Goal: Task Accomplishment & Management: Use online tool/utility

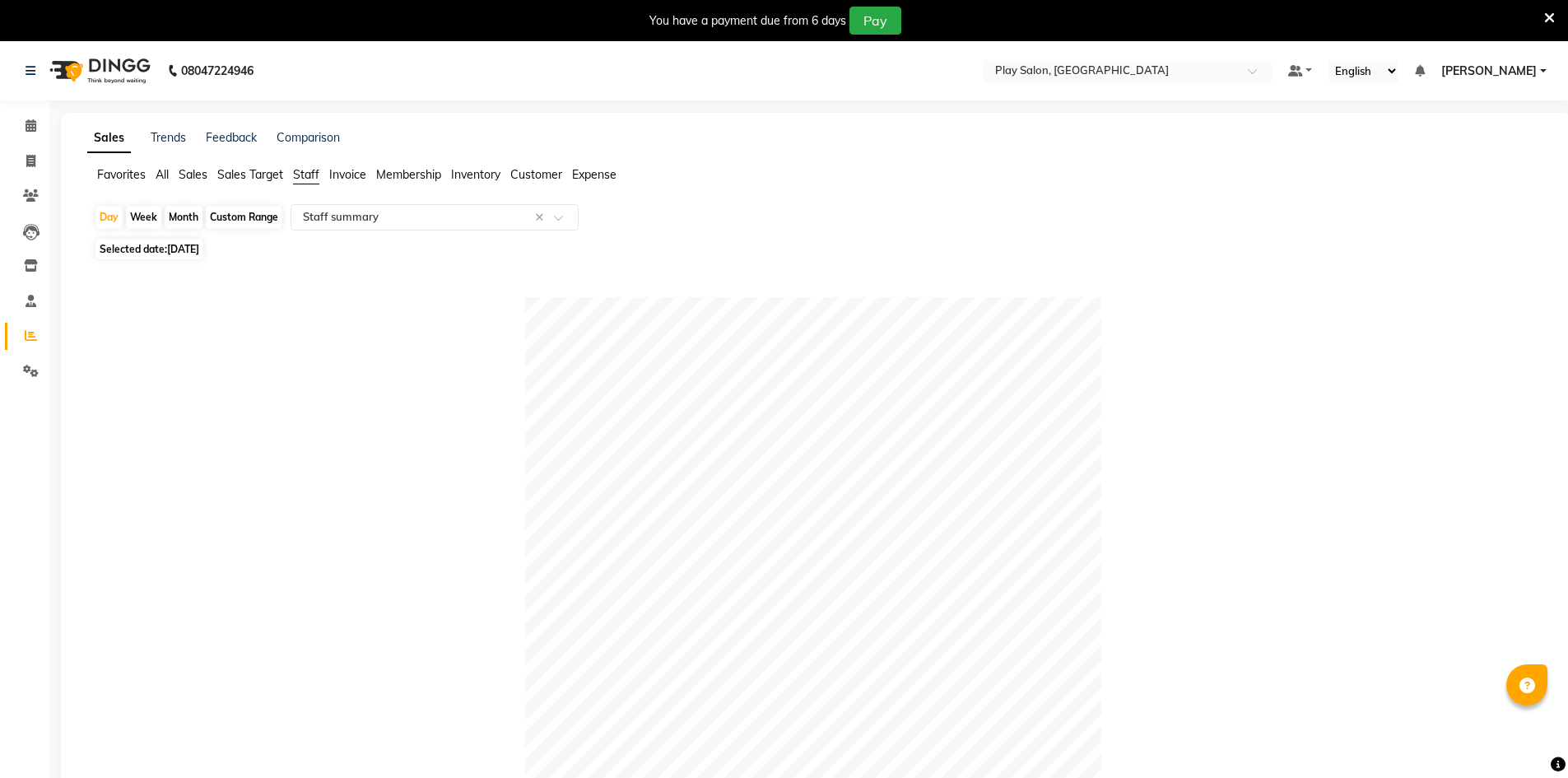
select select "filtered_report"
select select "csv"
click at [192, 175] on span "Sales" at bounding box center [193, 175] width 29 height 15
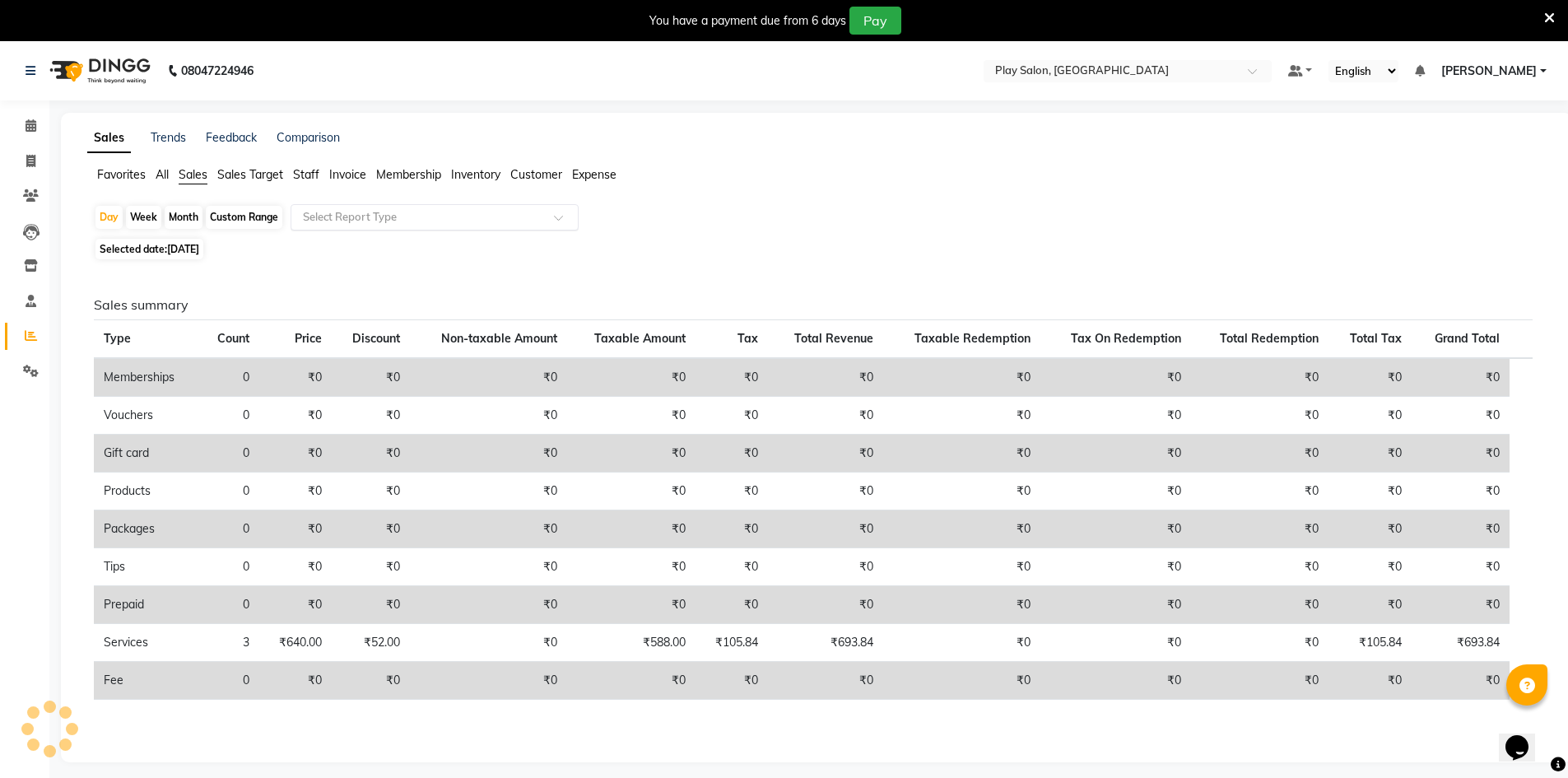
click at [331, 227] on div "Select Report Type" at bounding box center [434, 217] width 288 height 26
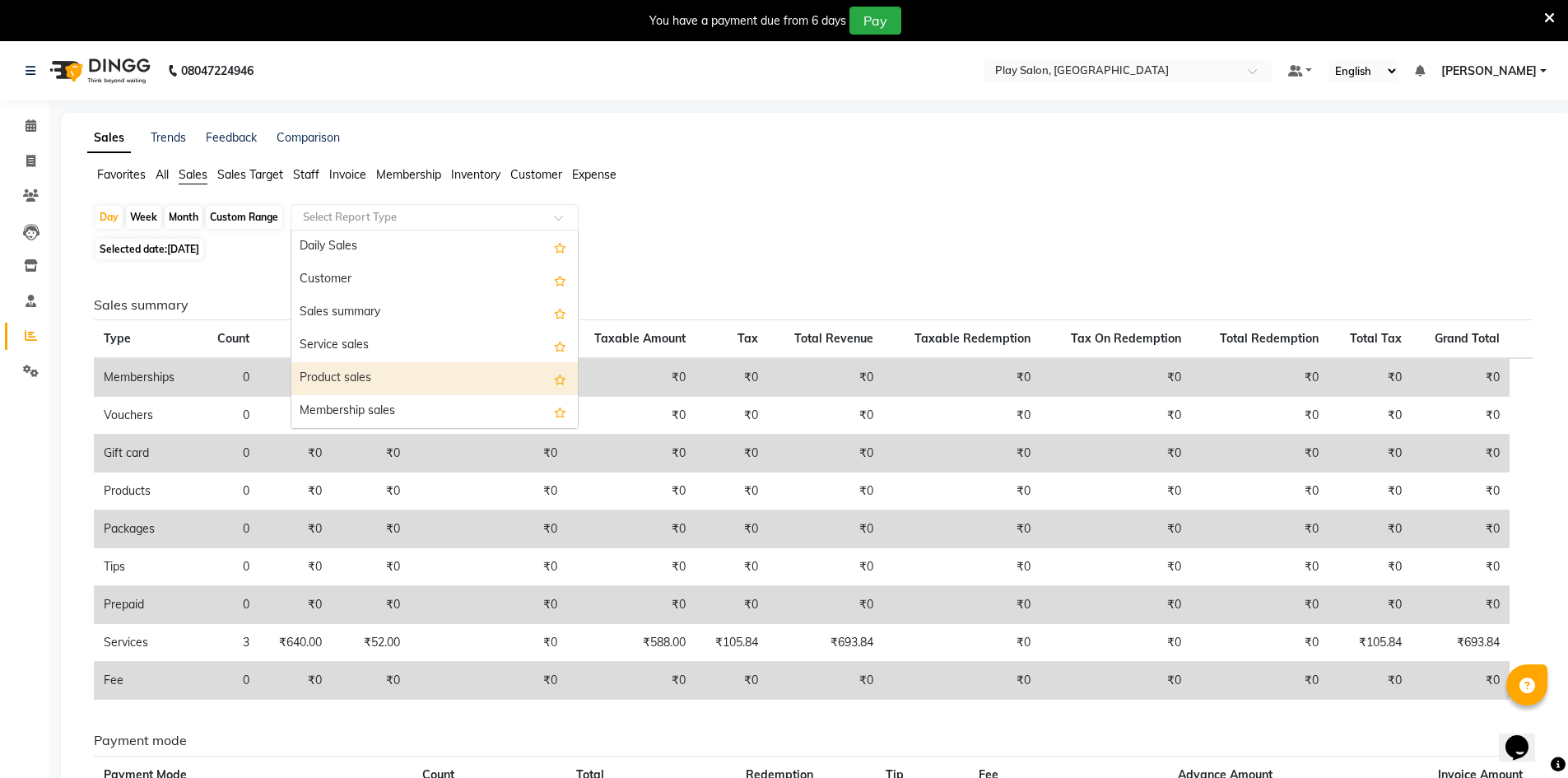
click at [348, 375] on div "Product sales" at bounding box center [434, 378] width 286 height 33
select select "filtered_report"
select select "csv"
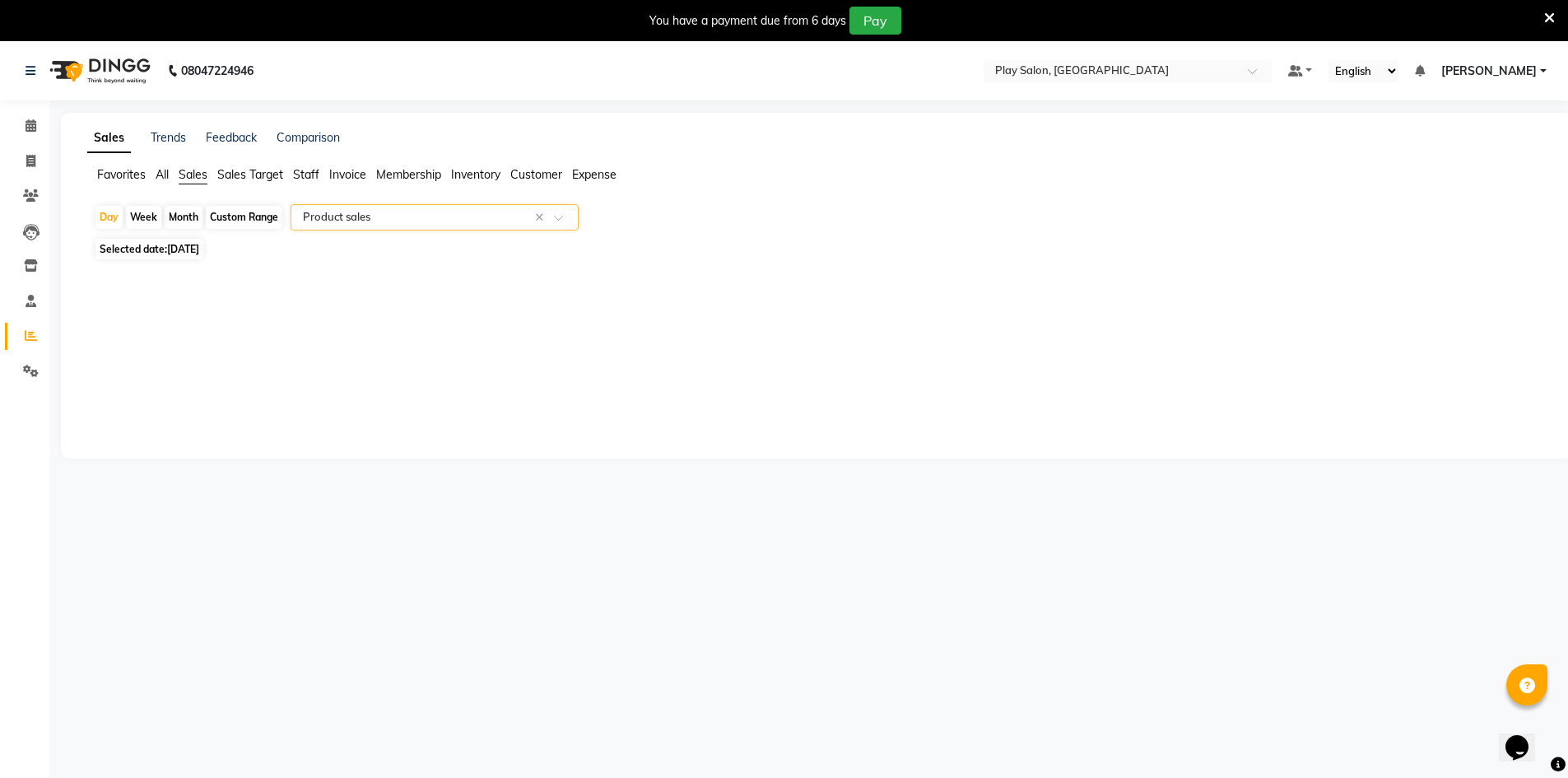
click at [187, 248] on span "[DATE]" at bounding box center [183, 248] width 32 height 13
select select "8"
select select "2025"
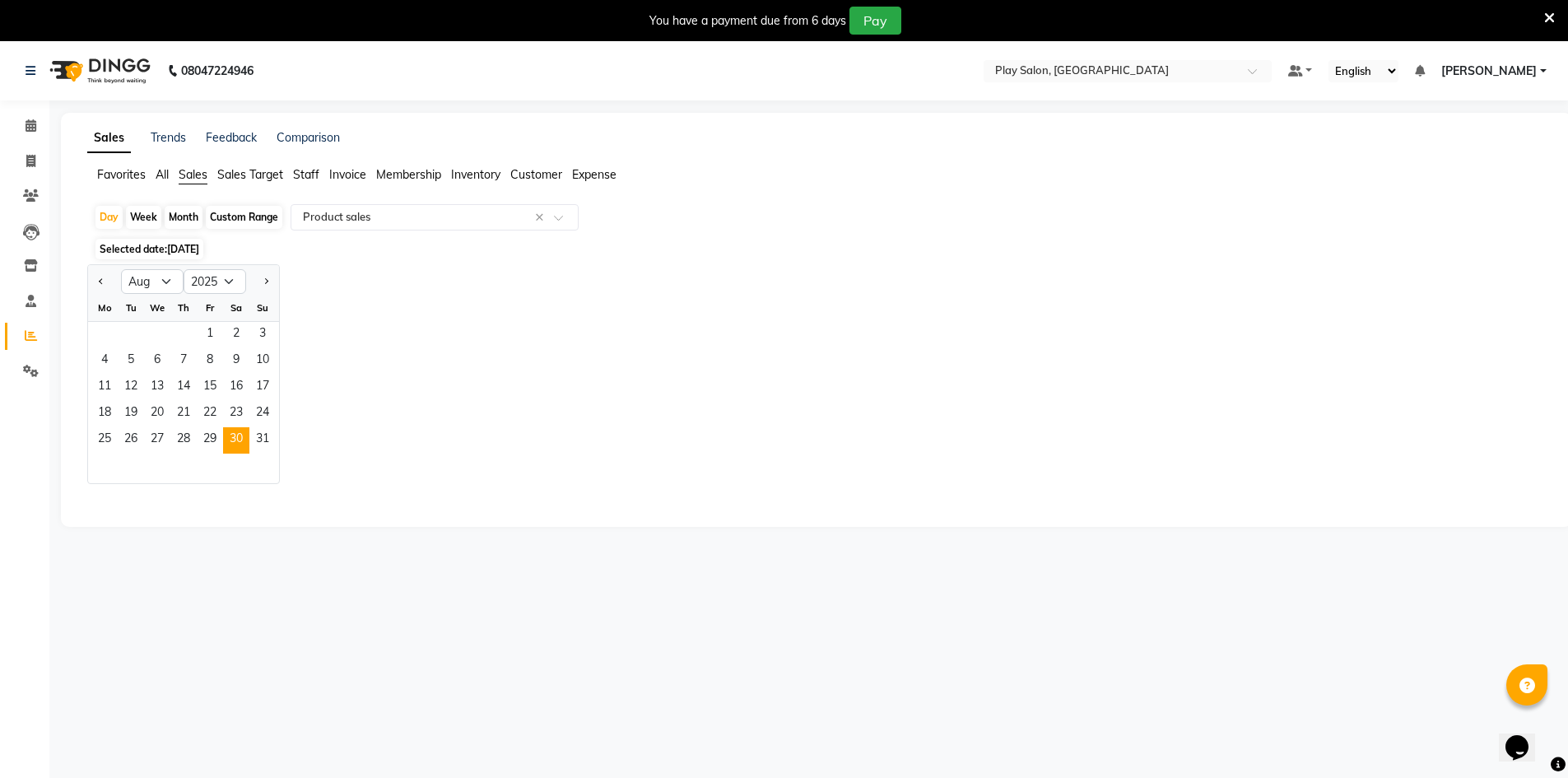
click at [228, 223] on div "Custom Range" at bounding box center [243, 217] width 76 height 23
select select "8"
select select "2025"
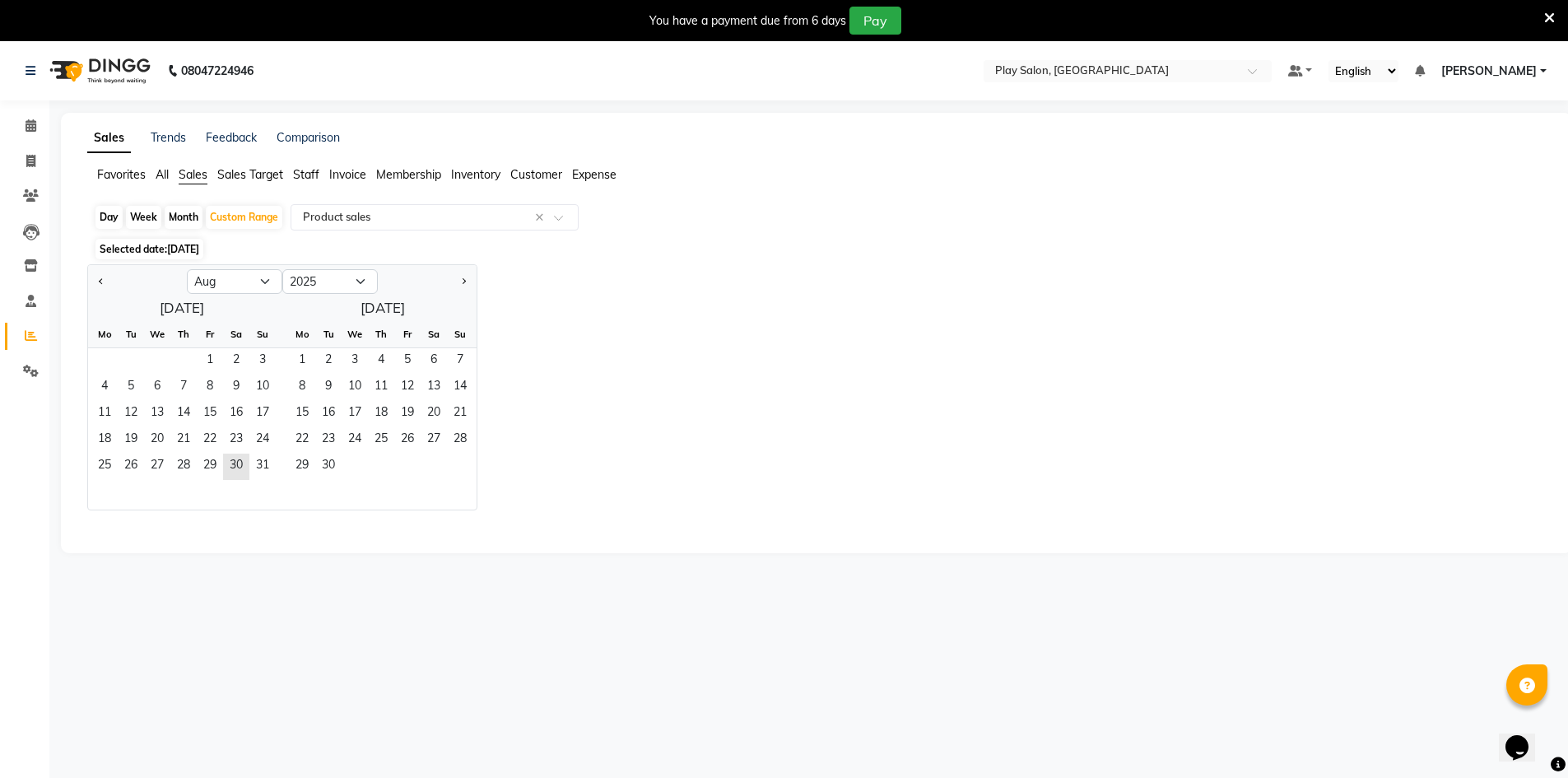
click at [86, 286] on app-reports "Favorites All Sales Sales Target Staff Invoice Membership Inventory Customer Ex…" at bounding box center [816, 351] width 1478 height 370
click at [97, 280] on button "Previous month" at bounding box center [102, 281] width 13 height 26
select select "7"
click at [125, 361] on span "1" at bounding box center [130, 361] width 26 height 26
click at [184, 457] on span "31" at bounding box center [183, 466] width 26 height 26
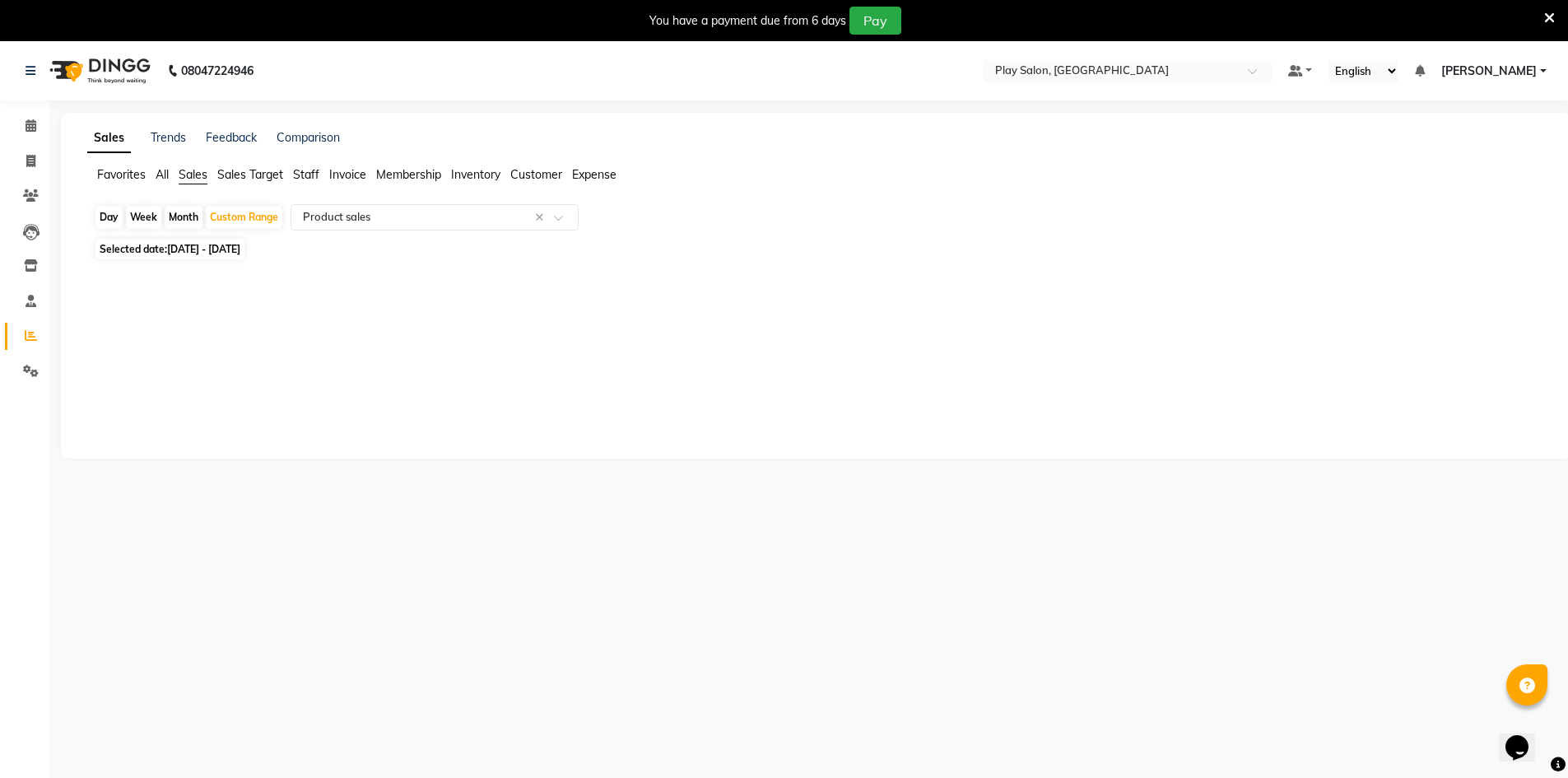
click at [249, 261] on div "Day Week Month Custom Range Select Report Type × Product sales × Selected date:…" at bounding box center [817, 247] width 1459 height 86
click at [244, 256] on span "Selected date: 01-07-2025 - 31-07-2025" at bounding box center [170, 248] width 149 height 21
select select "7"
select select "2025"
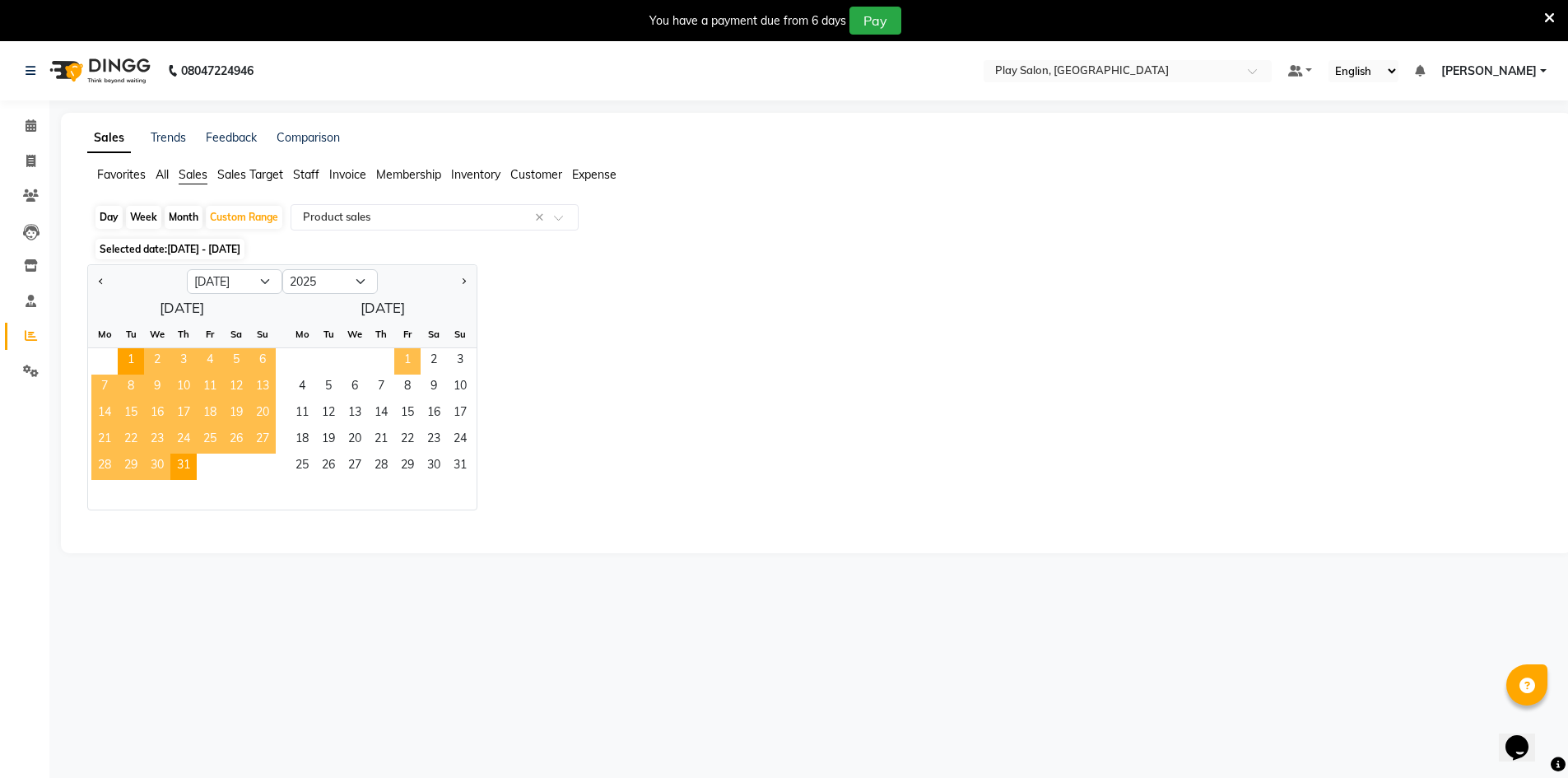
click at [405, 364] on span "1" at bounding box center [407, 361] width 26 height 26
select select "8"
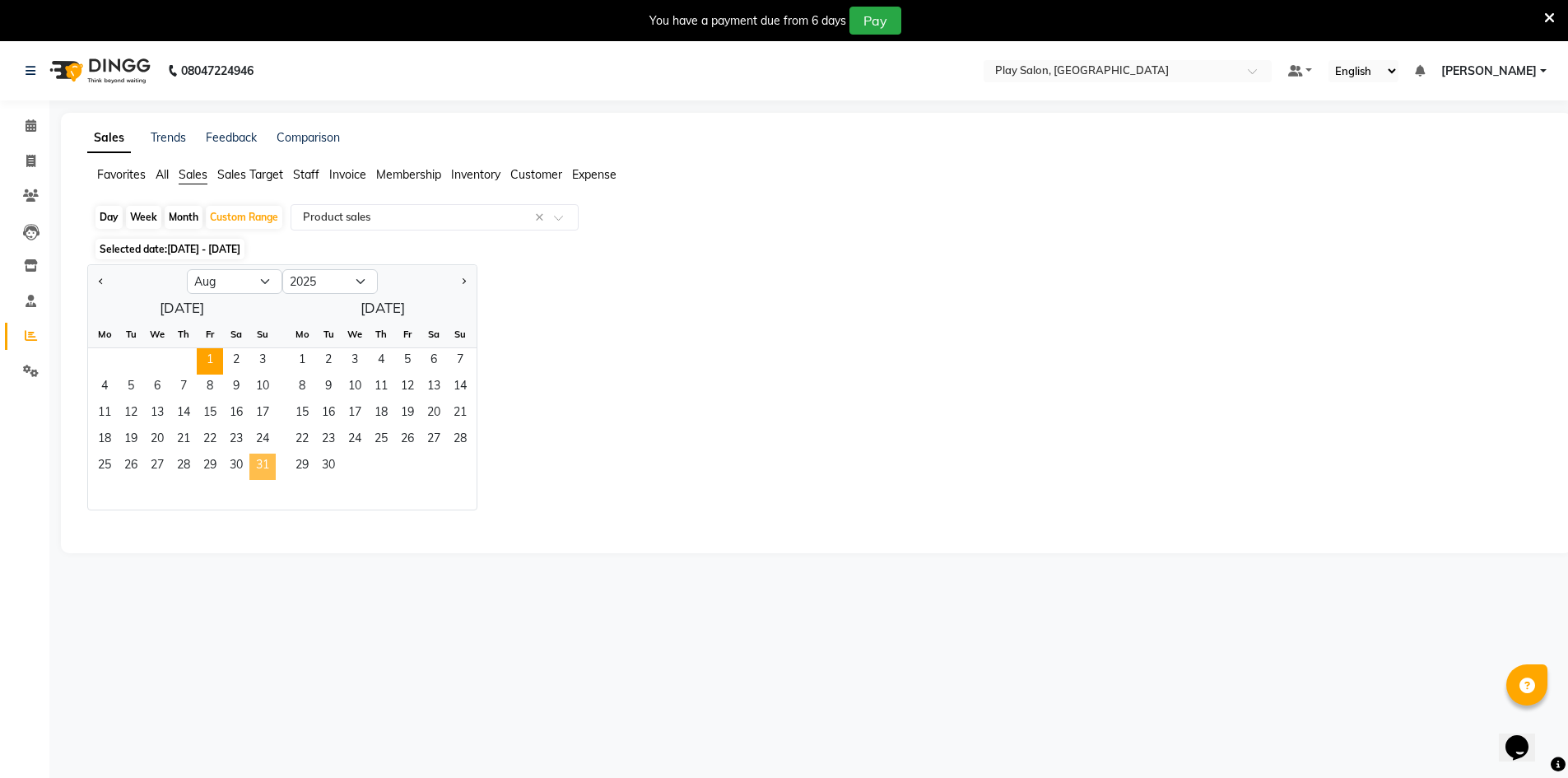
click at [253, 467] on span "31" at bounding box center [262, 466] width 26 height 26
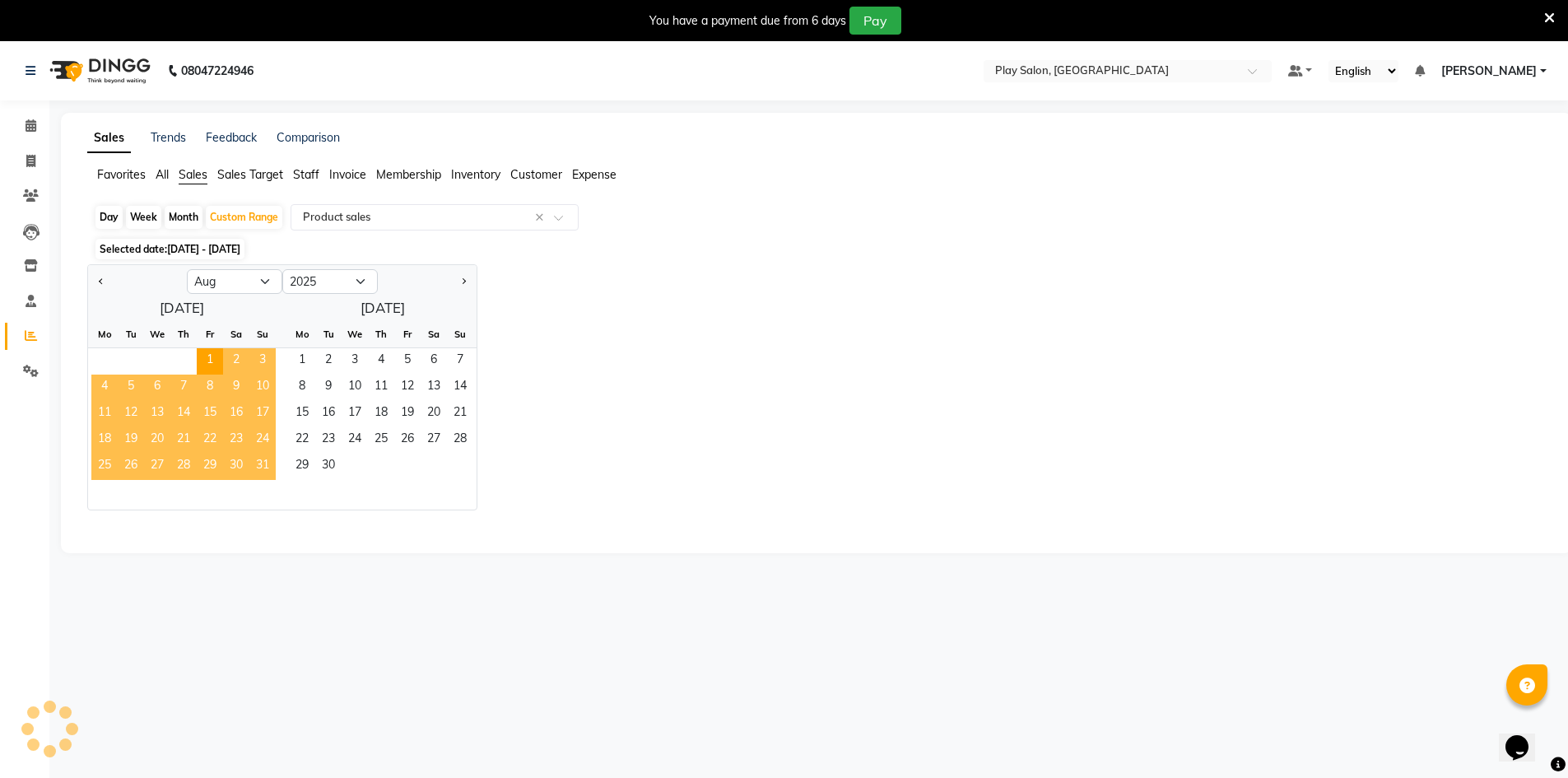
select select "filtered_report"
select select "csv"
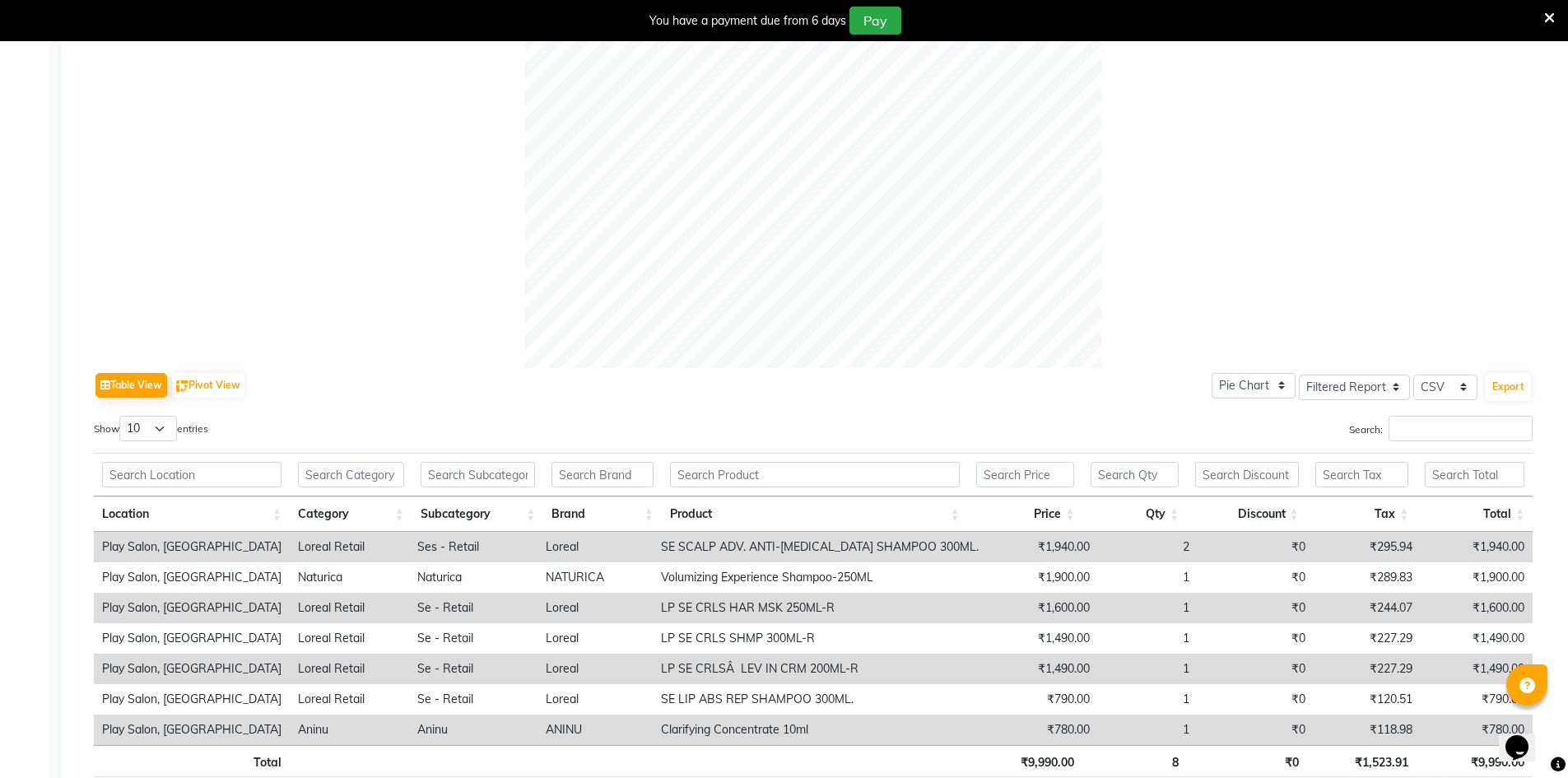
scroll to position [609, 0]
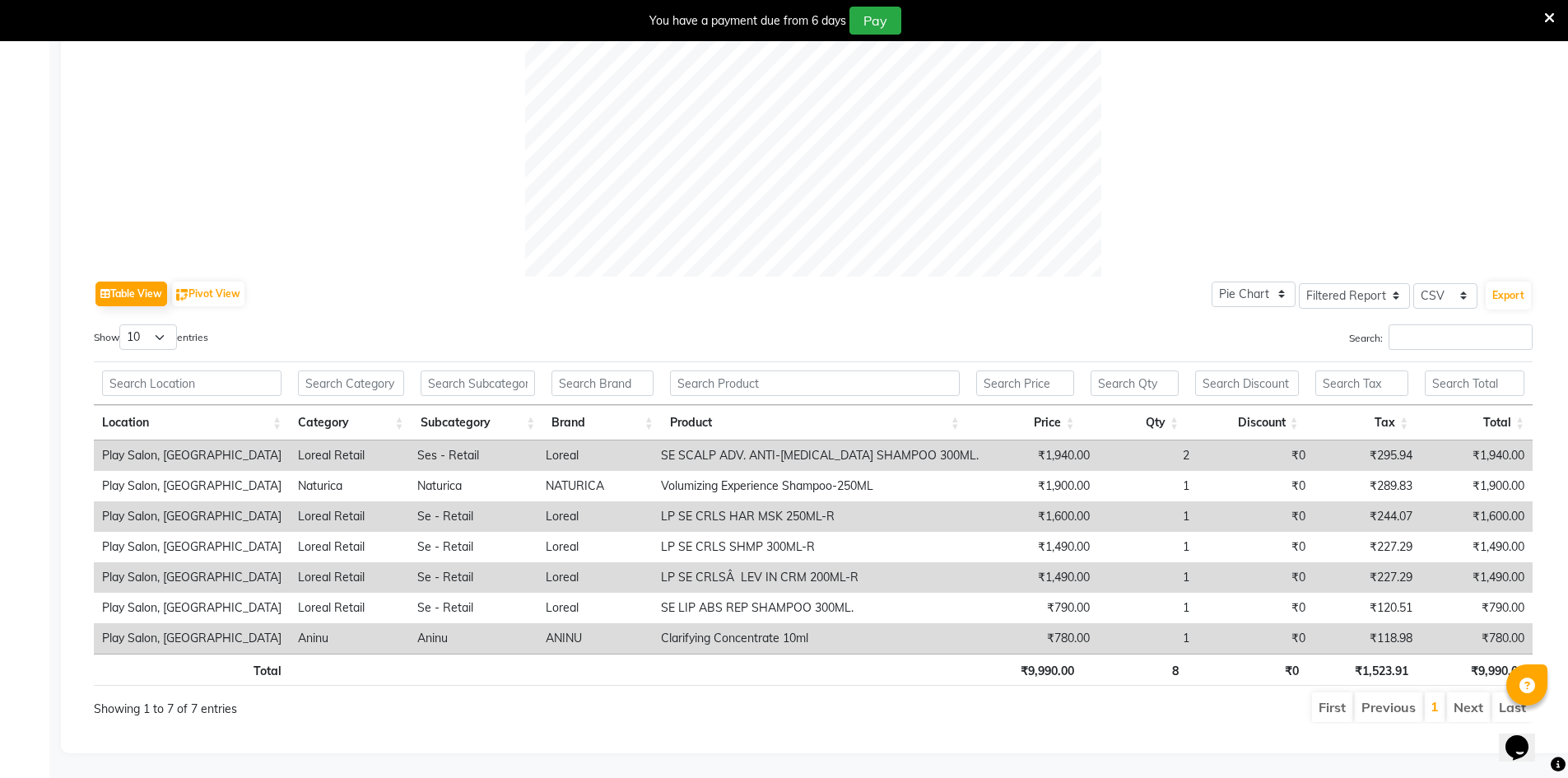
click at [1499, 700] on li "Last" at bounding box center [1513, 707] width 40 height 29
click at [1476, 697] on li "Next" at bounding box center [1468, 707] width 43 height 29
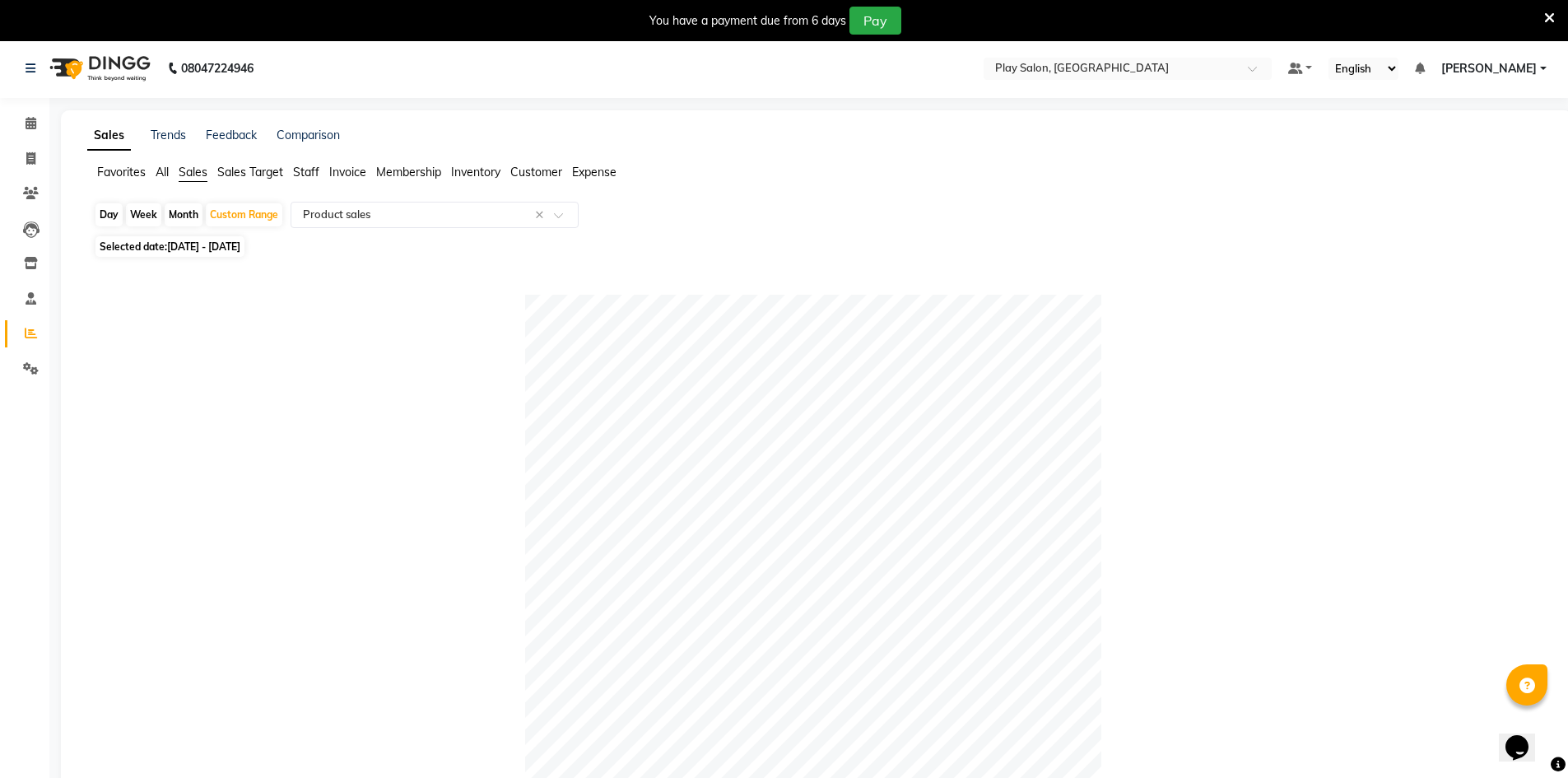
scroll to position [0, 0]
click at [320, 205] on div "Select Report Type × Product sales ×" at bounding box center [434, 217] width 288 height 26
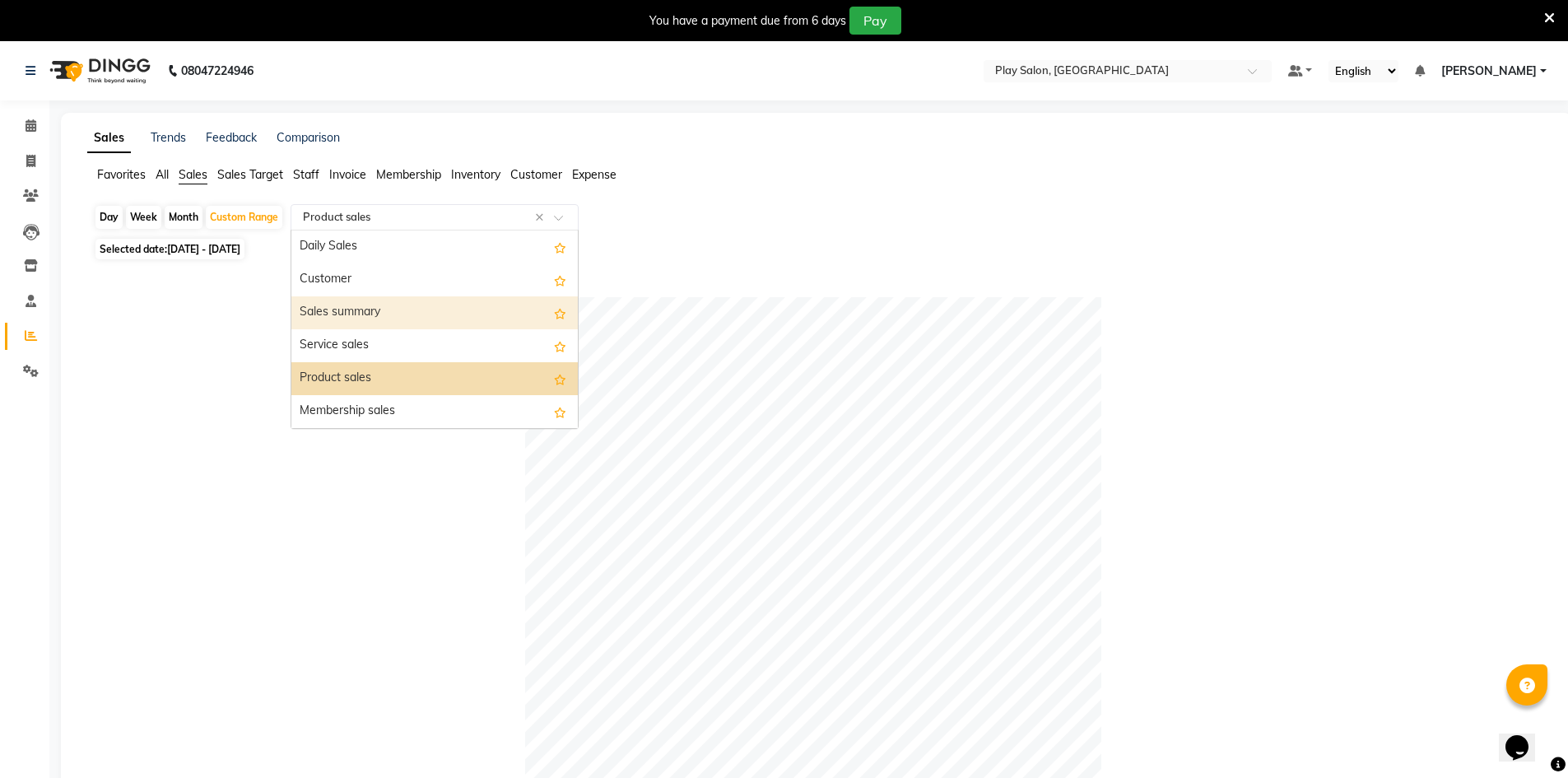
click at [351, 310] on div "Sales summary" at bounding box center [434, 312] width 286 height 33
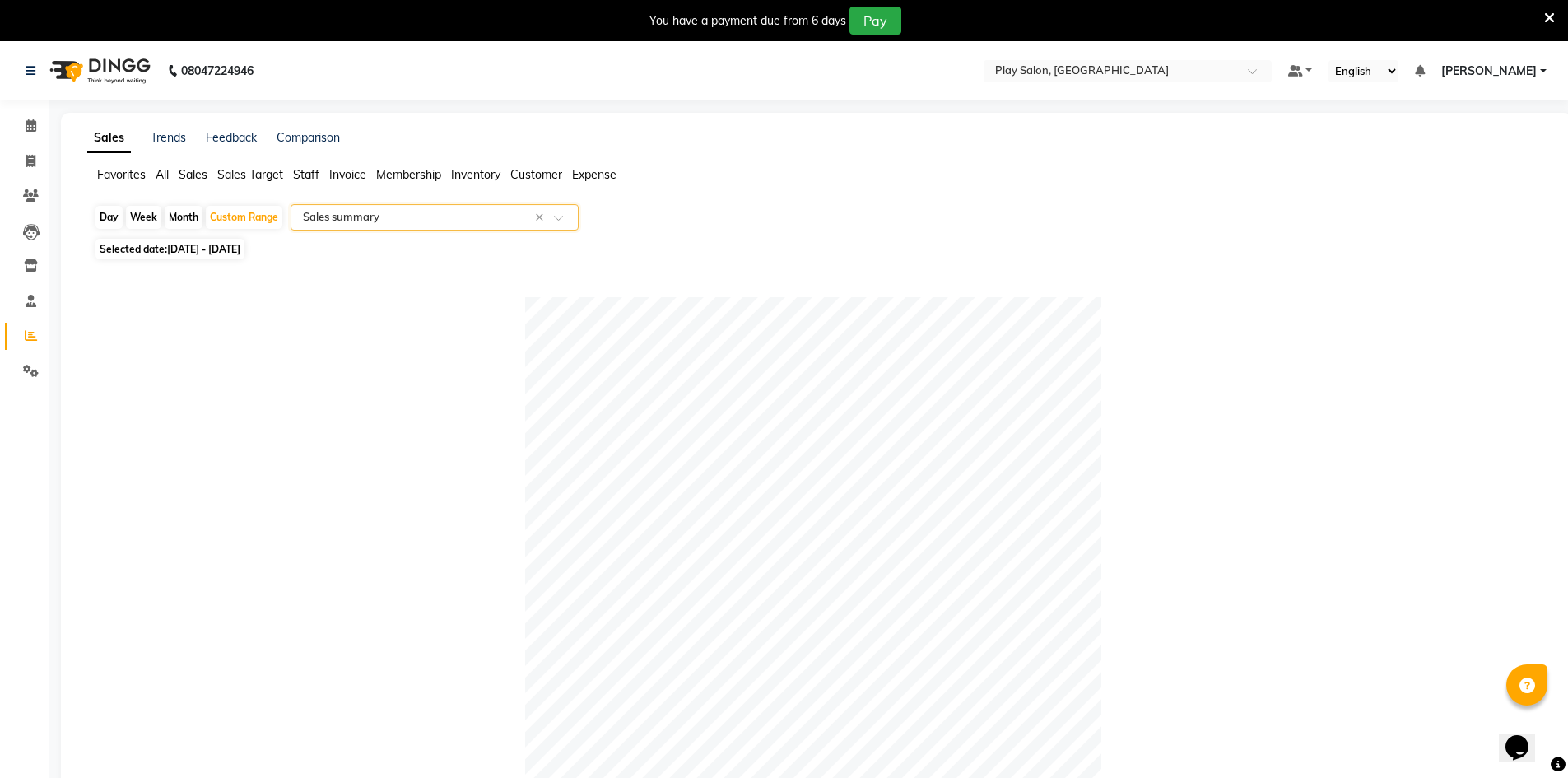
click at [240, 248] on span "01-08-2025 - 31-08-2025" at bounding box center [203, 248] width 73 height 13
select select "8"
select select "2025"
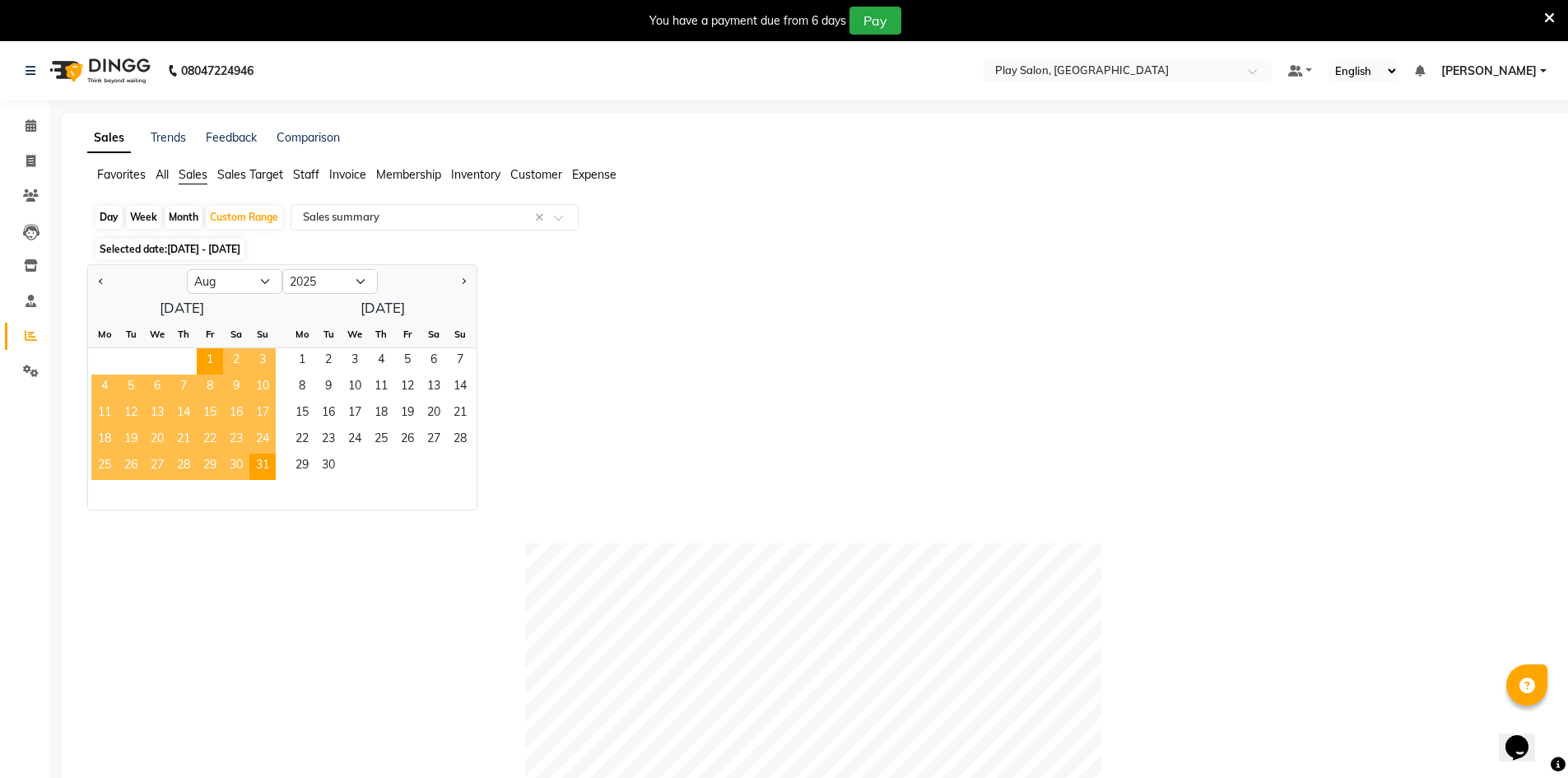
click at [794, 313] on div "Jan Feb Mar Apr May Jun Jul Aug Sep Oct Nov Dec 2015 2016 2017 2018 2019 2020 2…" at bounding box center [817, 387] width 1459 height 246
click at [319, 230] on ng-select "Select Report Type × Sales summary ×" at bounding box center [434, 217] width 288 height 26
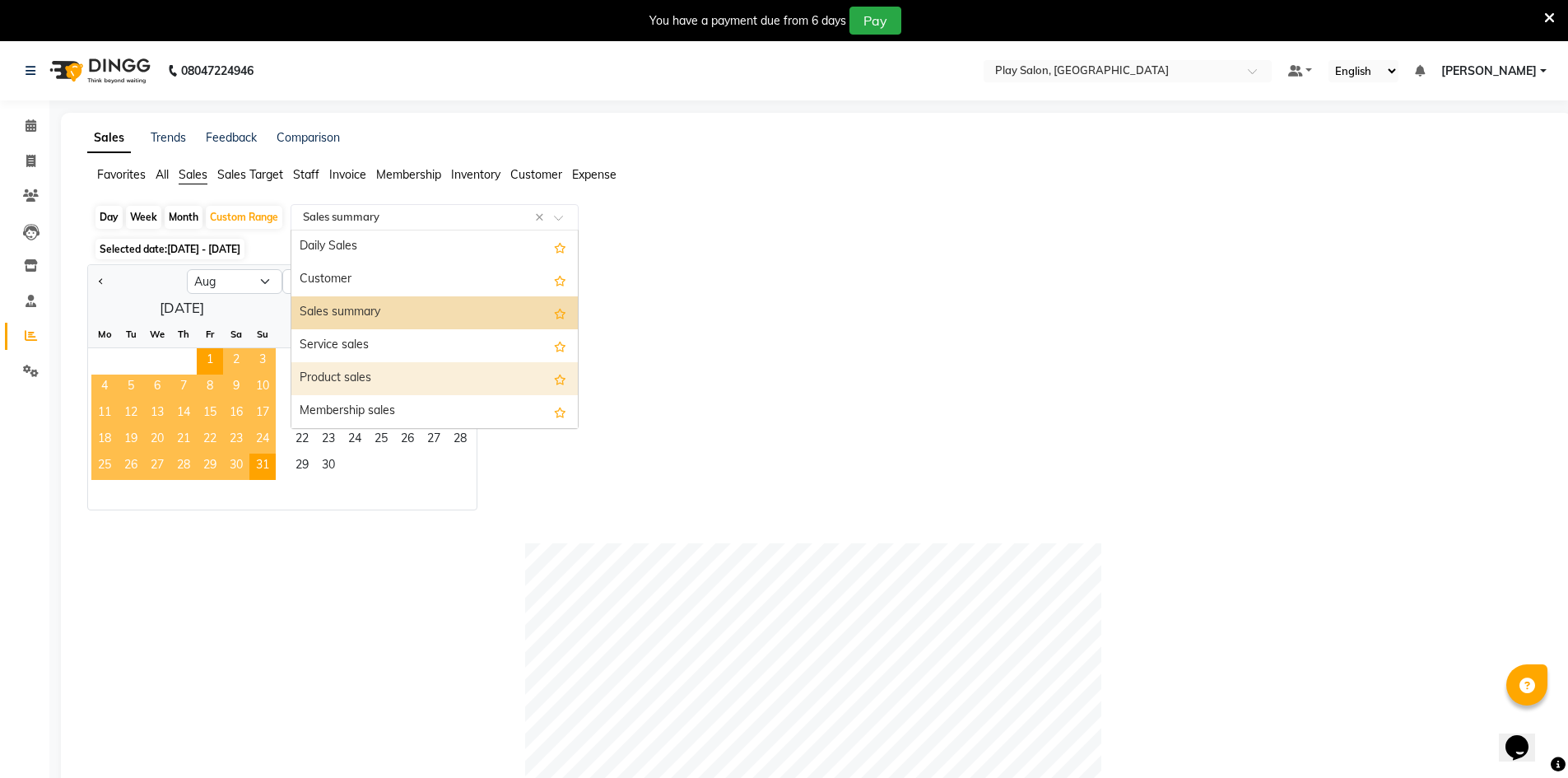
click at [352, 381] on div "Product sales" at bounding box center [434, 378] width 286 height 33
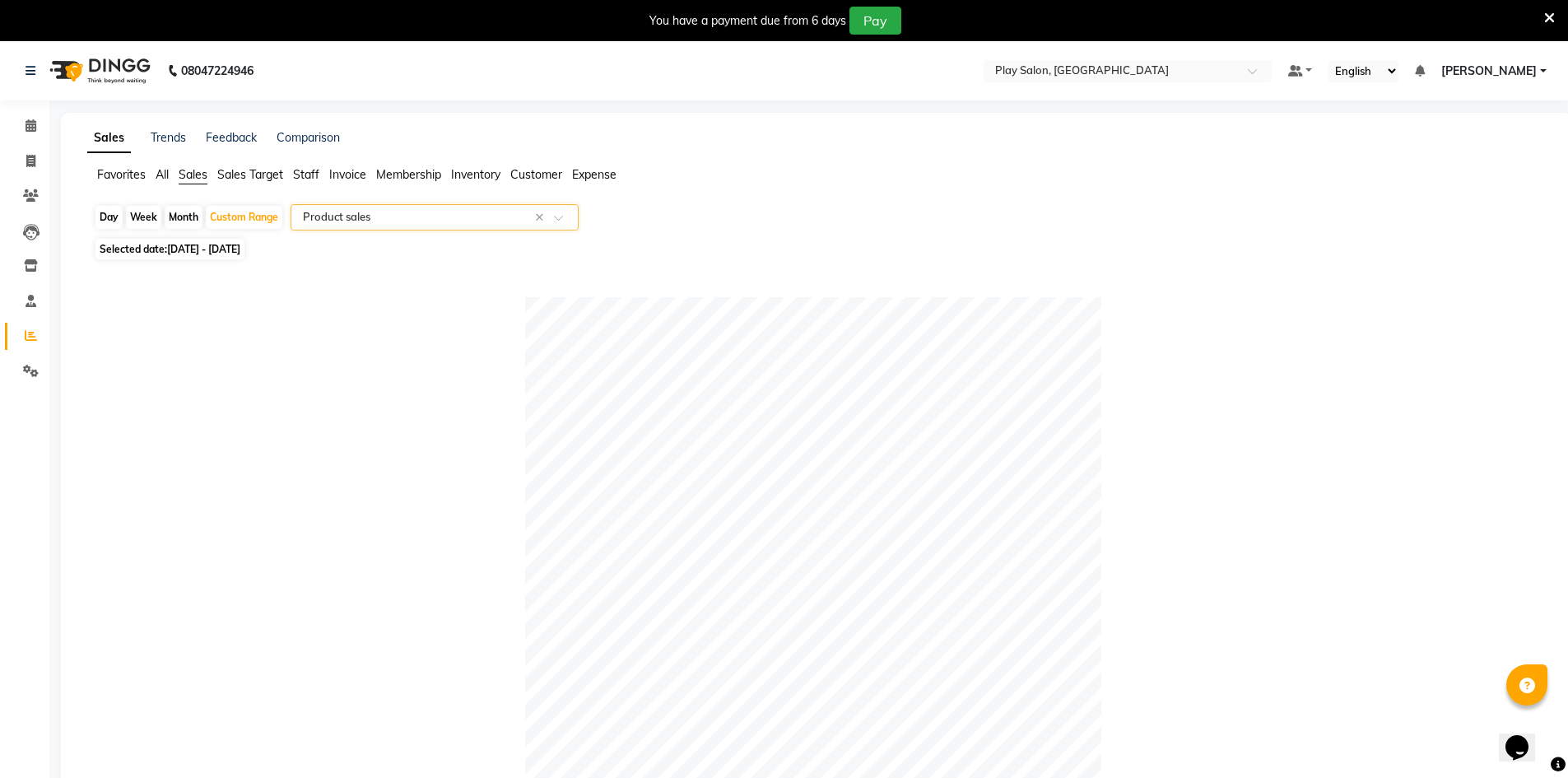
click at [358, 229] on div "Select Report Type × Product sales ×" at bounding box center [434, 217] width 288 height 26
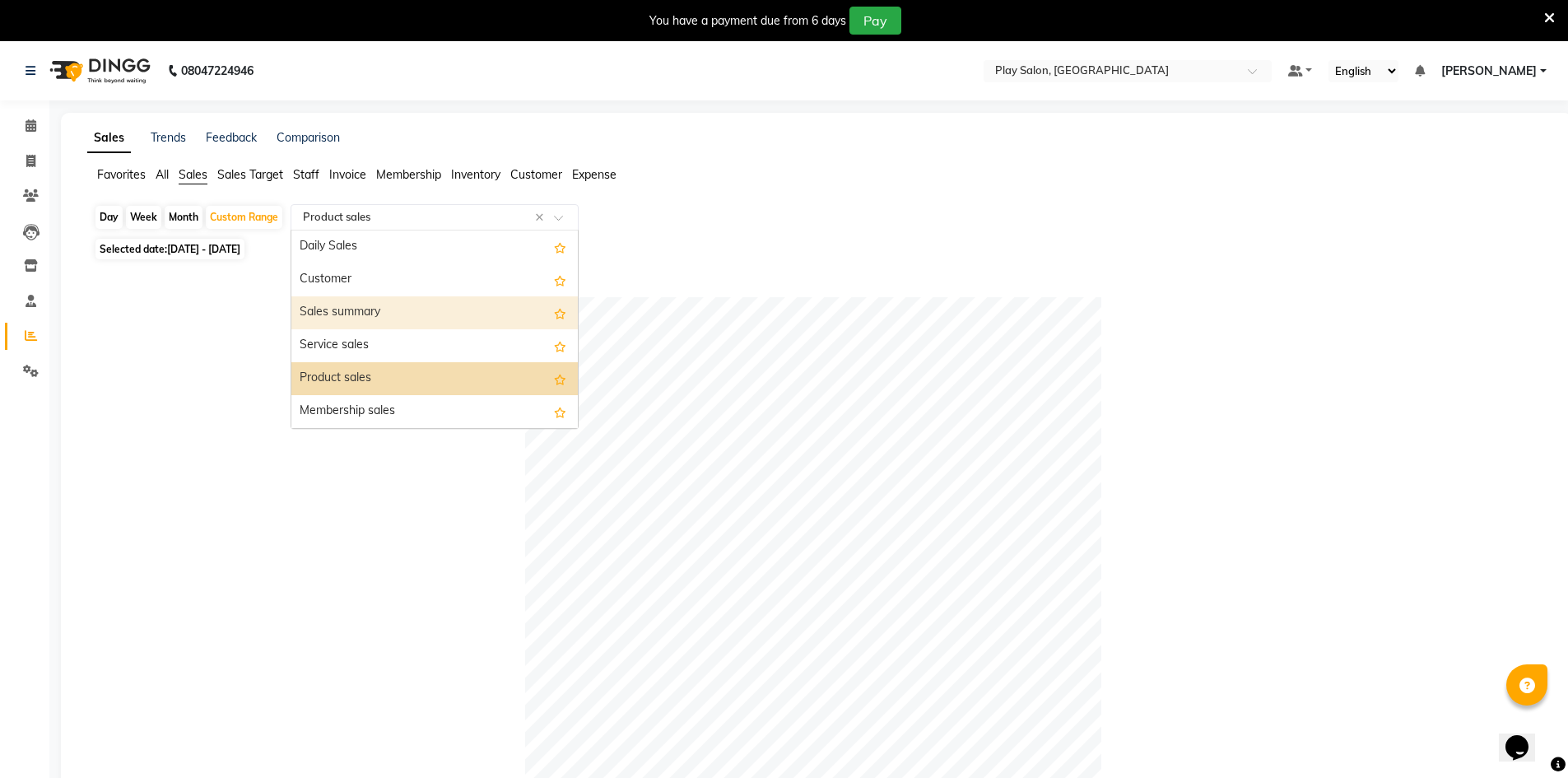
drag, startPoint x: 355, startPoint y: 248, endPoint x: 344, endPoint y: 317, distance: 69.9
click at [344, 317] on div "Daily Sales Customer Sales summary Service sales Product sales Membership sales…" at bounding box center [434, 527] width 286 height 593
click at [344, 317] on div "Sales summary" at bounding box center [434, 312] width 286 height 33
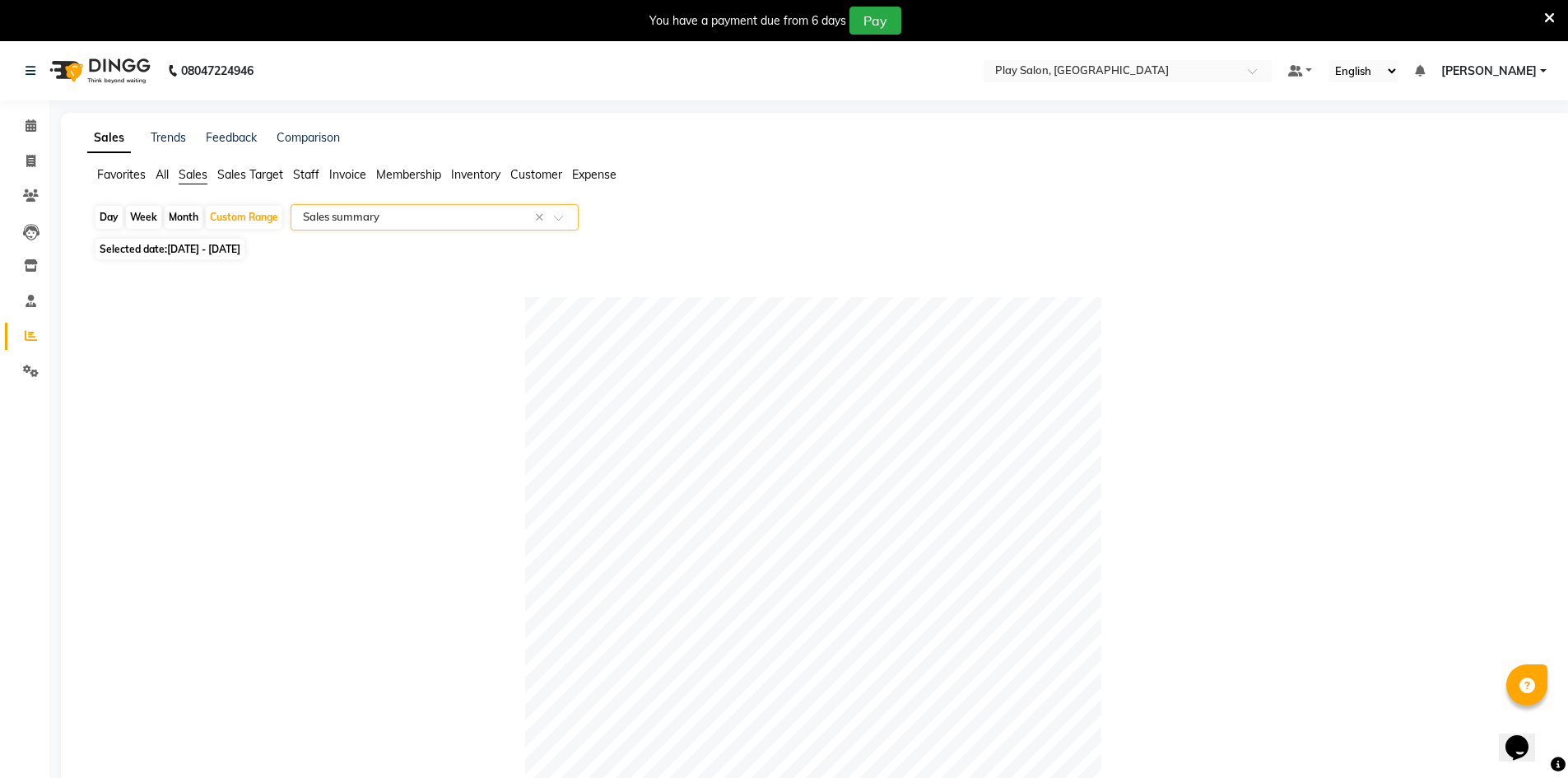
click at [362, 215] on input "text" at bounding box center [418, 217] width 237 height 17
click at [555, 173] on span "Customer" at bounding box center [536, 175] width 52 height 15
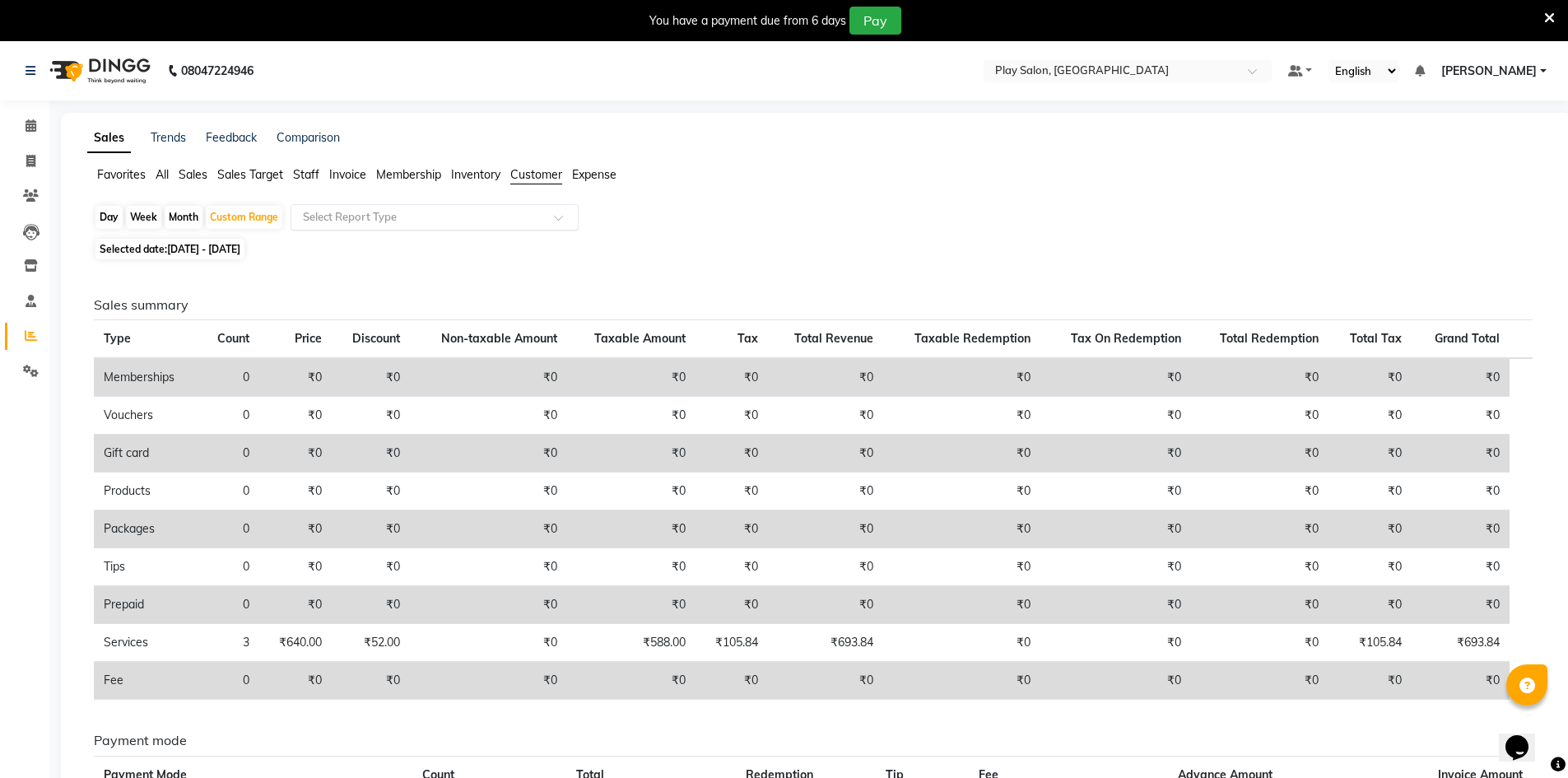
click at [428, 225] on input "text" at bounding box center [418, 217] width 237 height 17
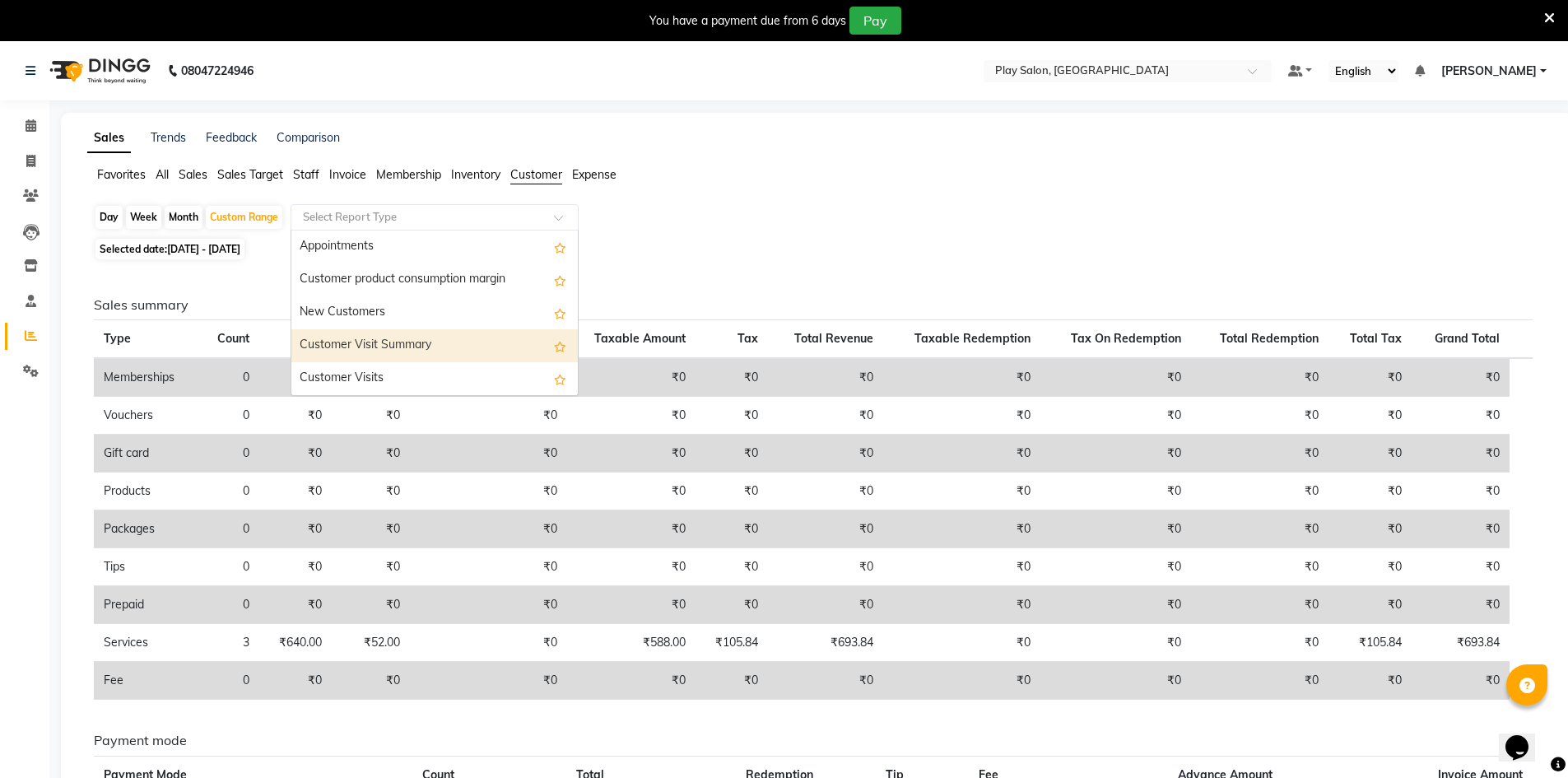
click at [374, 344] on div "Customer Visit Summary" at bounding box center [434, 345] width 286 height 33
select select "filtered_report"
select select "csv"
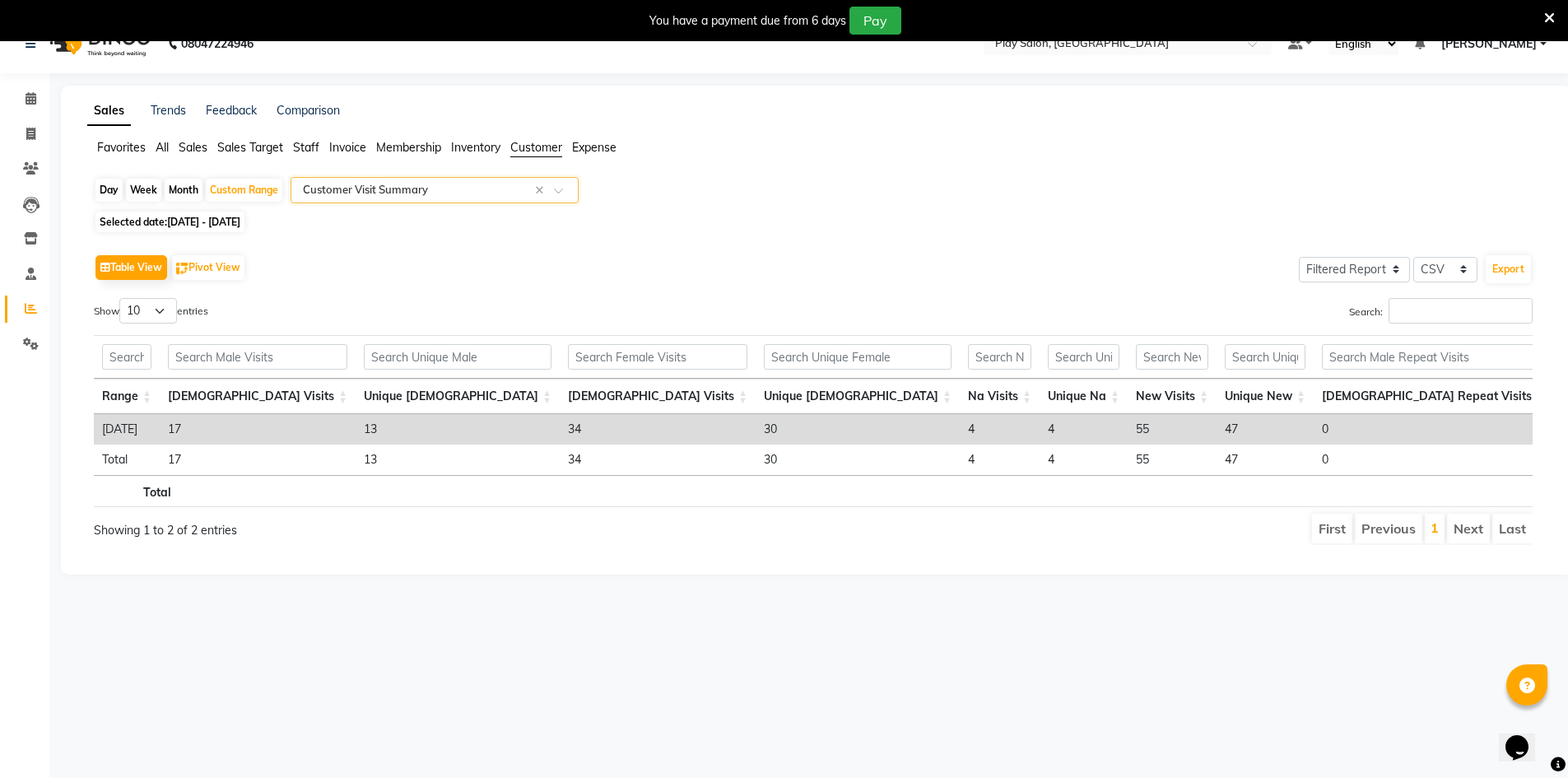
scroll to position [41, 0]
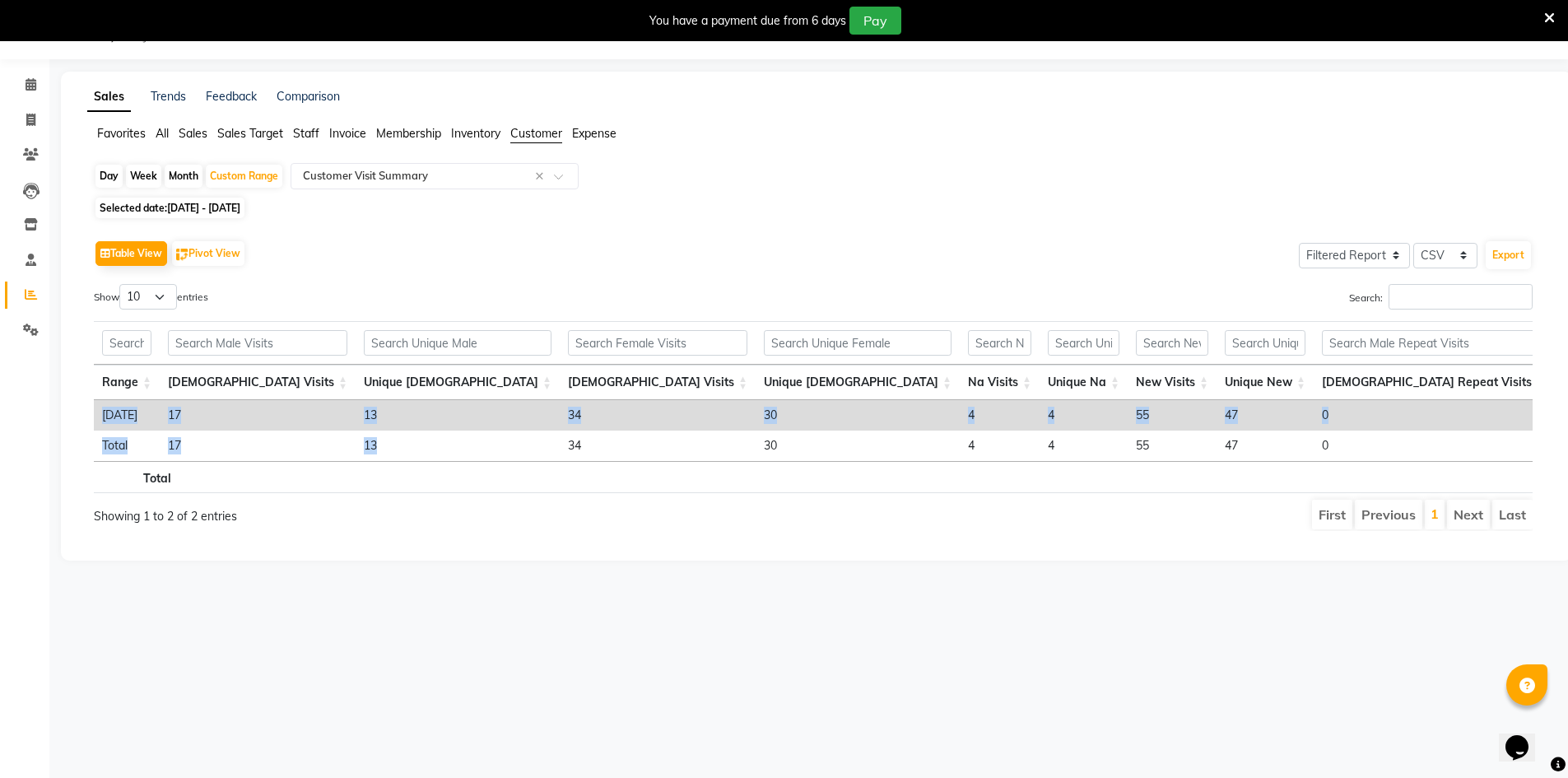
drag, startPoint x: 362, startPoint y: 457, endPoint x: 436, endPoint y: 463, distance: 74.2
click at [436, 461] on div "Range Male Visits Unique Male Female Visits Unique Female Na Visits Unique Na N…" at bounding box center [813, 431] width 1439 height 61
click at [525, 493] on th at bounding box center [525, 477] width 111 height 32
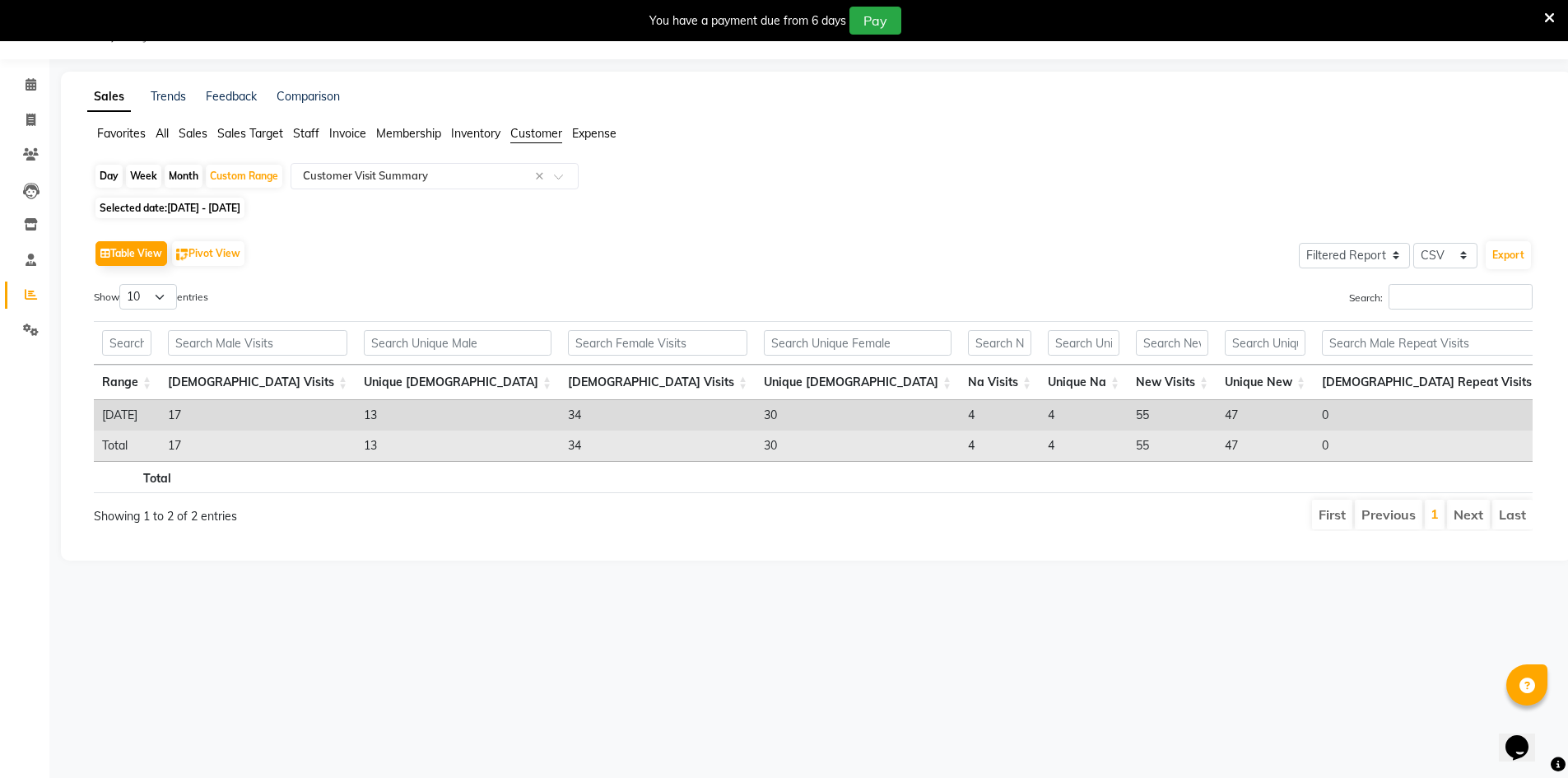
scroll to position [0, 0]
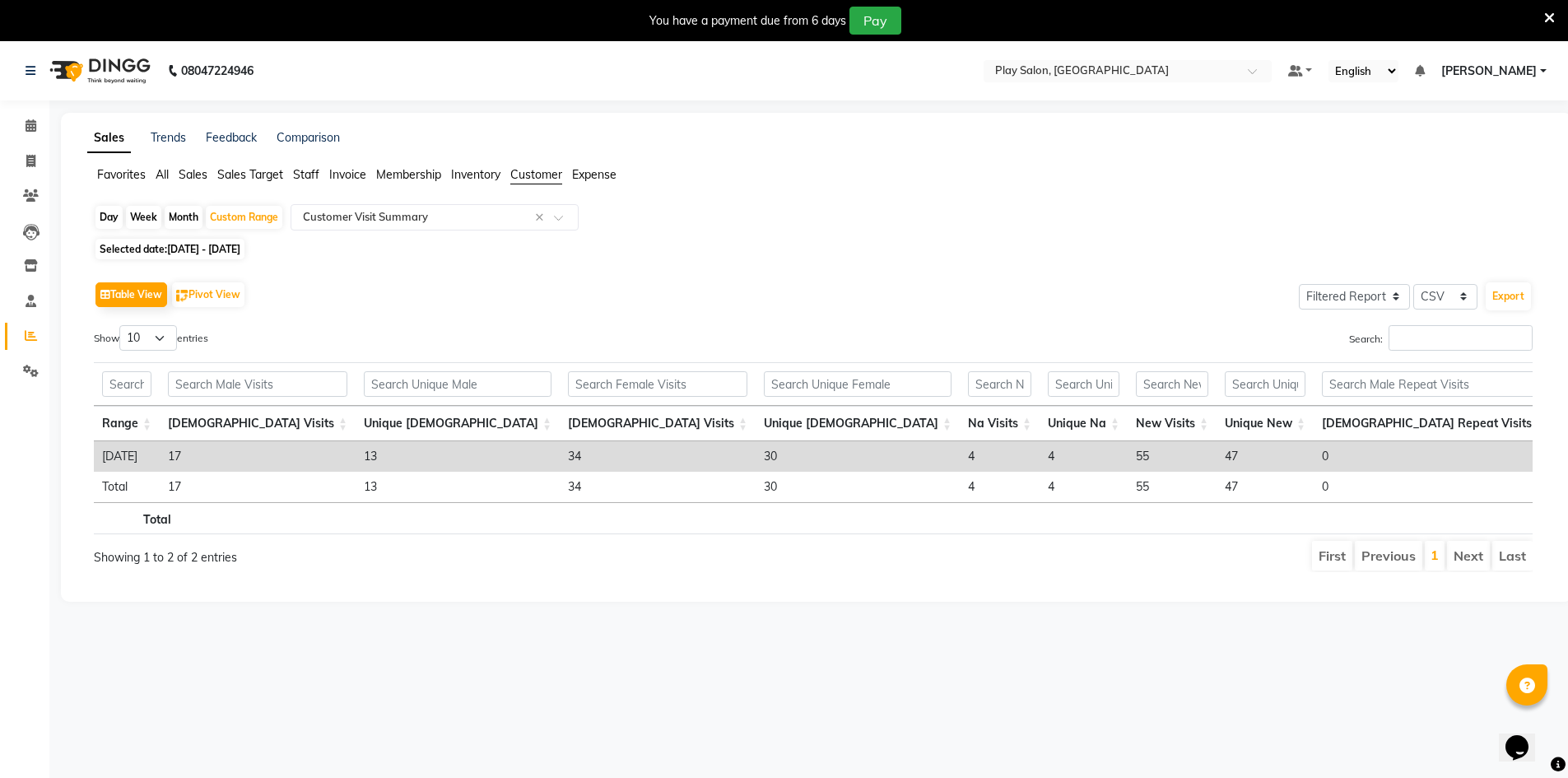
click at [391, 175] on span "Membership" at bounding box center [408, 175] width 65 height 15
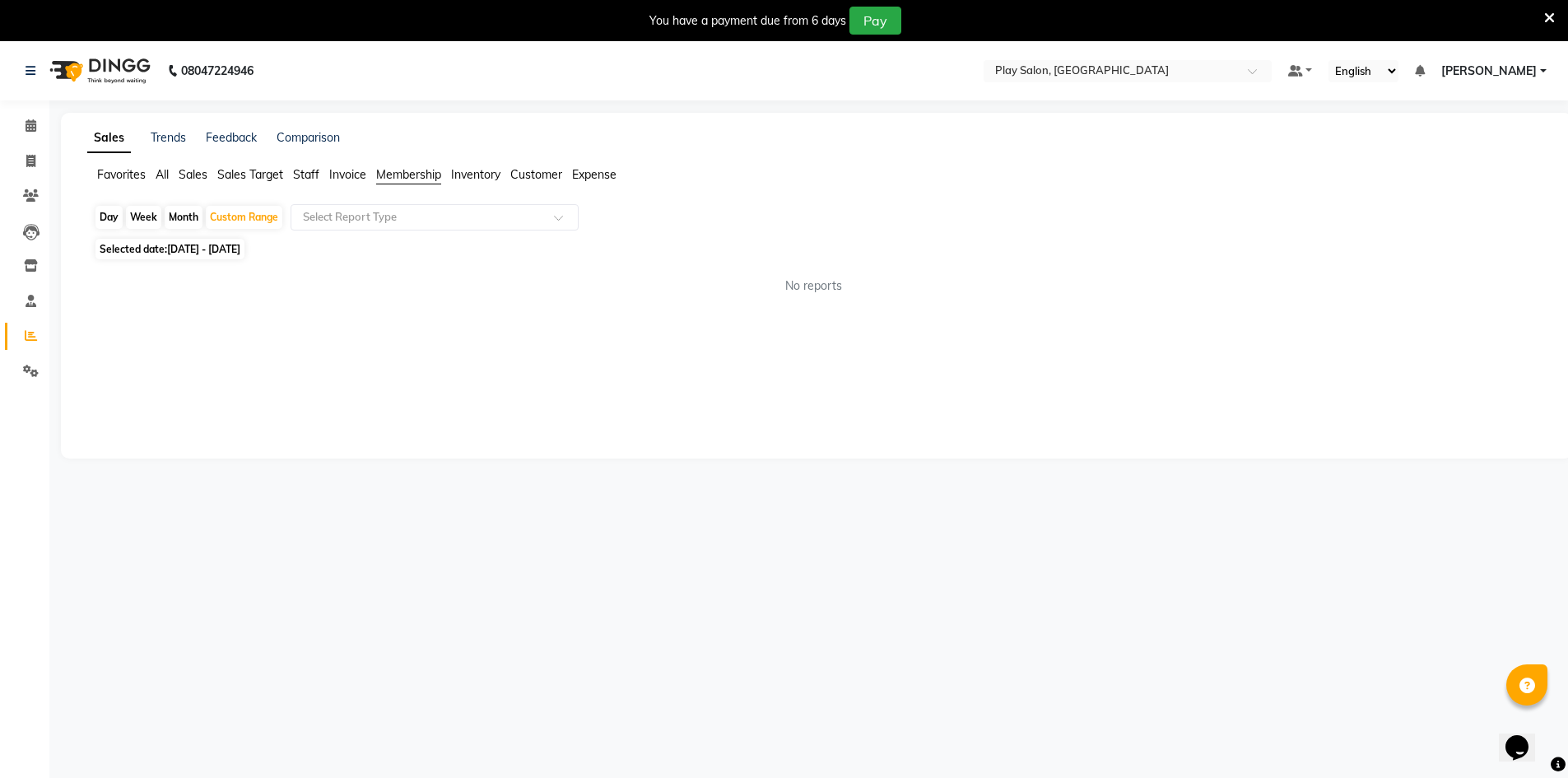
click at [353, 174] on span "Invoice" at bounding box center [348, 175] width 37 height 15
click at [346, 217] on input "text" at bounding box center [418, 217] width 237 height 17
click at [332, 218] on input "text" at bounding box center [418, 217] width 237 height 17
click at [451, 175] on ul "Favorites All Sales Sales Target Staff Invoice Membership Inventory Customer Ex…" at bounding box center [817, 175] width 1459 height 18
drag, startPoint x: 519, startPoint y: 178, endPoint x: 492, endPoint y: 180, distance: 27.1
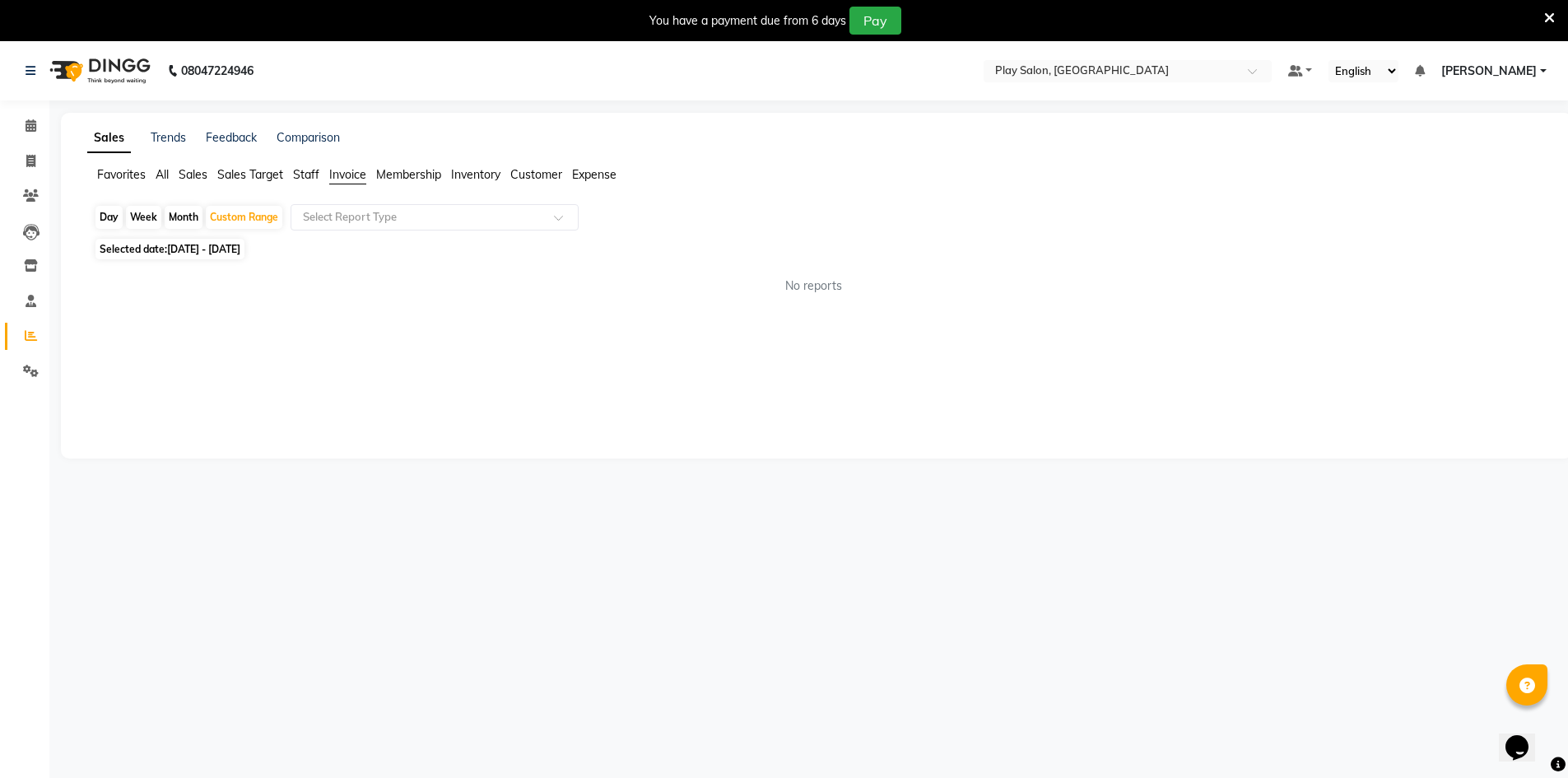
click at [520, 179] on span "Customer" at bounding box center [536, 175] width 52 height 15
click at [480, 180] on span "Inventory" at bounding box center [475, 175] width 50 height 15
click at [493, 202] on app-reports "Favorites All Sales Sales Target Staff Invoice Membership Inventory Customer Ex…" at bounding box center [816, 237] width 1478 height 142
click at [494, 204] on app-reports "Favorites All Sales Sales Target Staff Invoice Membership Inventory Customer Ex…" at bounding box center [816, 237] width 1478 height 142
click at [494, 218] on input "text" at bounding box center [418, 217] width 237 height 17
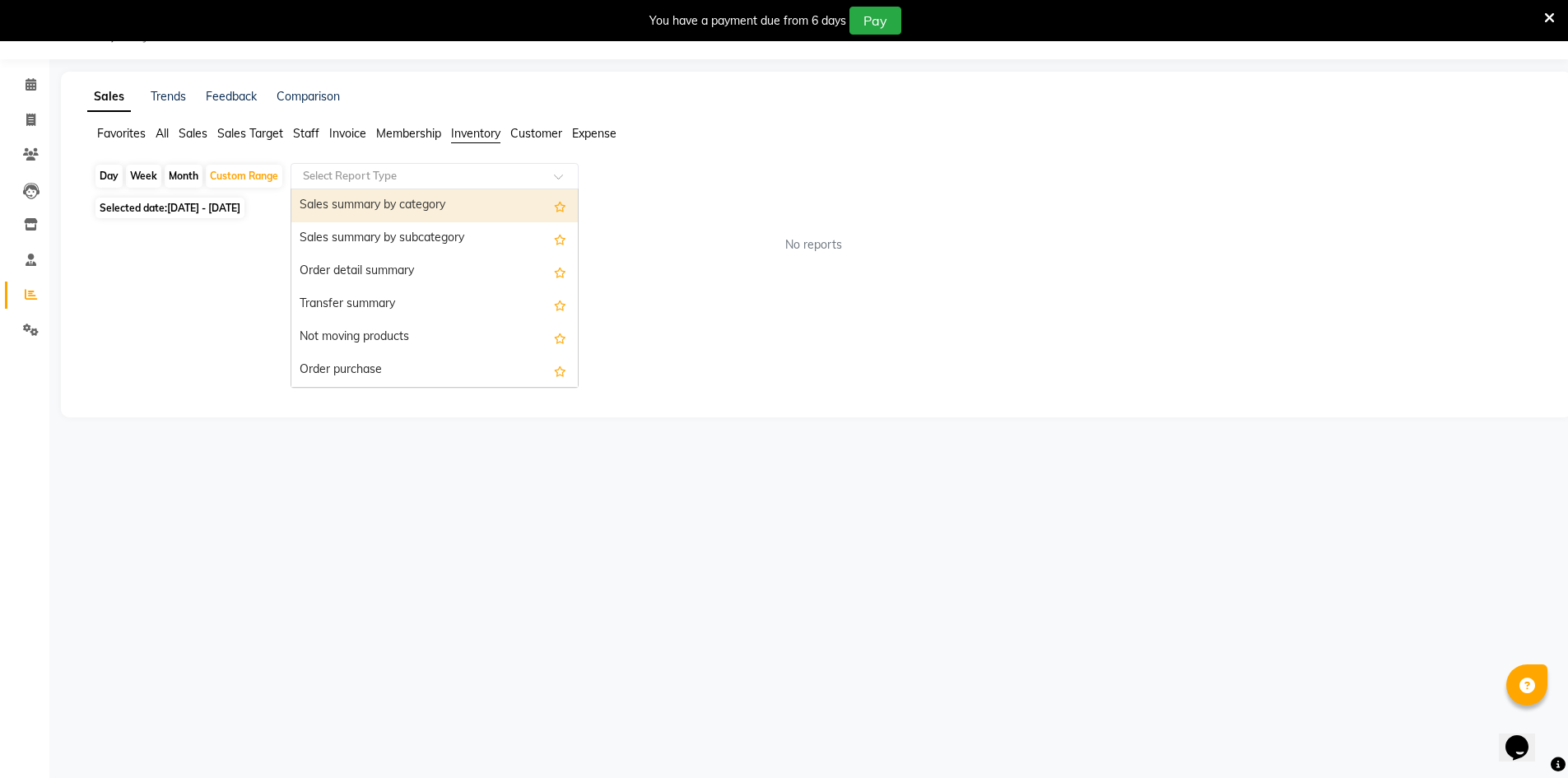
click at [452, 210] on div "Sales summary by category" at bounding box center [434, 206] width 286 height 33
select select "filtered_report"
select select "csv"
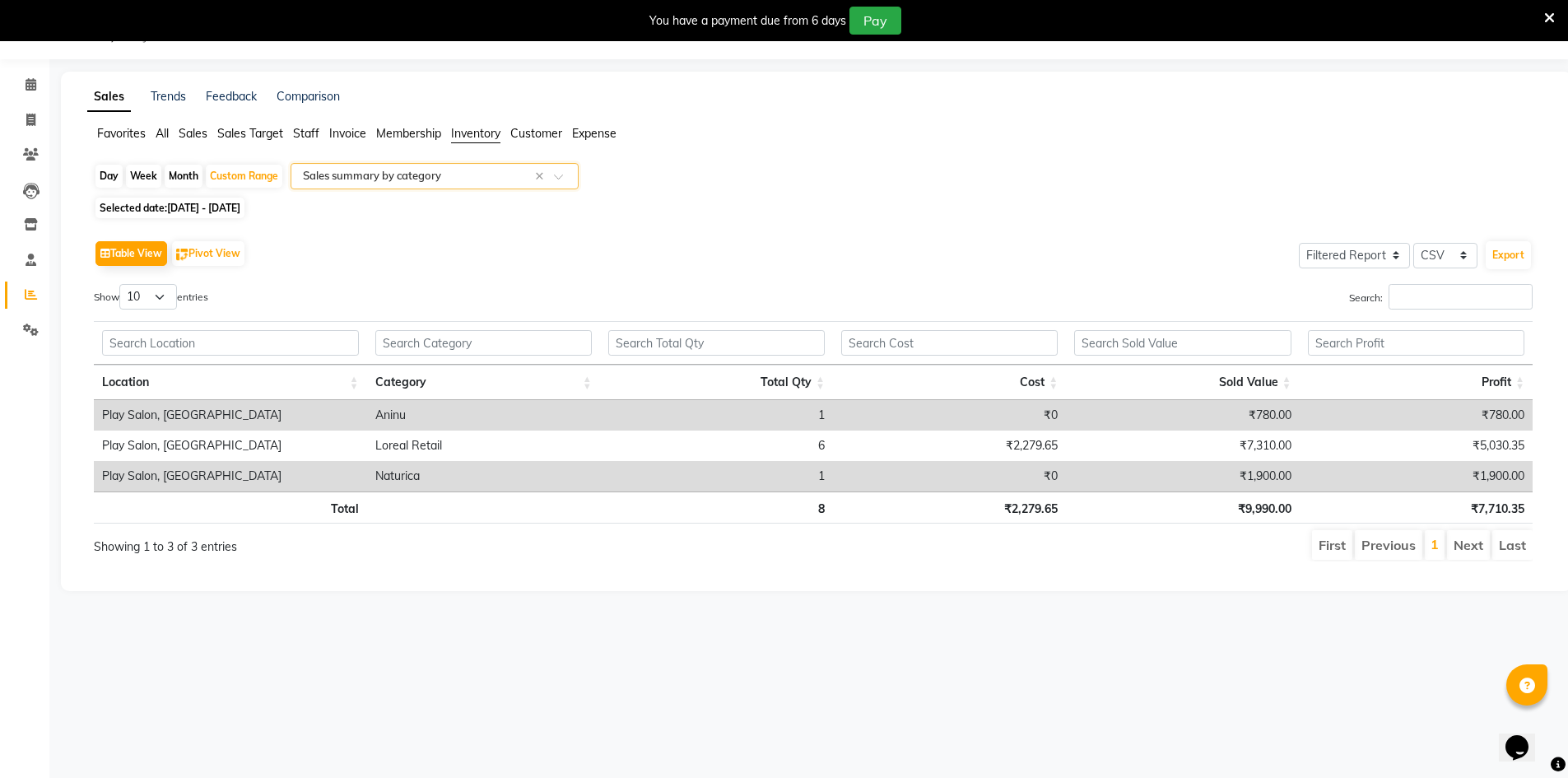
click at [438, 189] on ng-select "Select Report Type × Sales summary by category ×" at bounding box center [434, 175] width 288 height 26
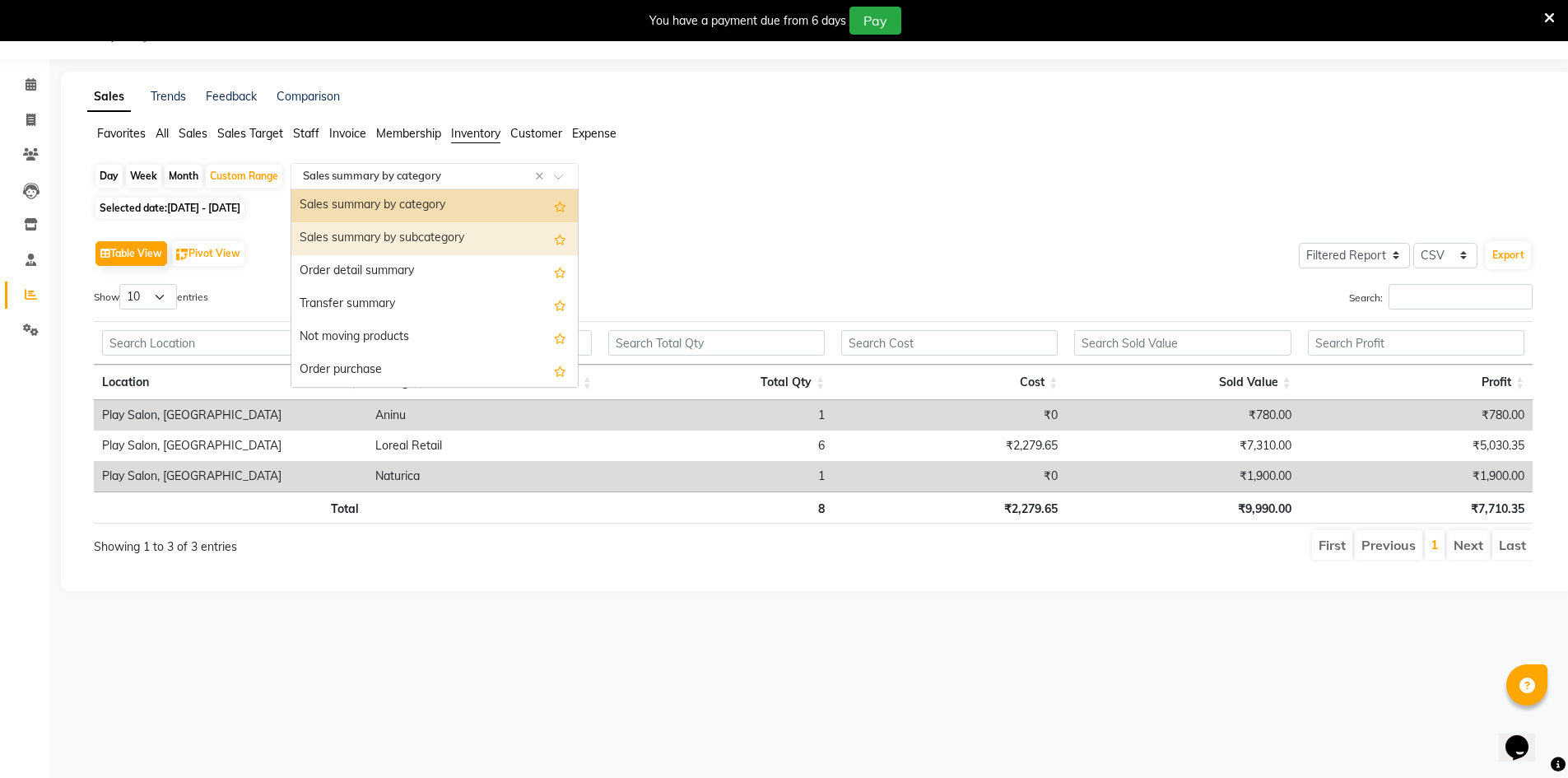
click at [424, 238] on div "Sales summary by subcategory" at bounding box center [434, 238] width 286 height 33
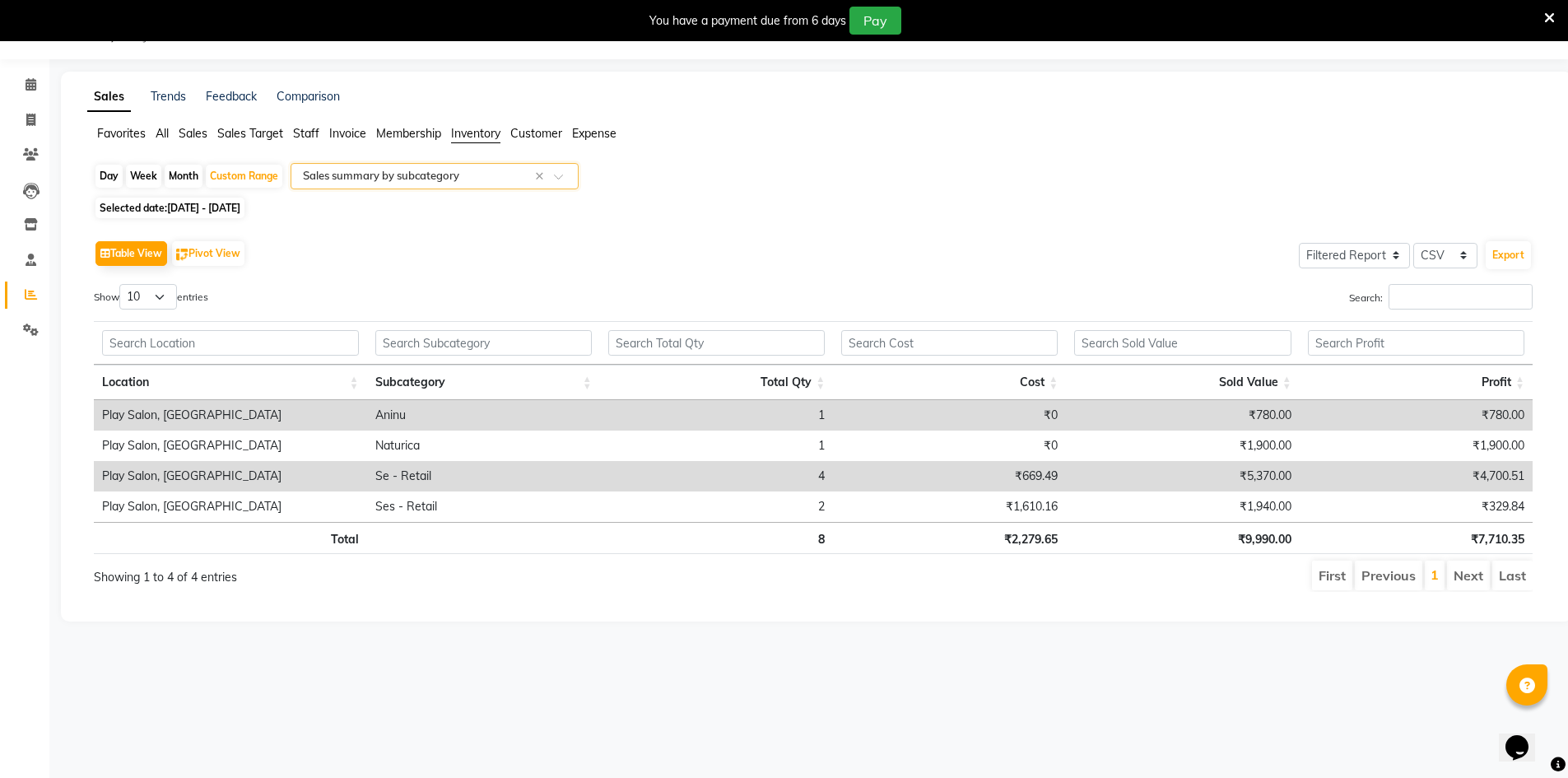
click at [388, 186] on div "Select Report Type × Sales summary by subcategory ×" at bounding box center [434, 175] width 288 height 26
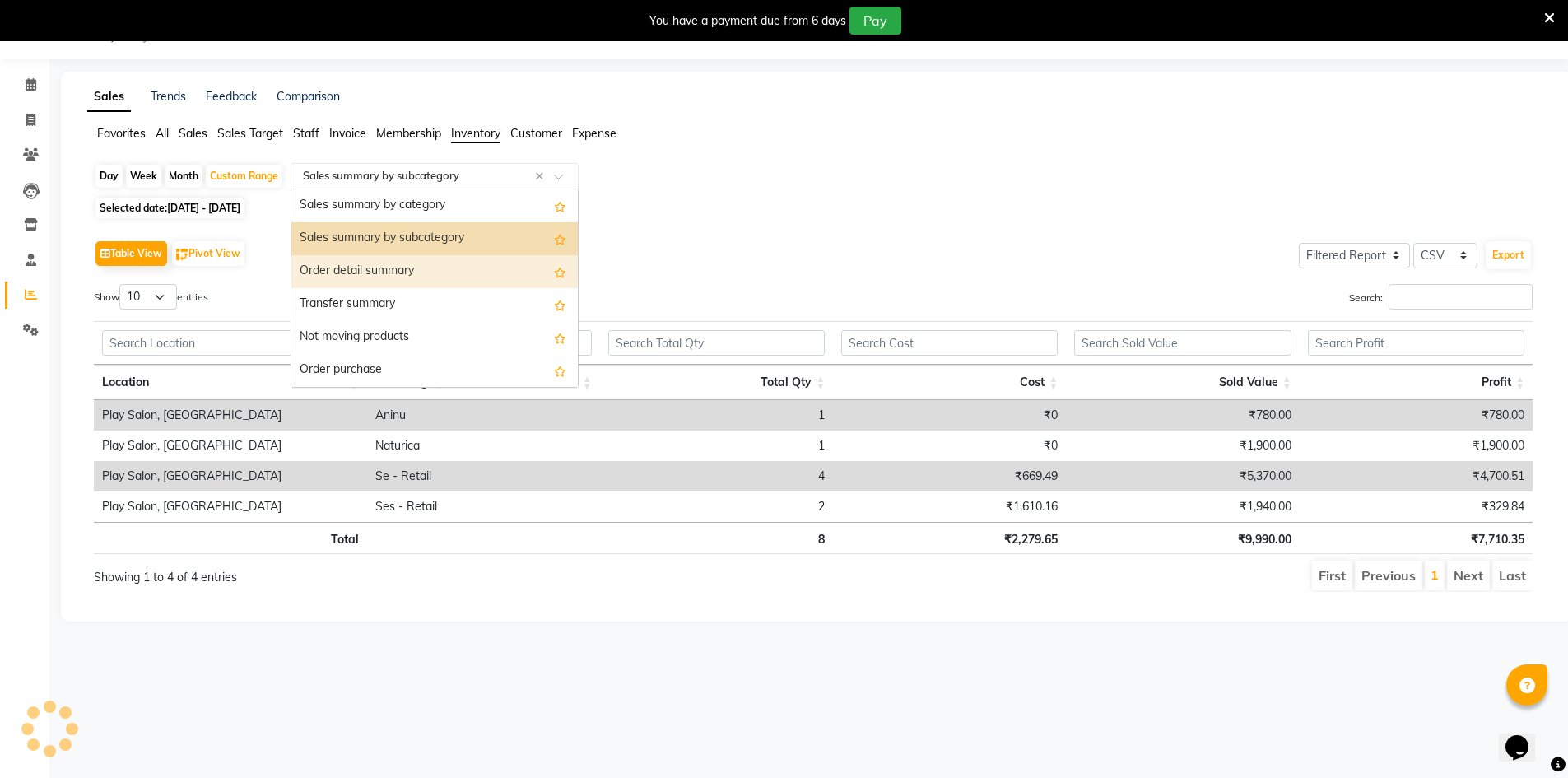
click at [384, 269] on div "Order detail summary" at bounding box center [434, 271] width 286 height 33
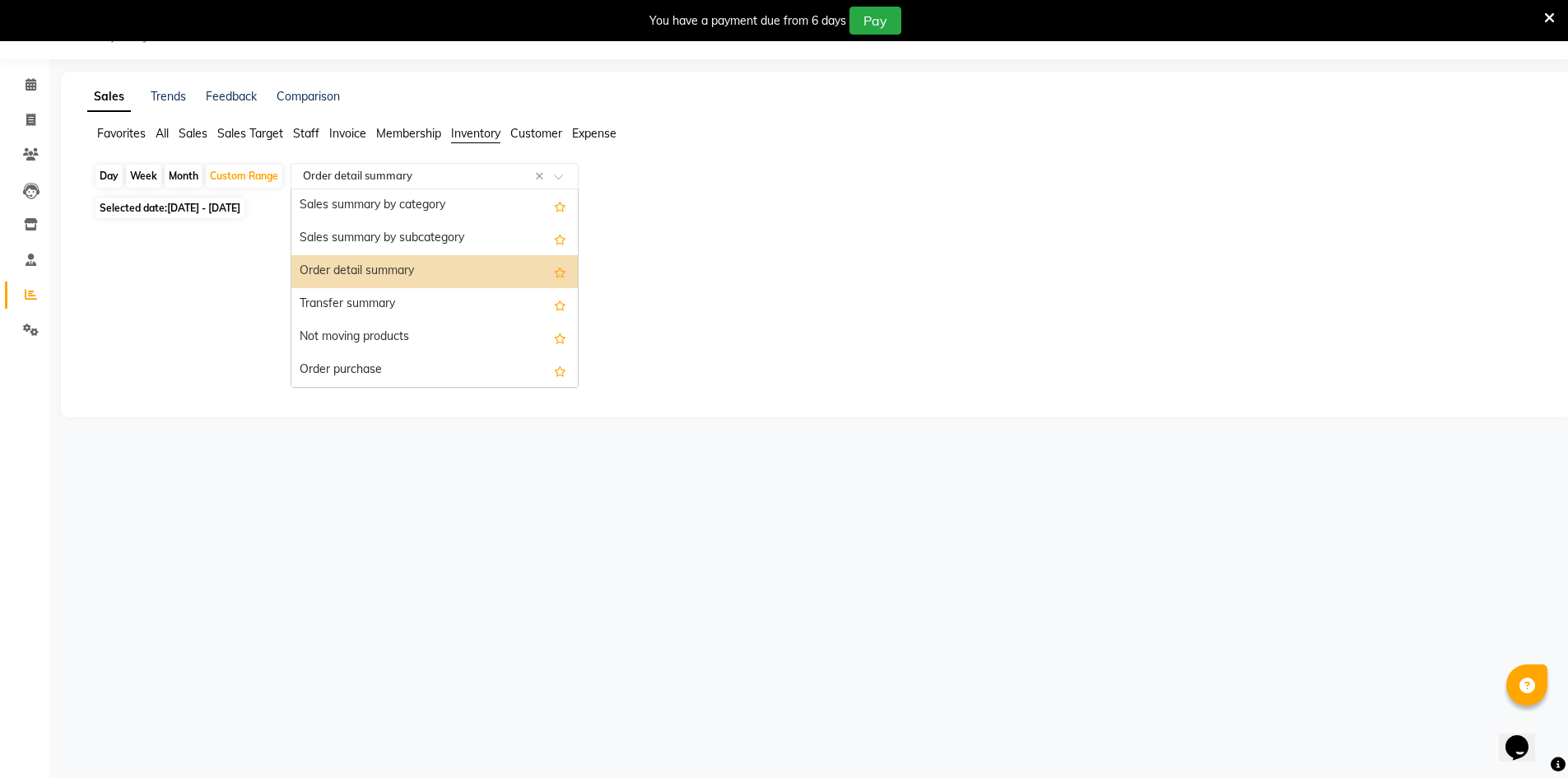
click at [368, 175] on input "text" at bounding box center [418, 176] width 237 height 17
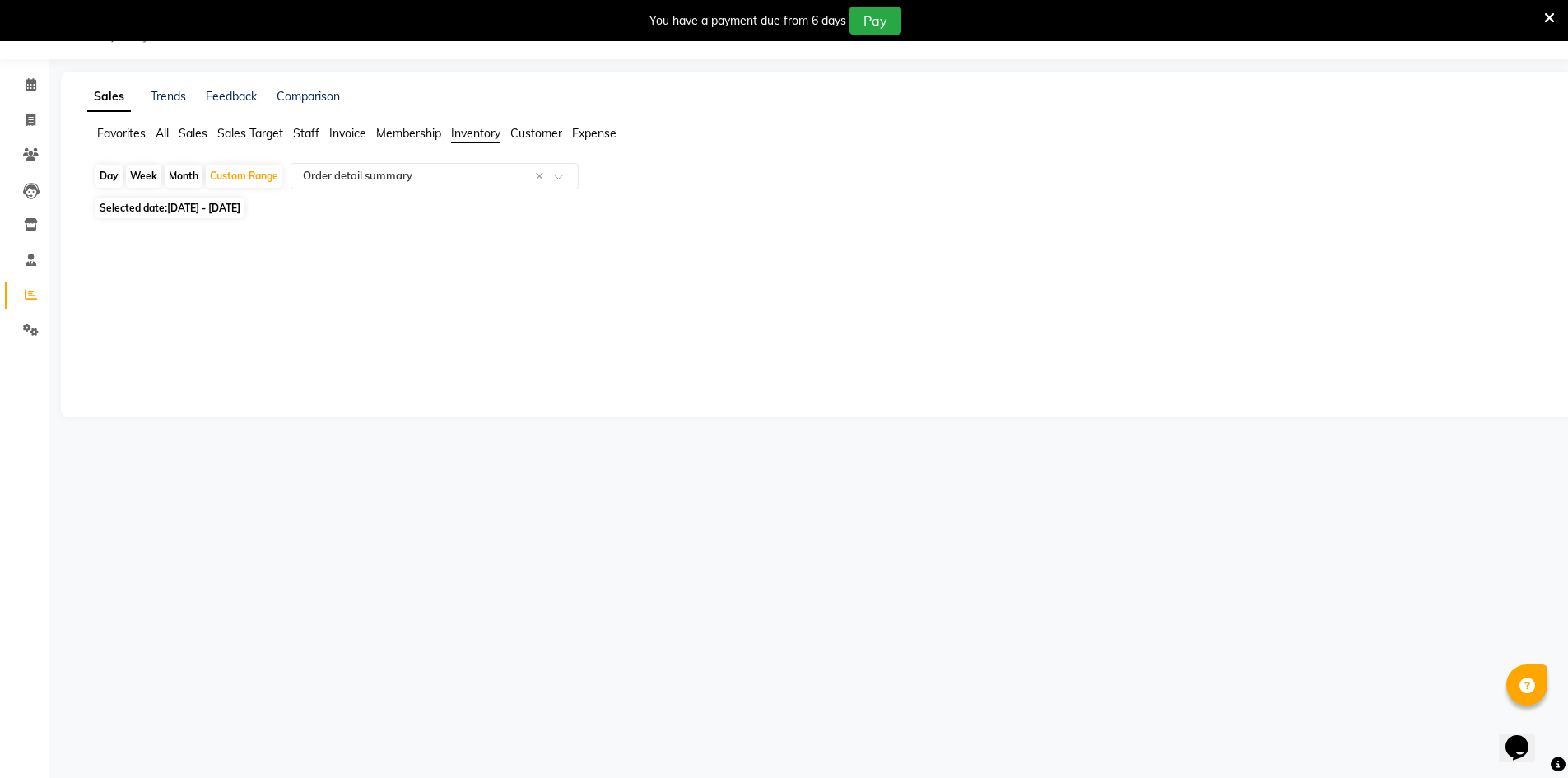
drag, startPoint x: 366, startPoint y: 115, endPoint x: 386, endPoint y: 128, distance: 23.9
click at [367, 115] on div "Sales Trends Feedback Comparison Favorites All Sales Sales Target Staff Invoice…" at bounding box center [817, 244] width 1511 height 346
click at [405, 136] on span "Membership" at bounding box center [408, 133] width 65 height 15
click at [362, 138] on span "Invoice" at bounding box center [348, 133] width 37 height 15
click at [349, 138] on span "Invoice" at bounding box center [348, 133] width 37 height 15
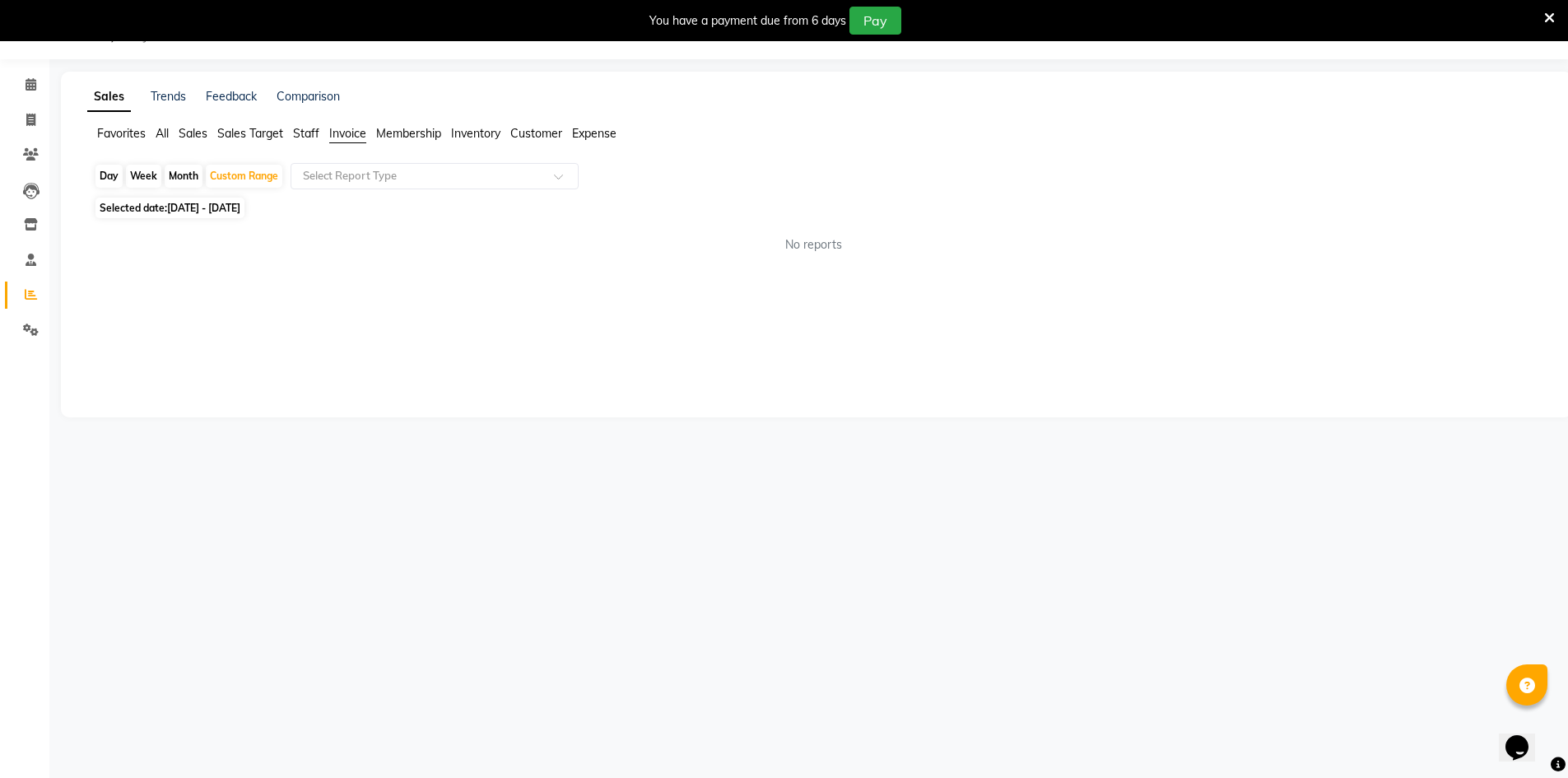
click at [307, 139] on span "Staff" at bounding box center [306, 133] width 26 height 15
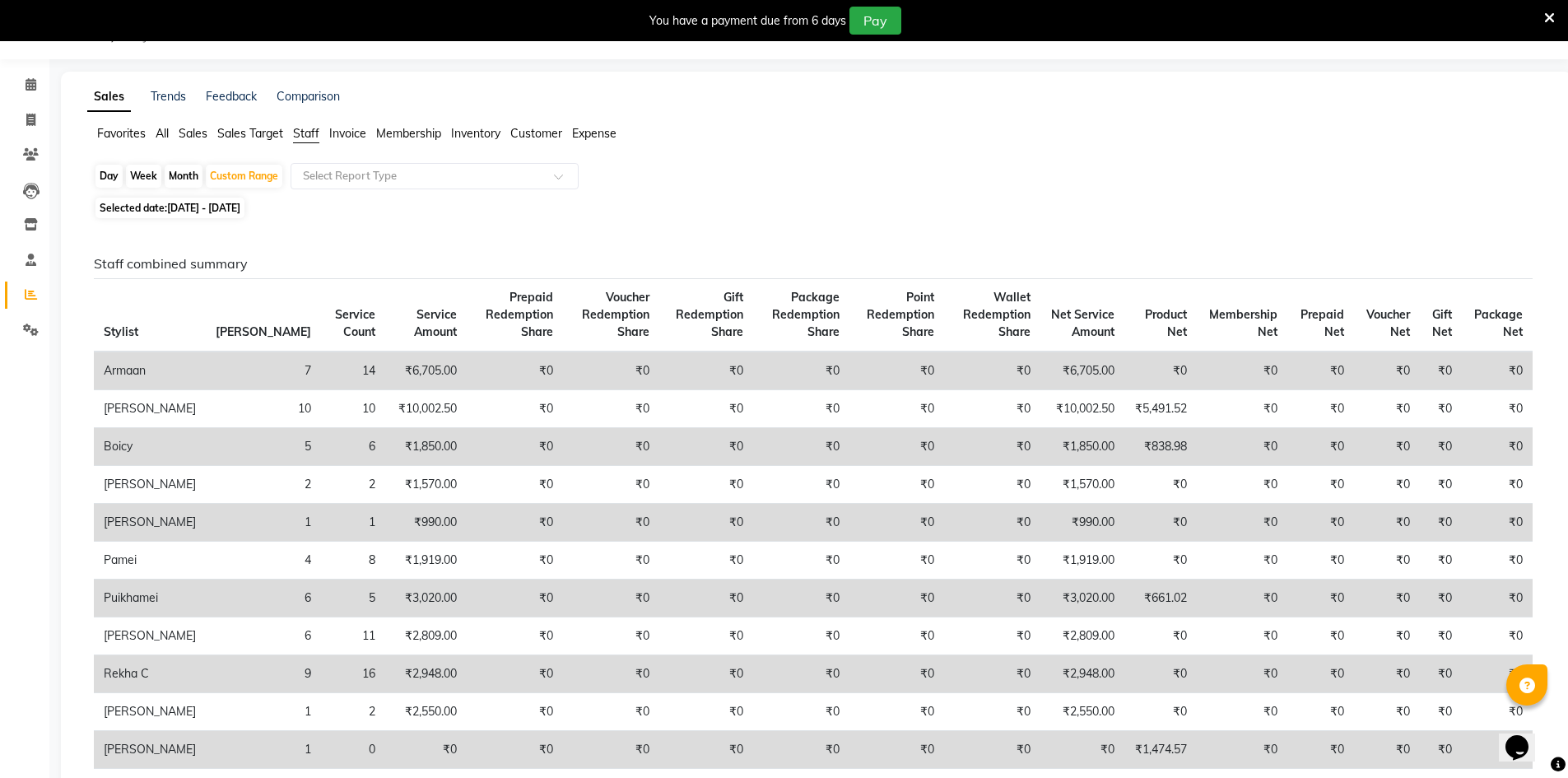
click at [253, 130] on span "Sales Target" at bounding box center [250, 133] width 65 height 15
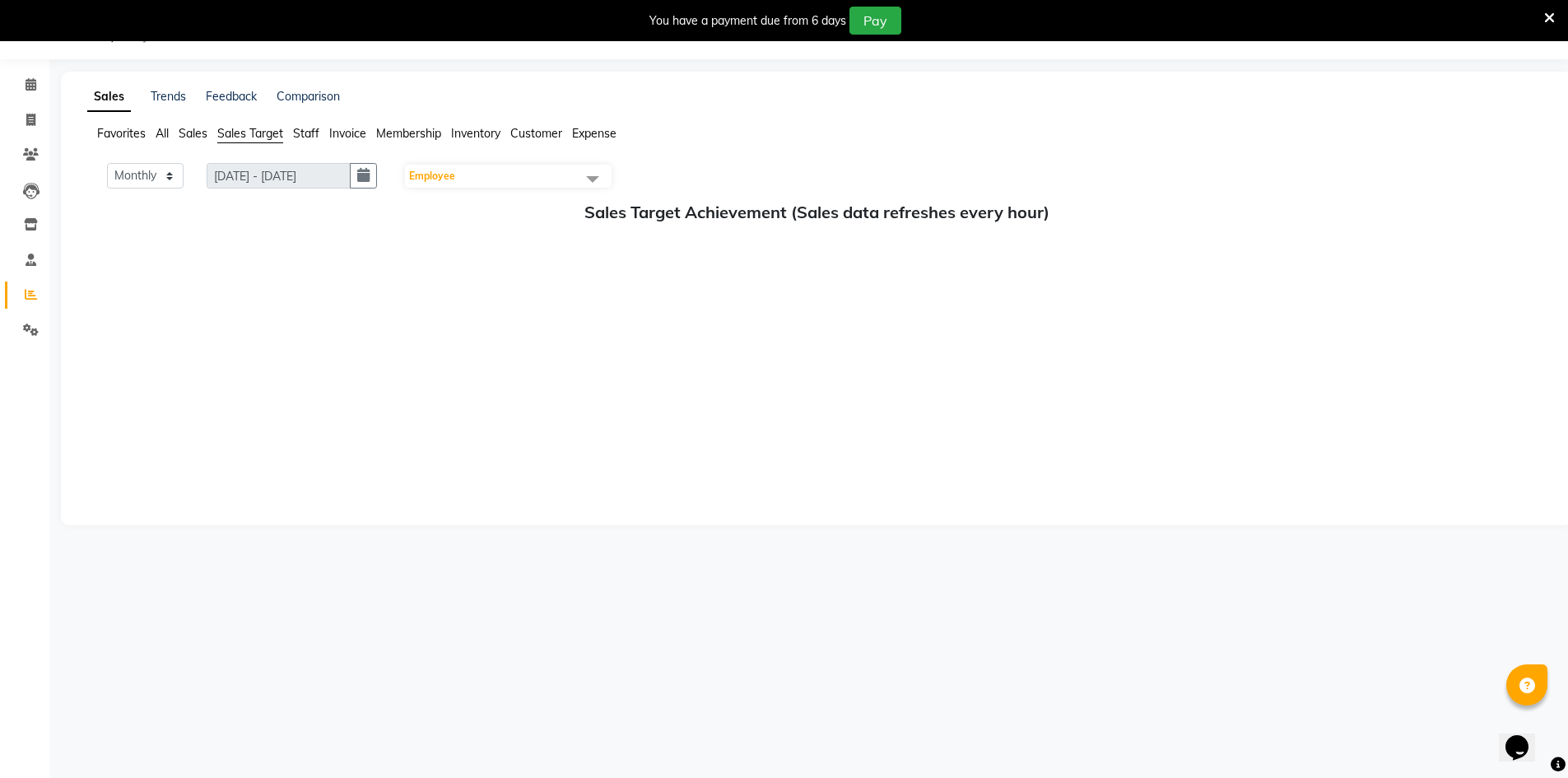
click at [197, 129] on span "Sales" at bounding box center [193, 133] width 29 height 15
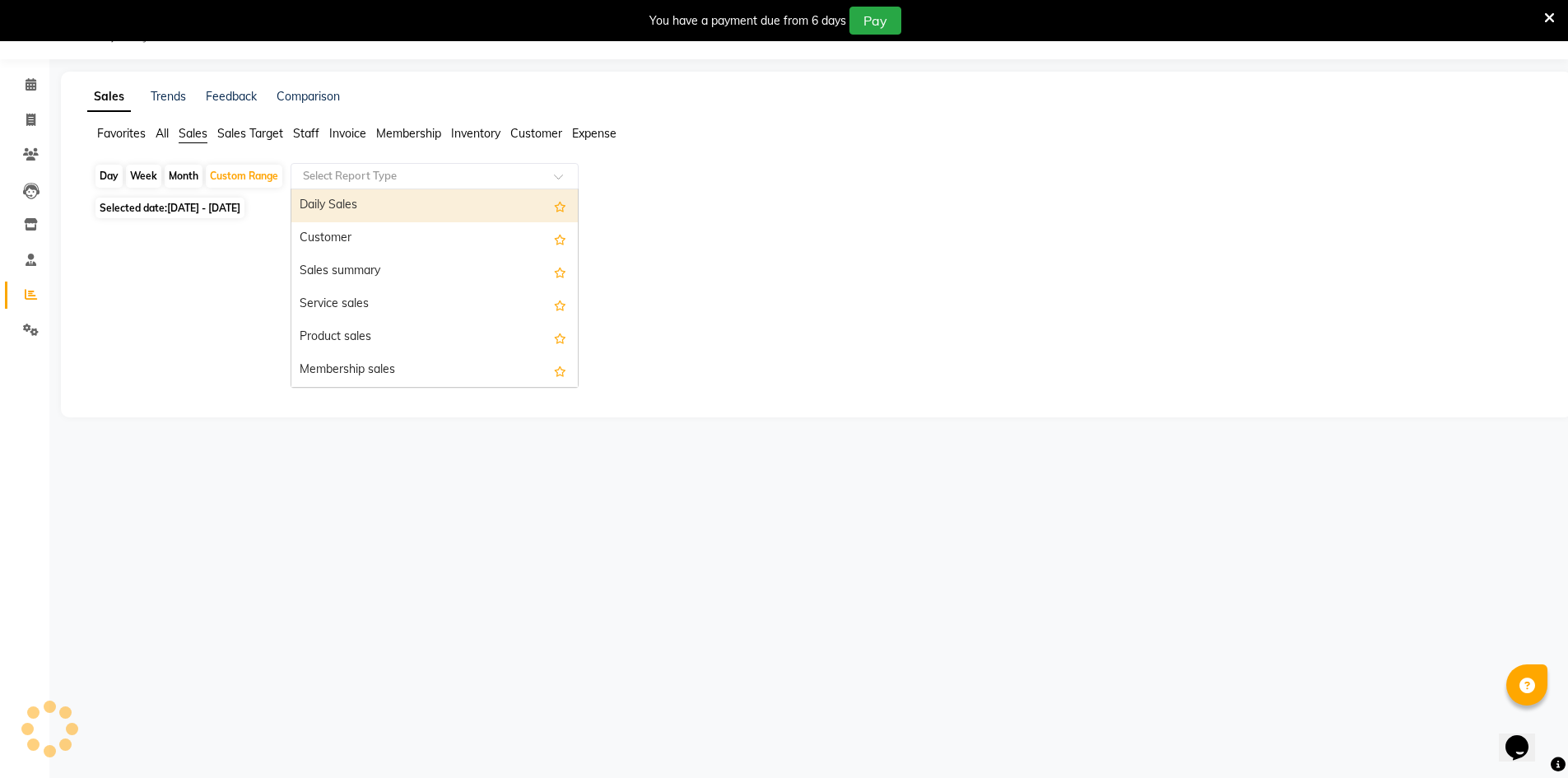
click at [341, 178] on input "text" at bounding box center [418, 176] width 237 height 17
click at [365, 215] on div "Service by category" at bounding box center [434, 206] width 286 height 33
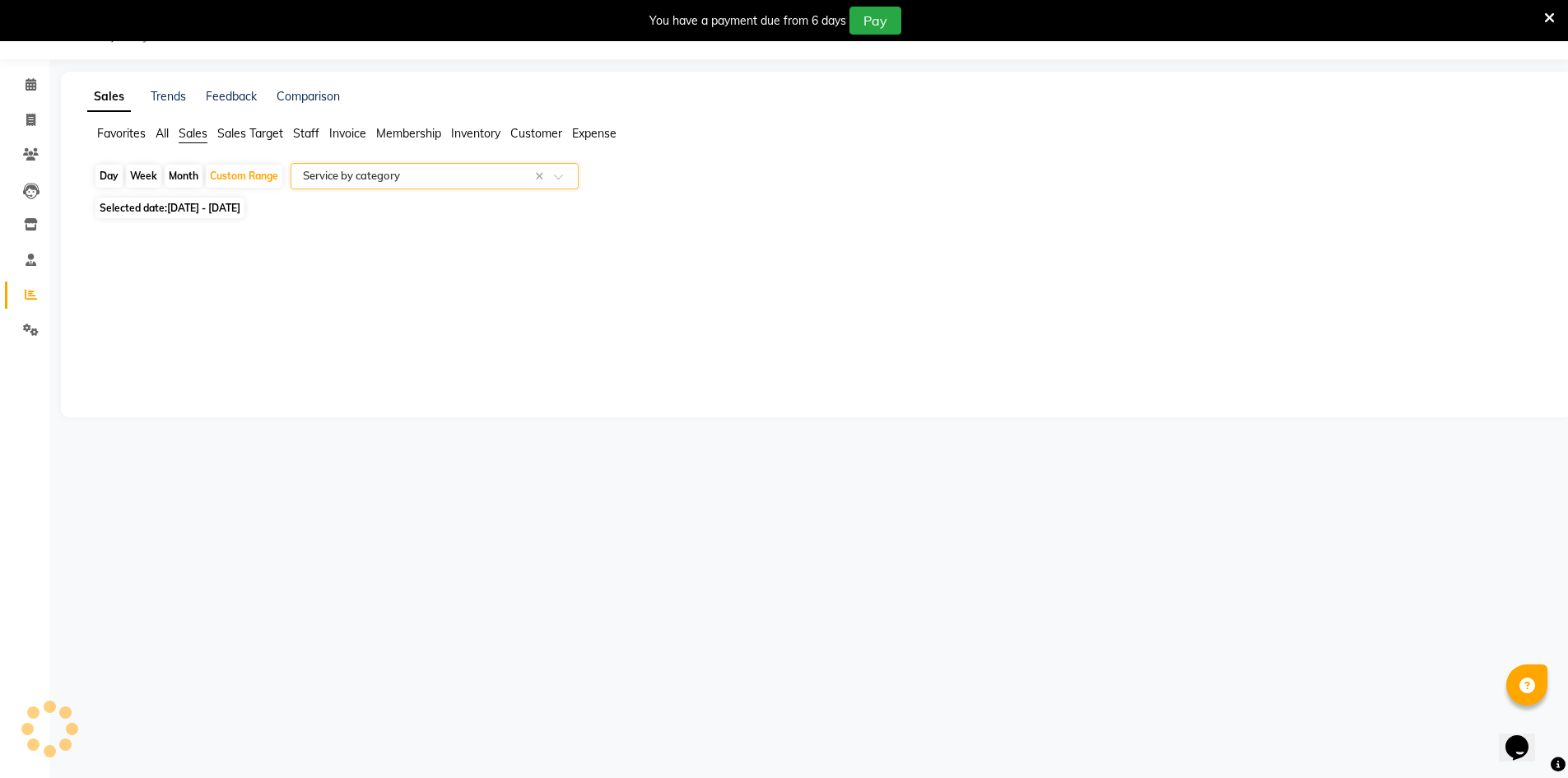
select select "filtered_report"
select select "csv"
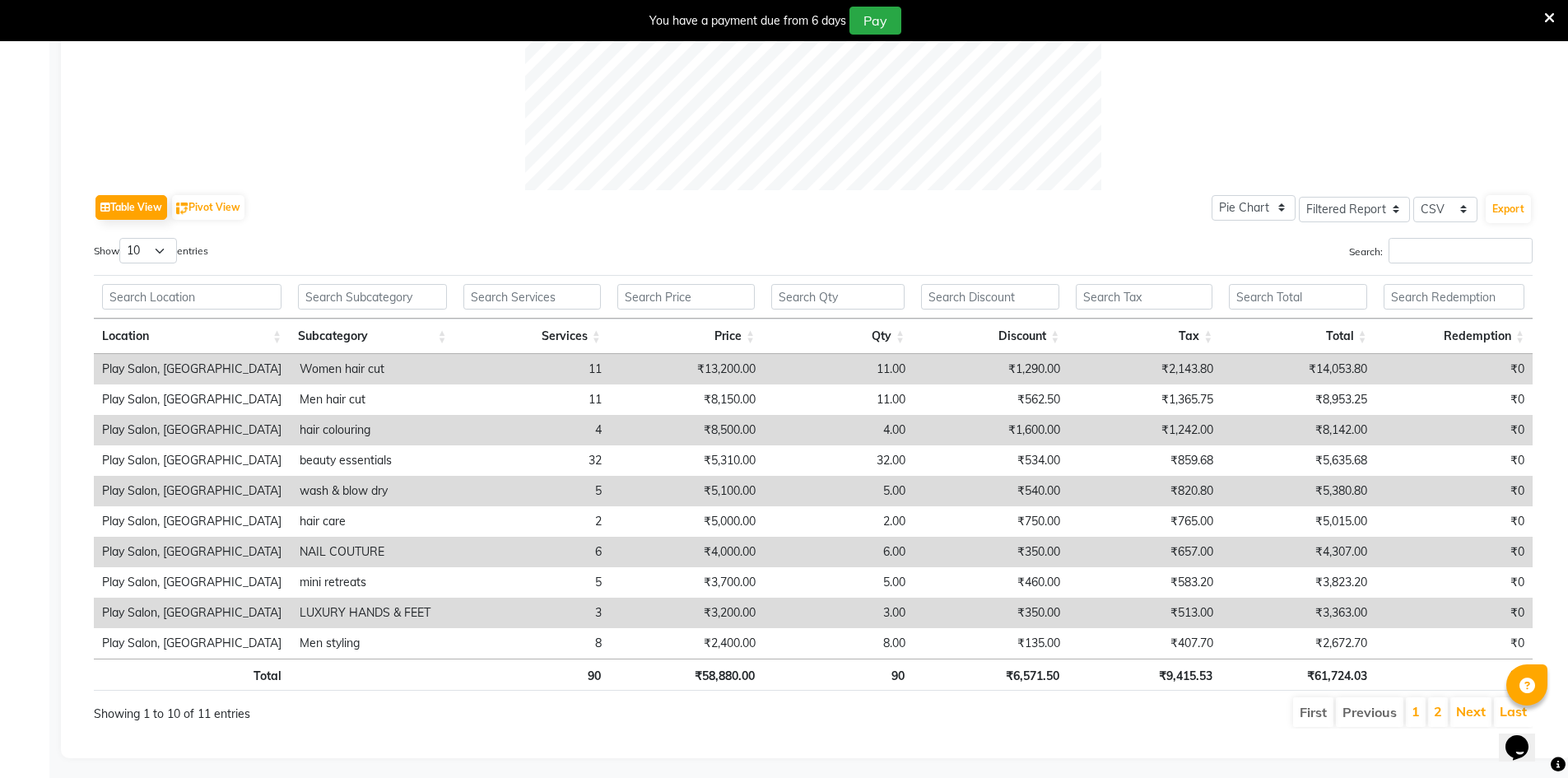
scroll to position [700, 0]
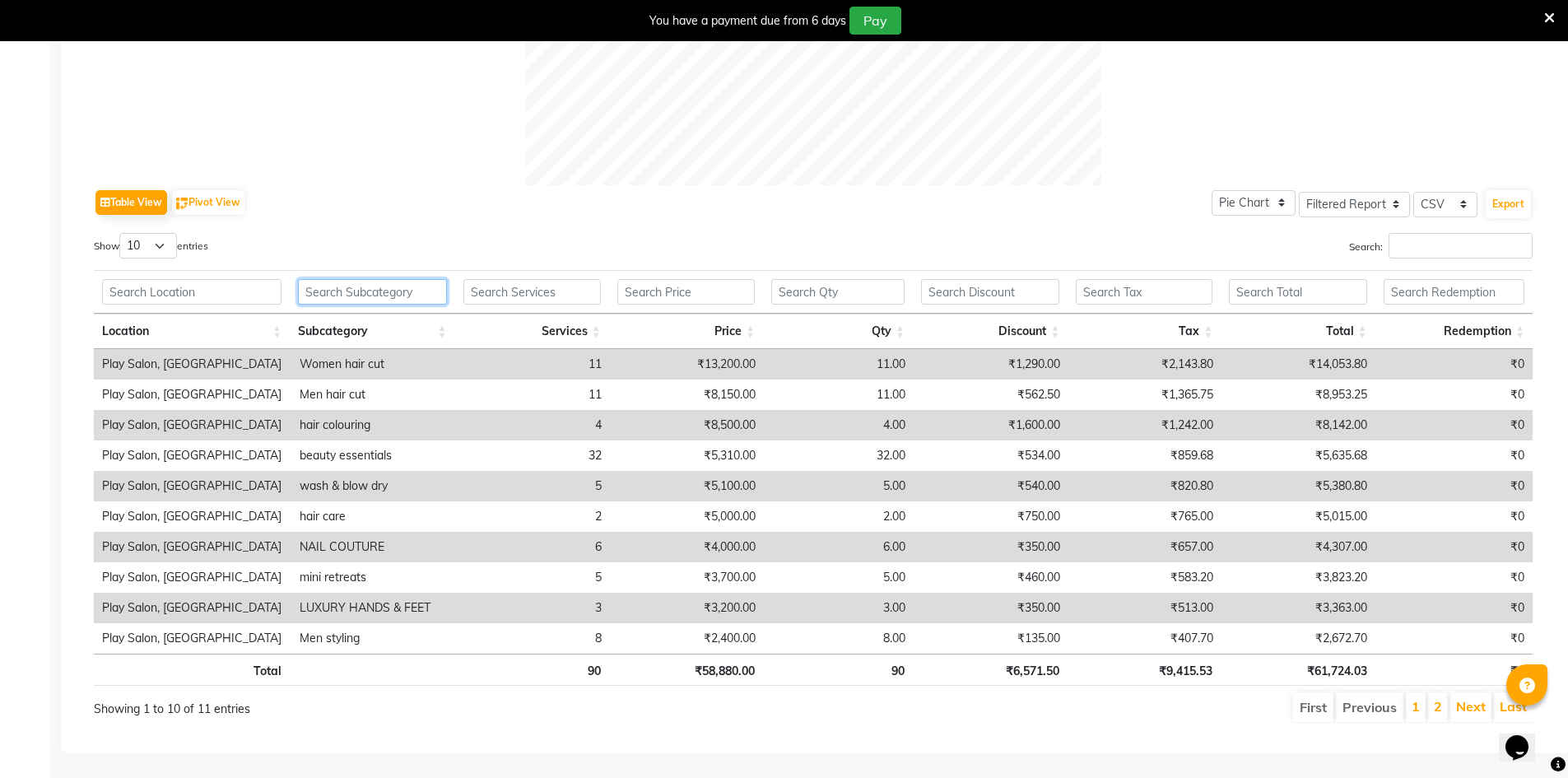
click at [396, 284] on input "text" at bounding box center [372, 291] width 149 height 25
click at [639, 285] on input "text" at bounding box center [686, 291] width 138 height 25
click at [572, 285] on input "text" at bounding box center [532, 291] width 138 height 25
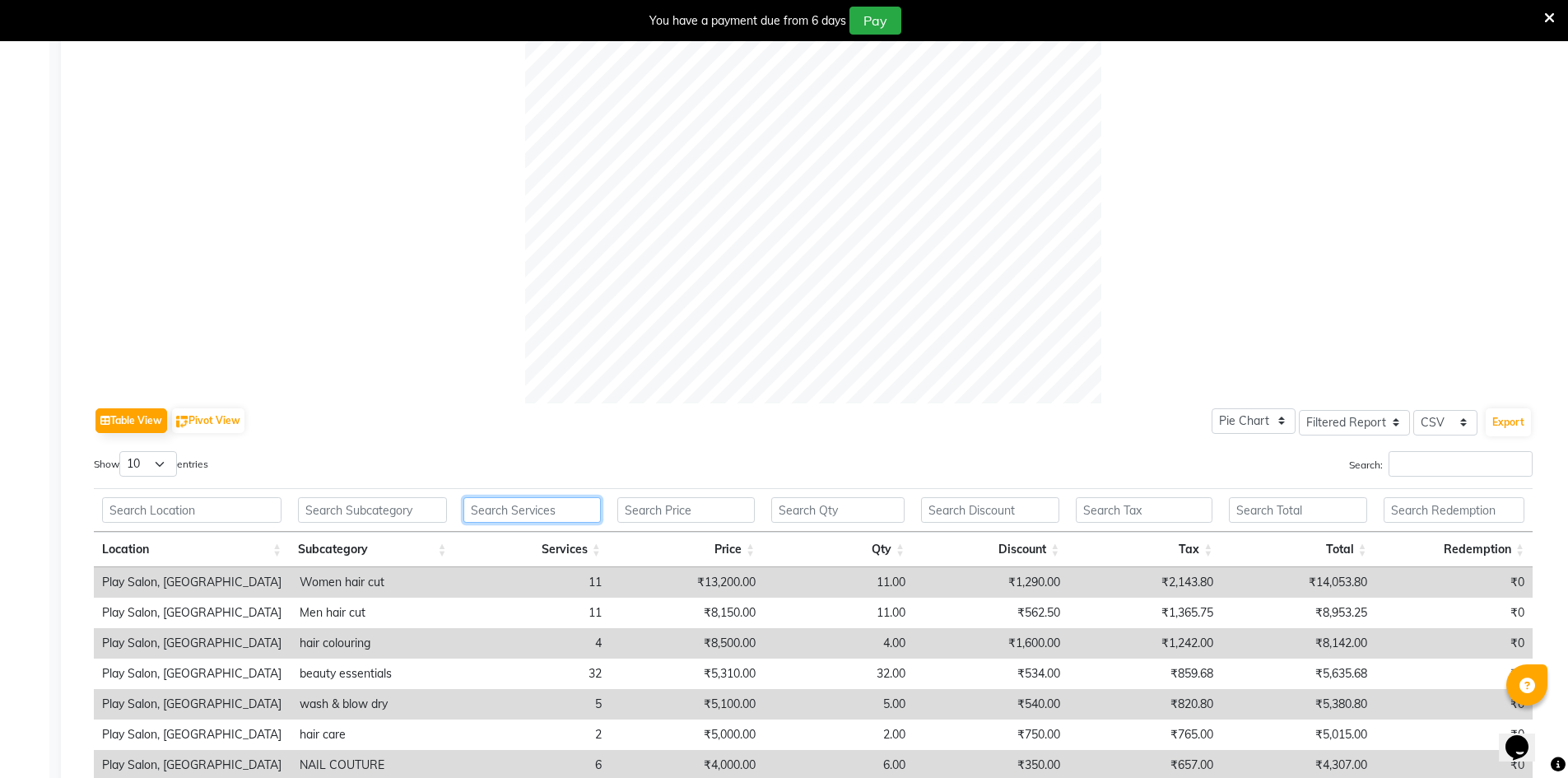
scroll to position [453, 0]
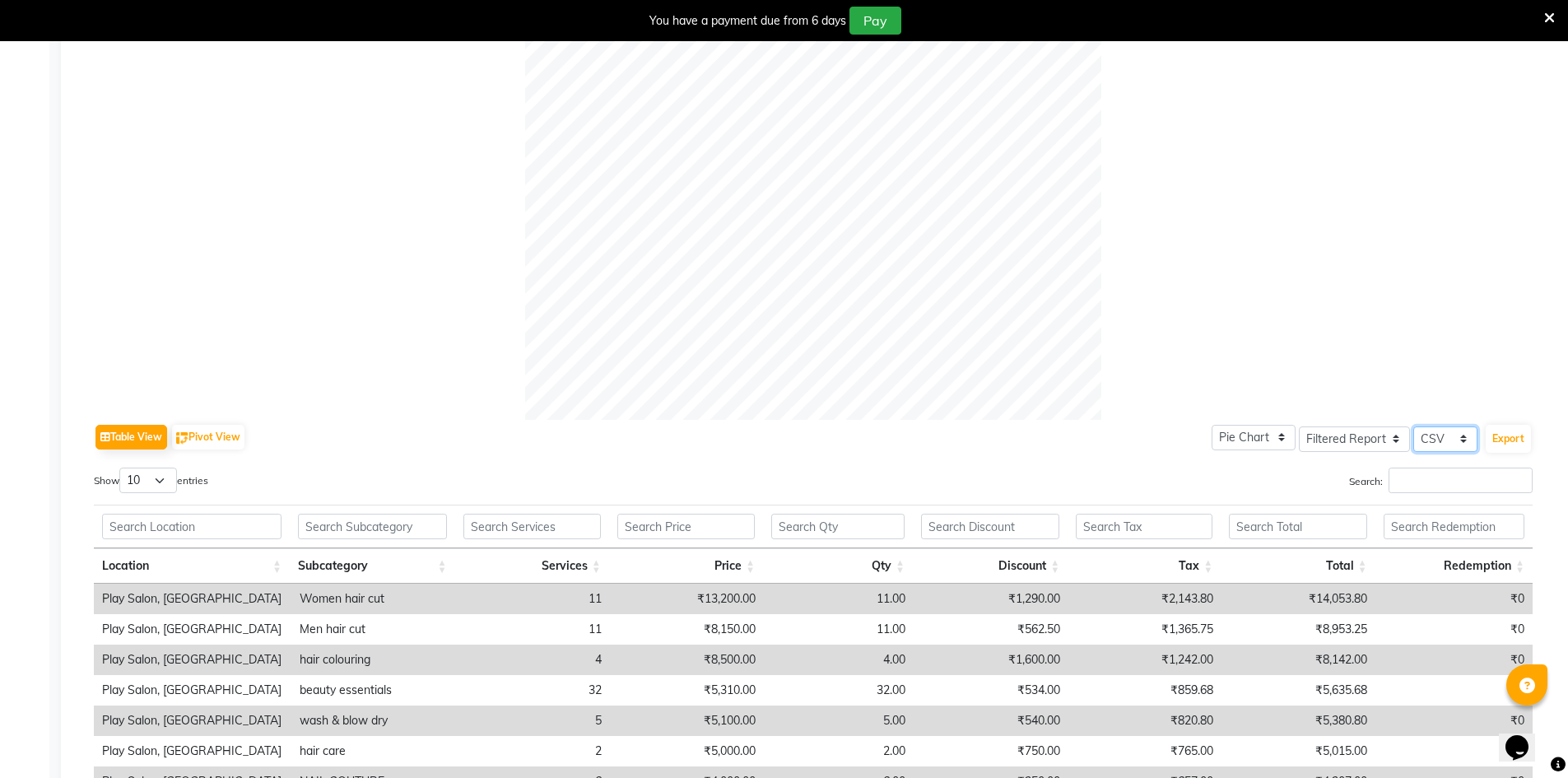
click at [1441, 442] on select "Select CSV PDF" at bounding box center [1445, 439] width 64 height 25
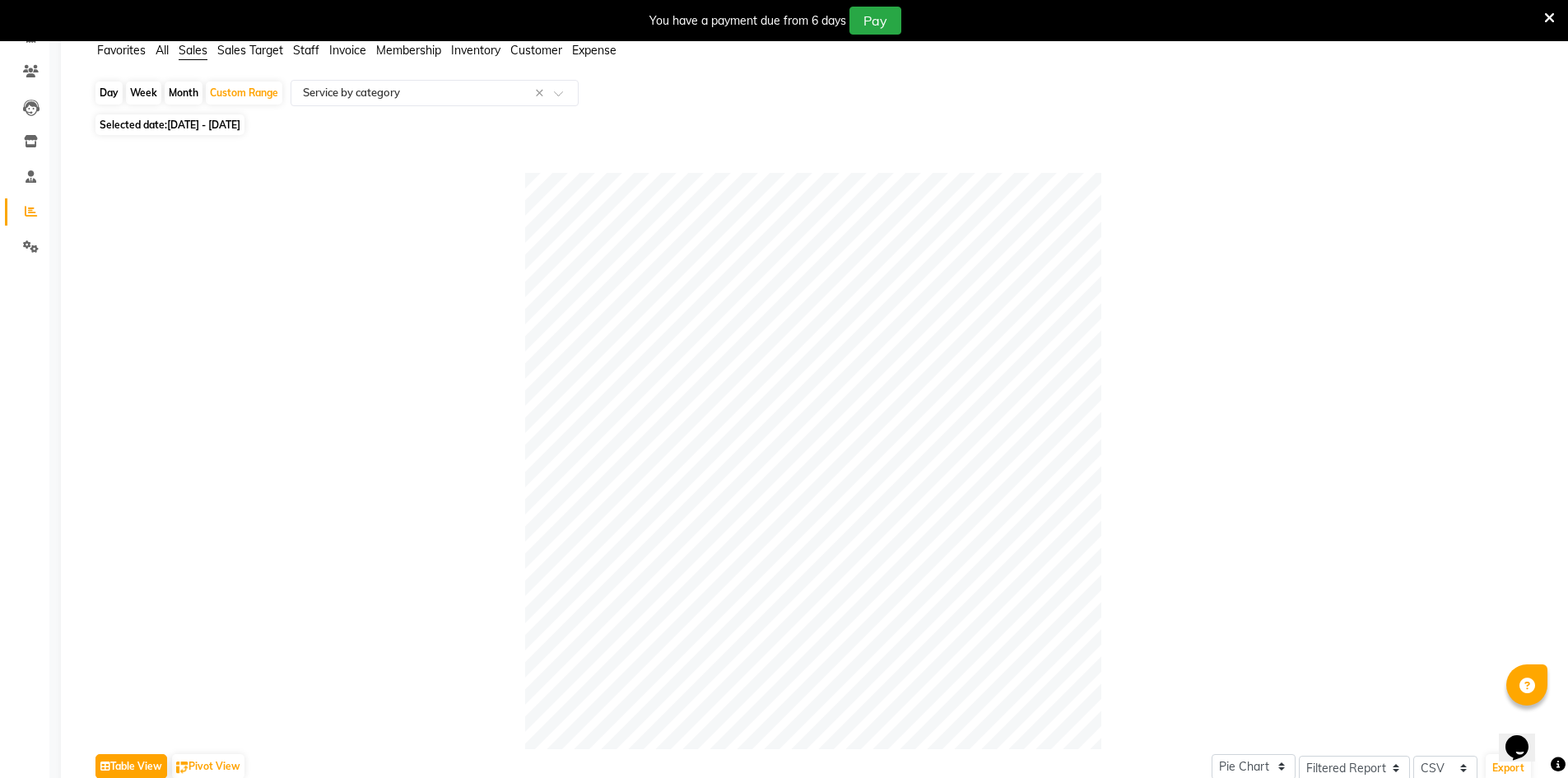
click at [279, 370] on div at bounding box center [813, 461] width 1439 height 576
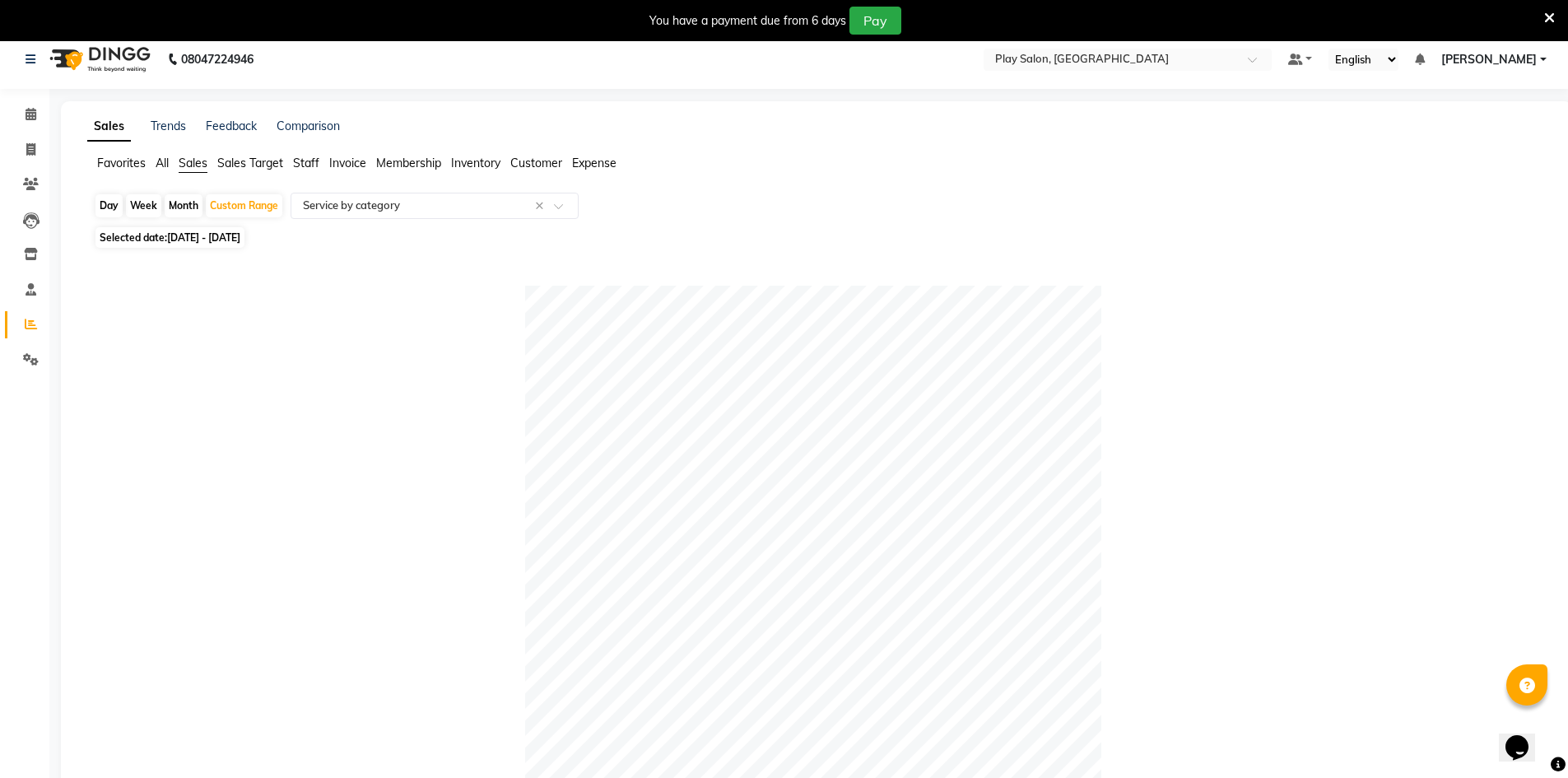
scroll to position [0, 0]
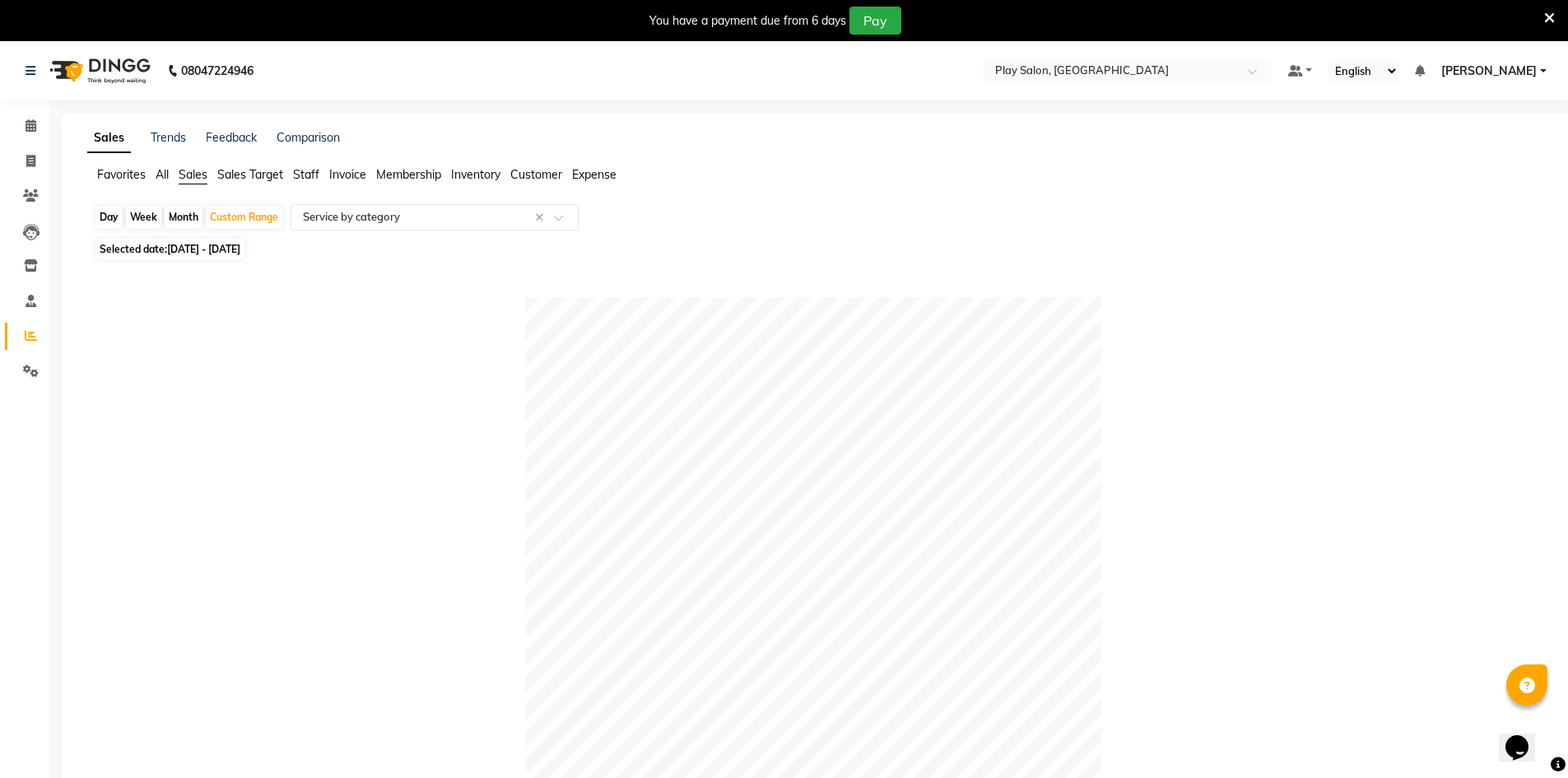
click at [166, 176] on span "All" at bounding box center [162, 175] width 13 height 15
click at [408, 222] on input "text" at bounding box center [418, 217] width 237 height 17
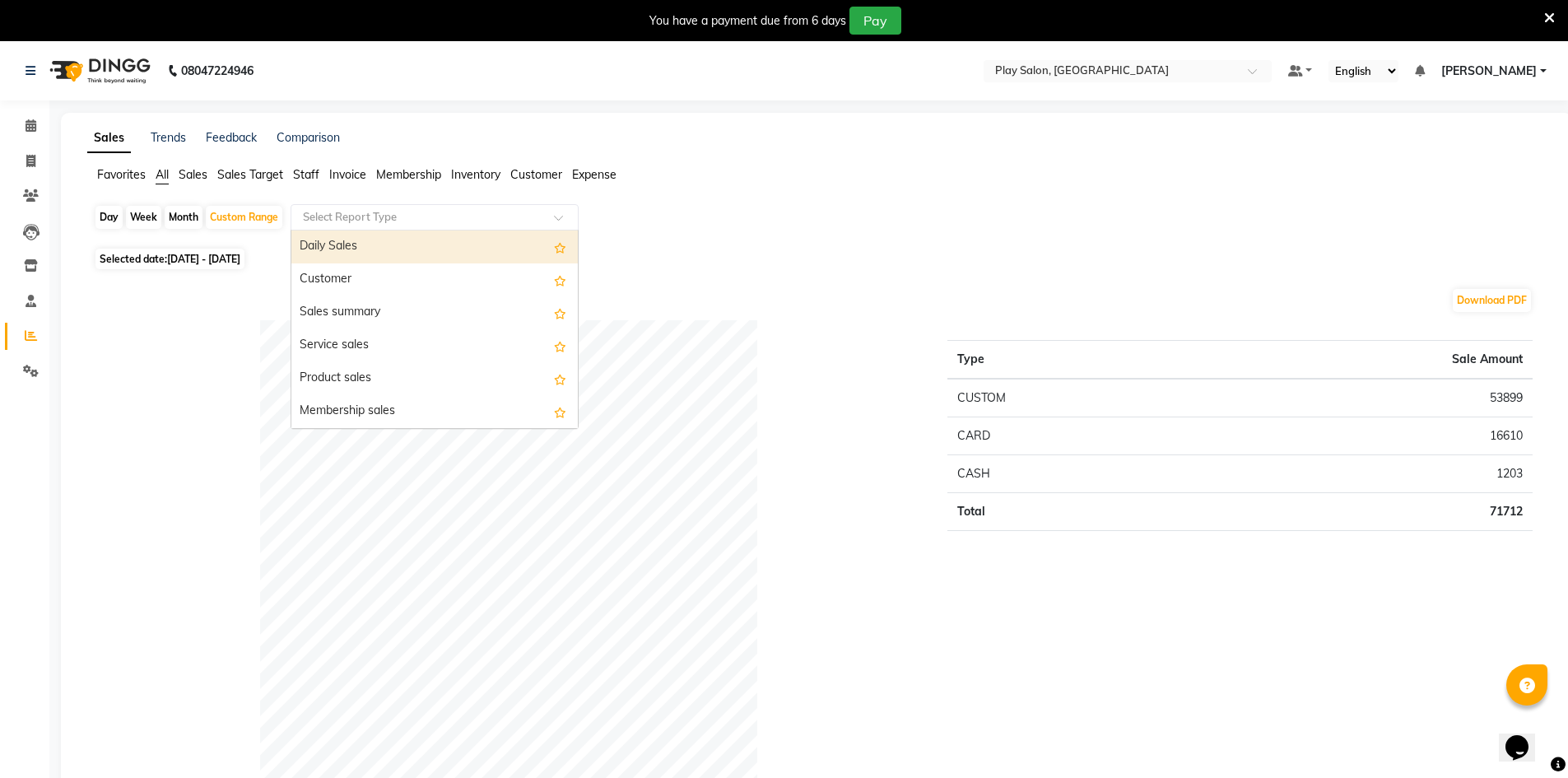
click at [722, 256] on div "Selected date: 01-08-2025 - 31-08-2025" at bounding box center [820, 258] width 1452 height 18
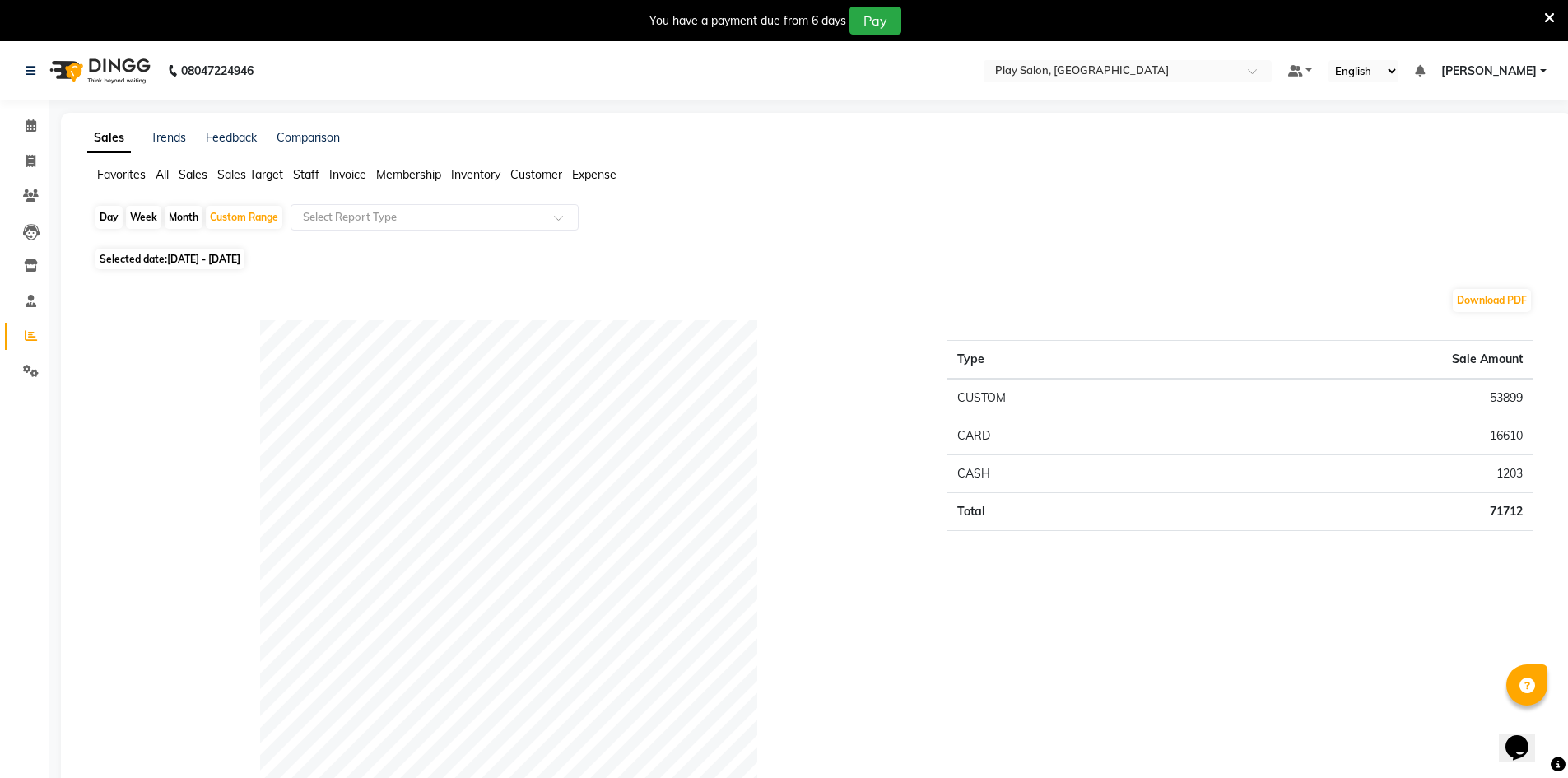
click at [335, 170] on span "Invoice" at bounding box center [348, 175] width 37 height 15
click at [347, 217] on input "text" at bounding box center [418, 217] width 237 height 17
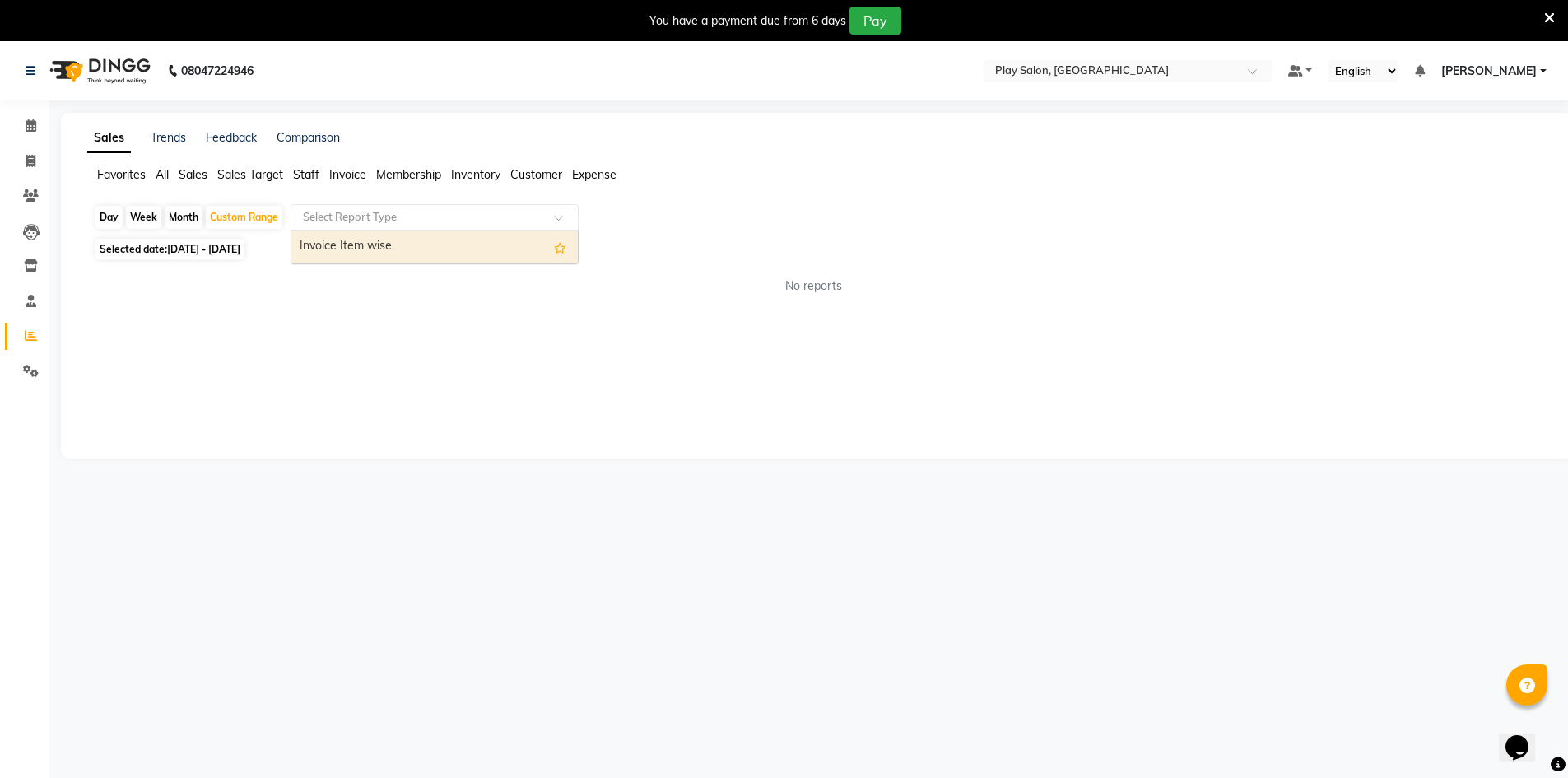
click at [350, 218] on input "text" at bounding box center [418, 217] width 237 height 17
click at [385, 222] on input "text" at bounding box center [418, 217] width 237 height 17
click at [473, 249] on div "Invoice Item wise" at bounding box center [434, 247] width 286 height 33
select select "filtered_report"
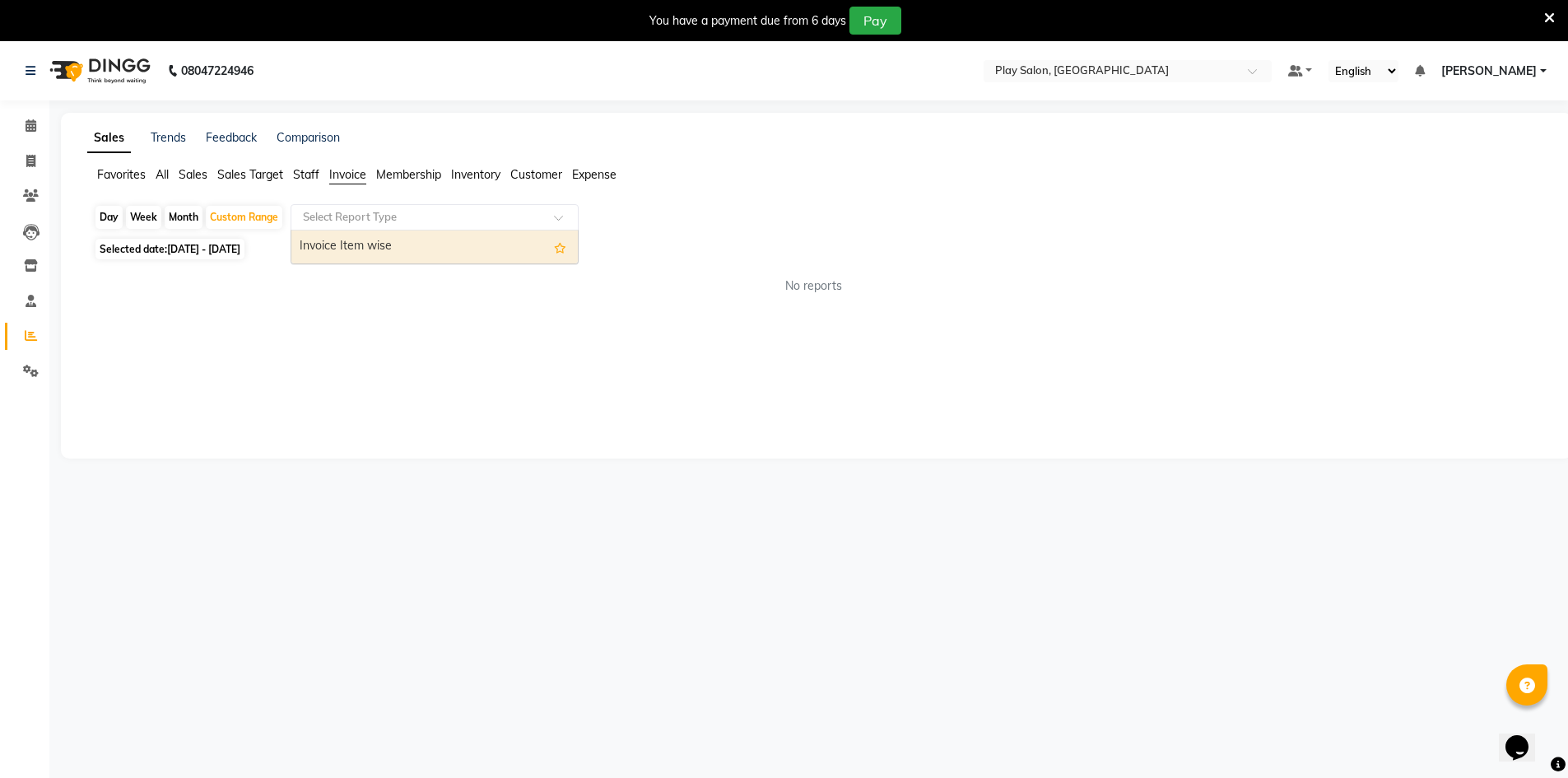
select select "csv"
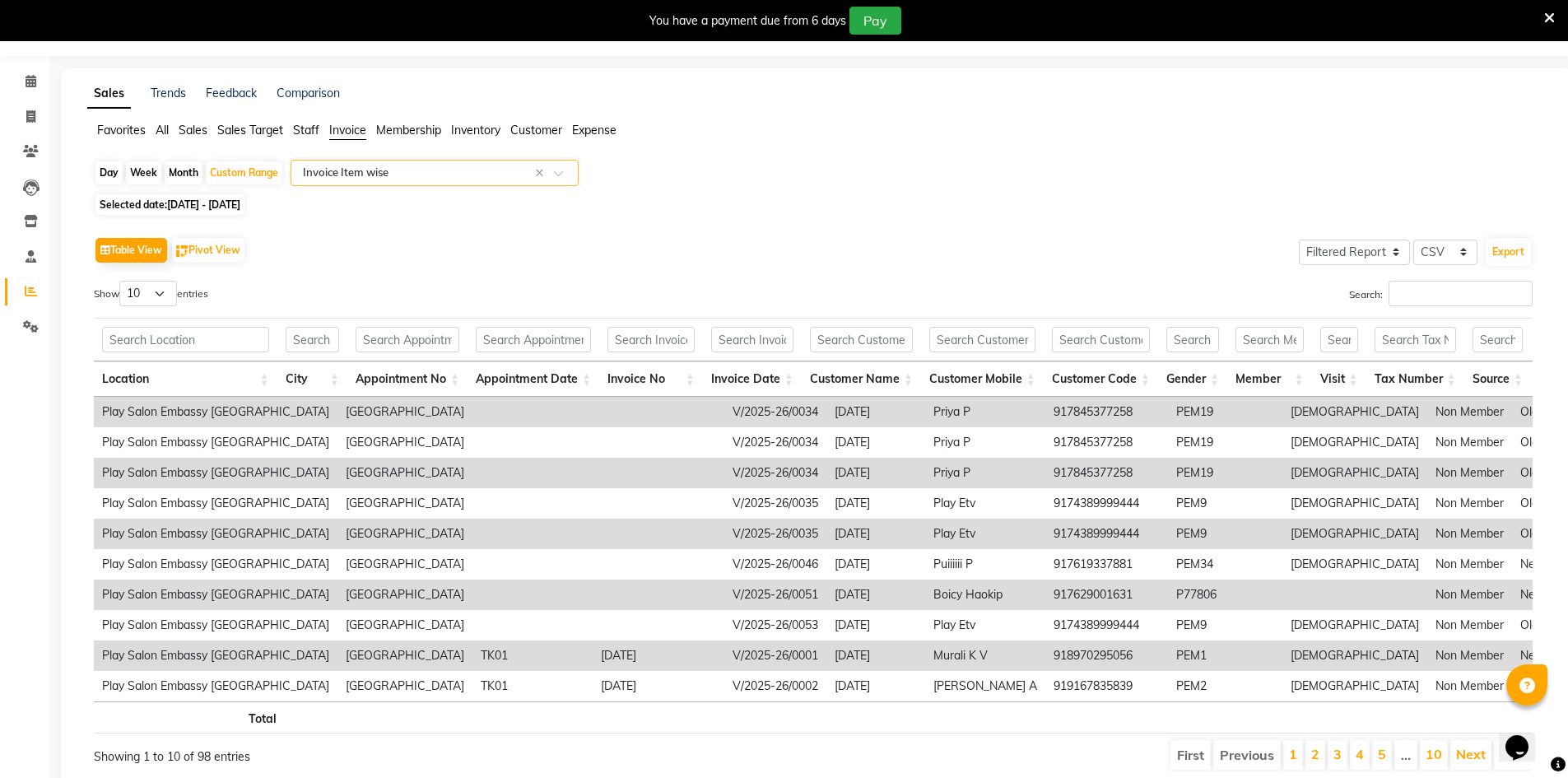
scroll to position [117, 0]
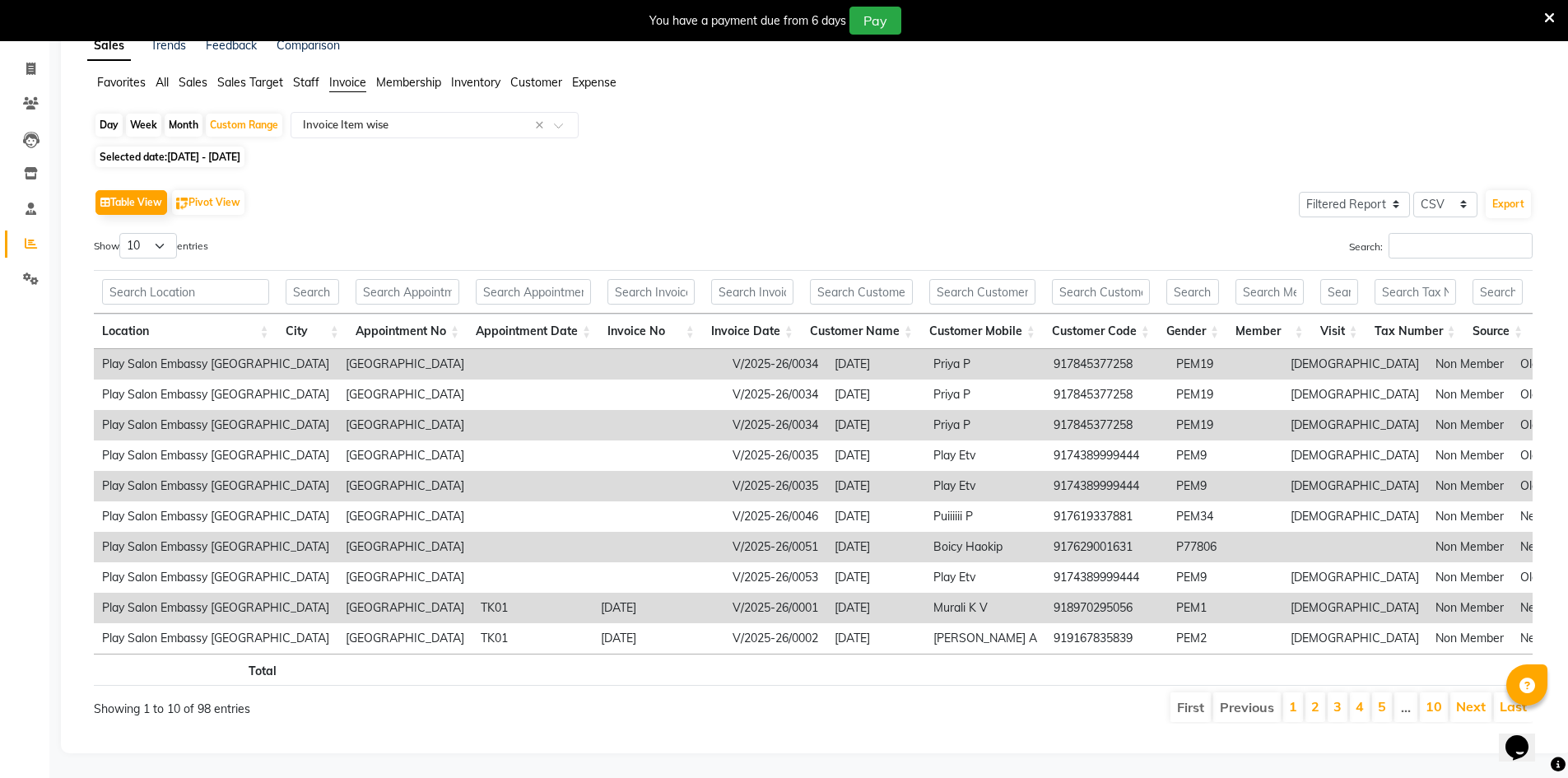
click at [448, 654] on th at bounding box center [416, 670] width 120 height 32
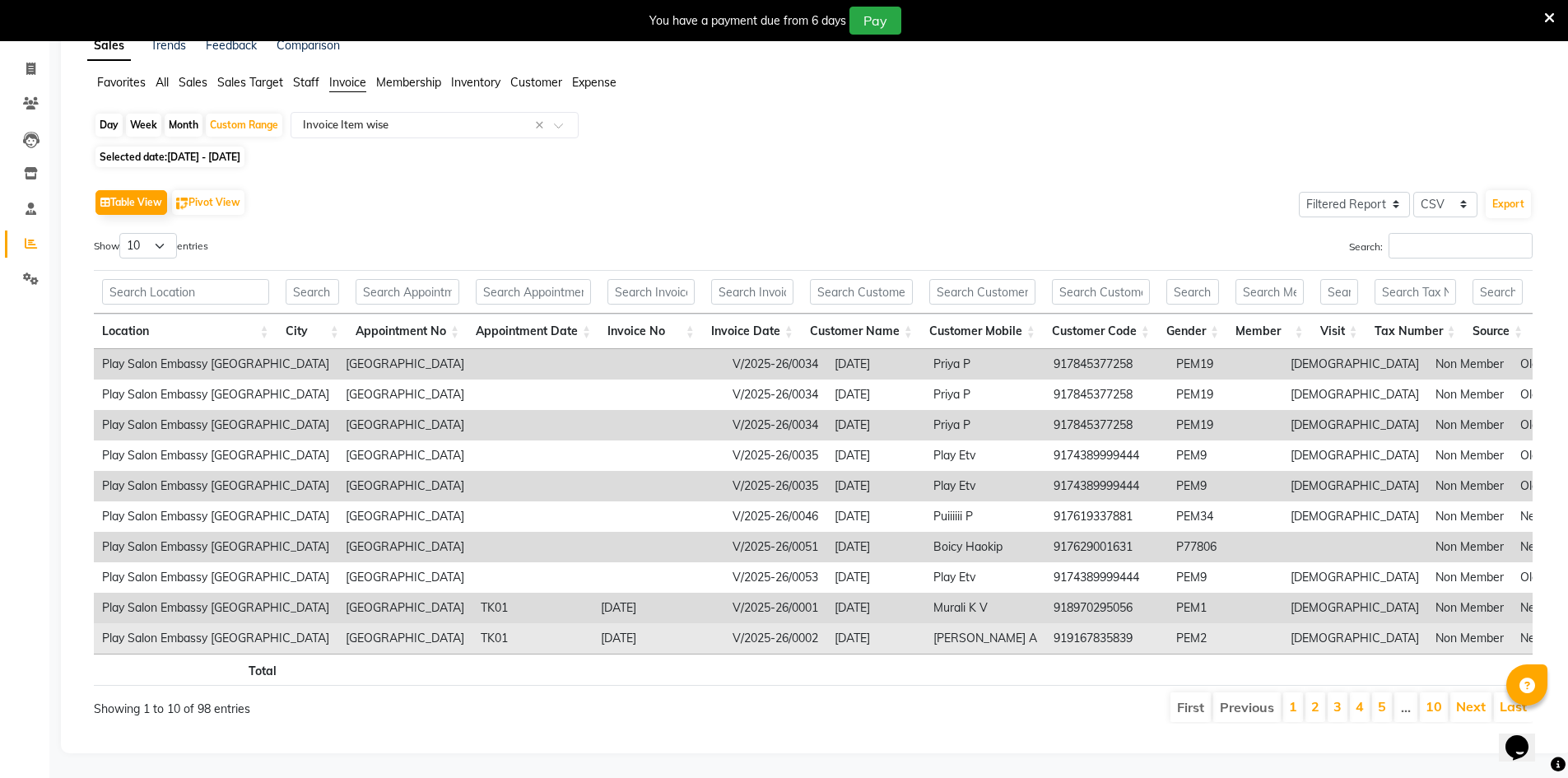
click at [593, 625] on td "2025-08-11" at bounding box center [658, 638] width 132 height 30
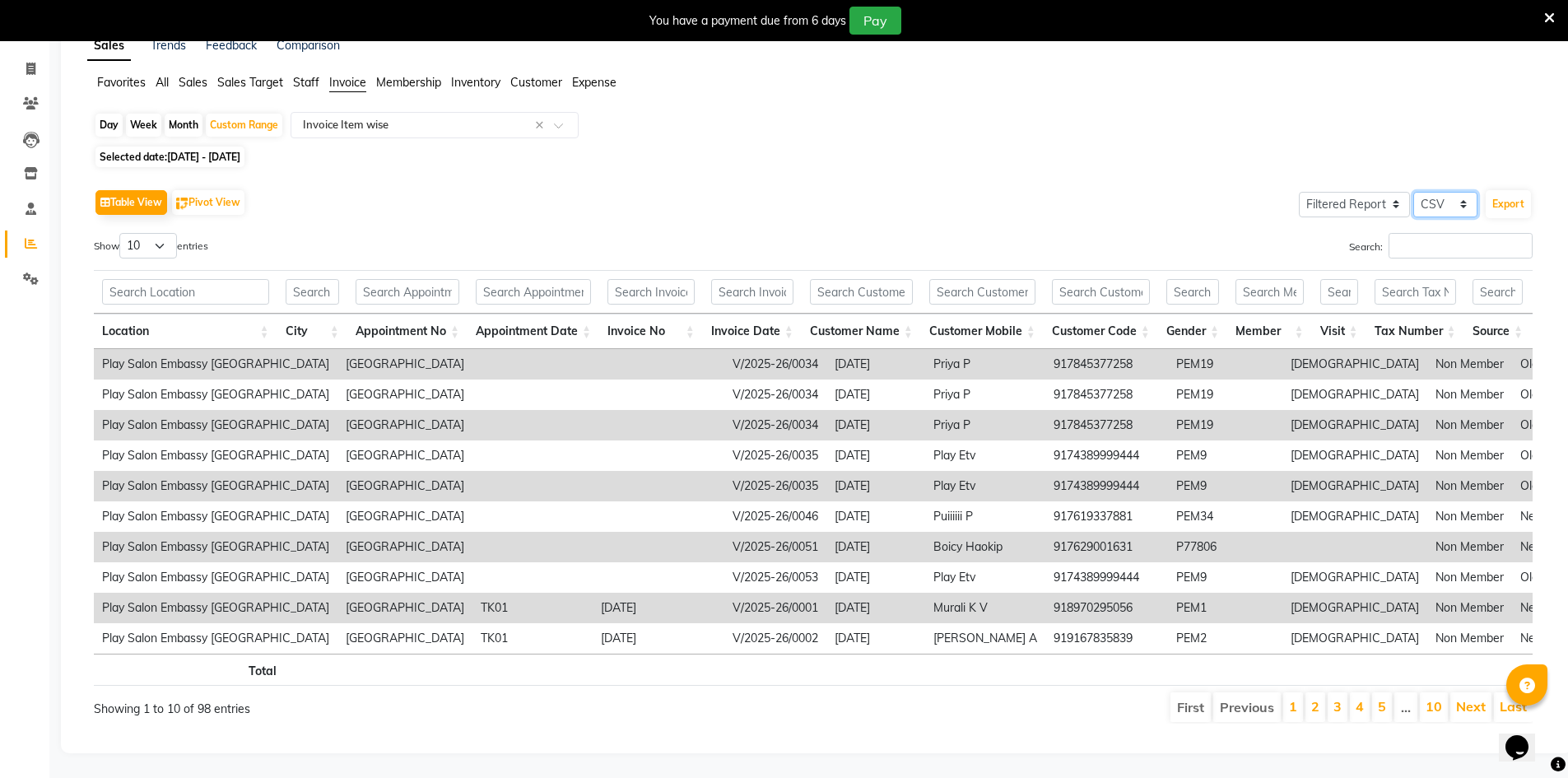
click at [1450, 191] on select "Select CSV PDF" at bounding box center [1445, 204] width 64 height 25
drag, startPoint x: 1142, startPoint y: 181, endPoint x: 1173, endPoint y: 181, distance: 31.0
click at [1142, 185] on div "Table View Pivot View Select Full Report Filtered Report Select CSV PDF Export" at bounding box center [813, 202] width 1439 height 34
click at [1300, 191] on select "Select Full Report Filtered Report" at bounding box center [1354, 204] width 111 height 25
click at [1220, 196] on div "Table View Pivot View Select Full Report Filtered Report Select CSV PDF Export …" at bounding box center [813, 454] width 1439 height 538
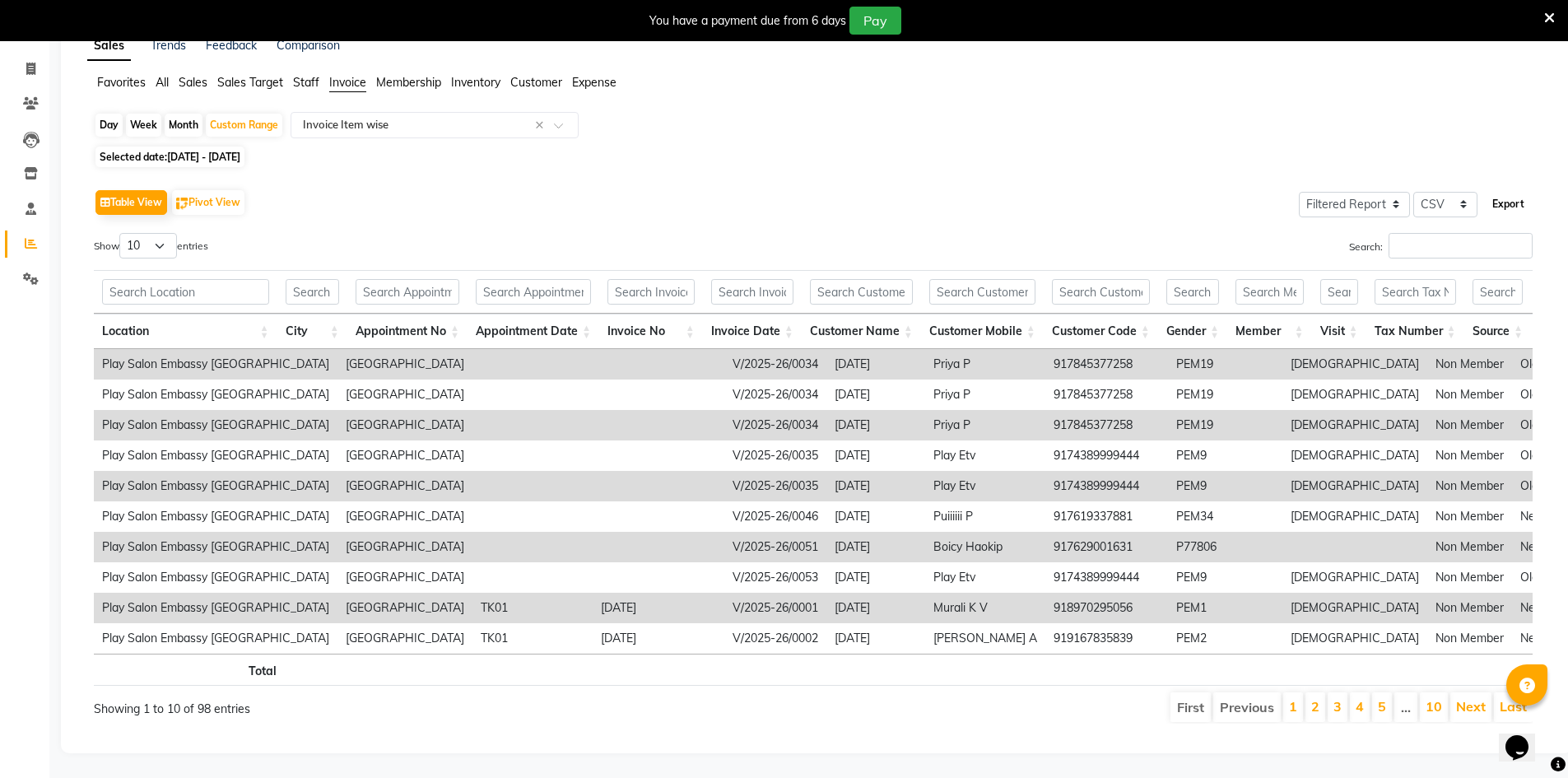
click at [1506, 191] on button "Export" at bounding box center [1508, 204] width 45 height 28
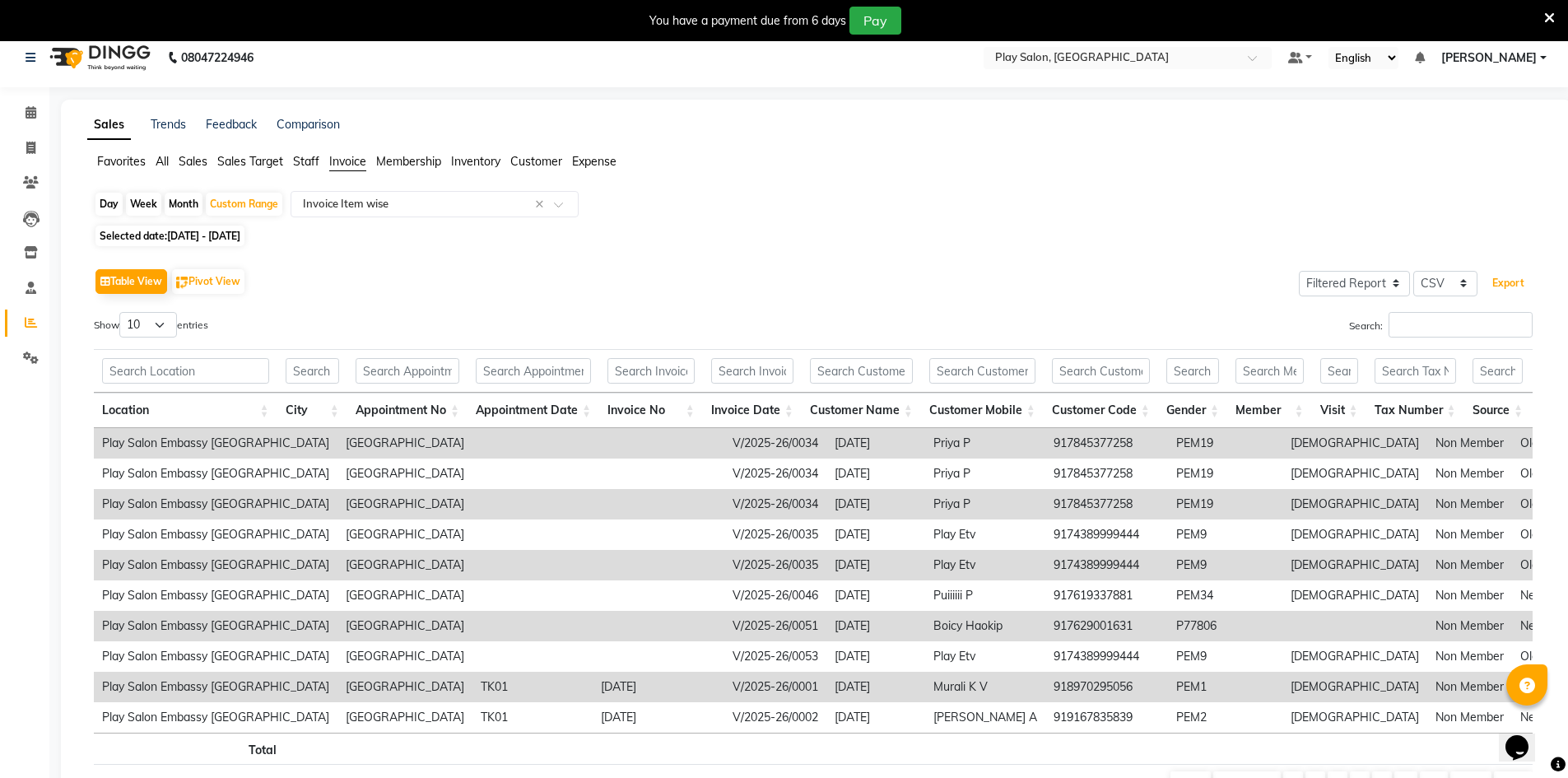
scroll to position [0, 0]
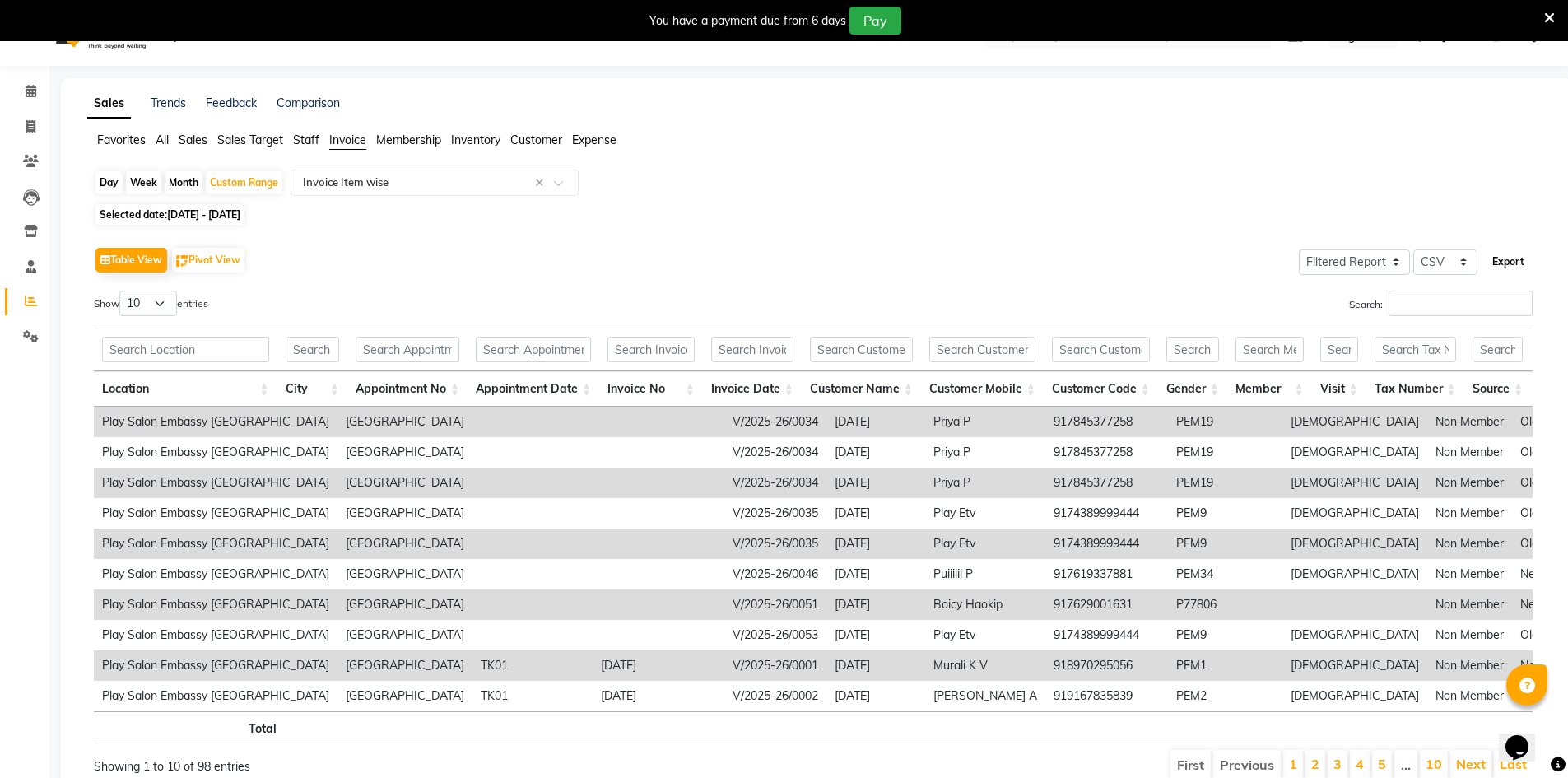
click at [1499, 266] on button "Export" at bounding box center [1508, 261] width 45 height 28
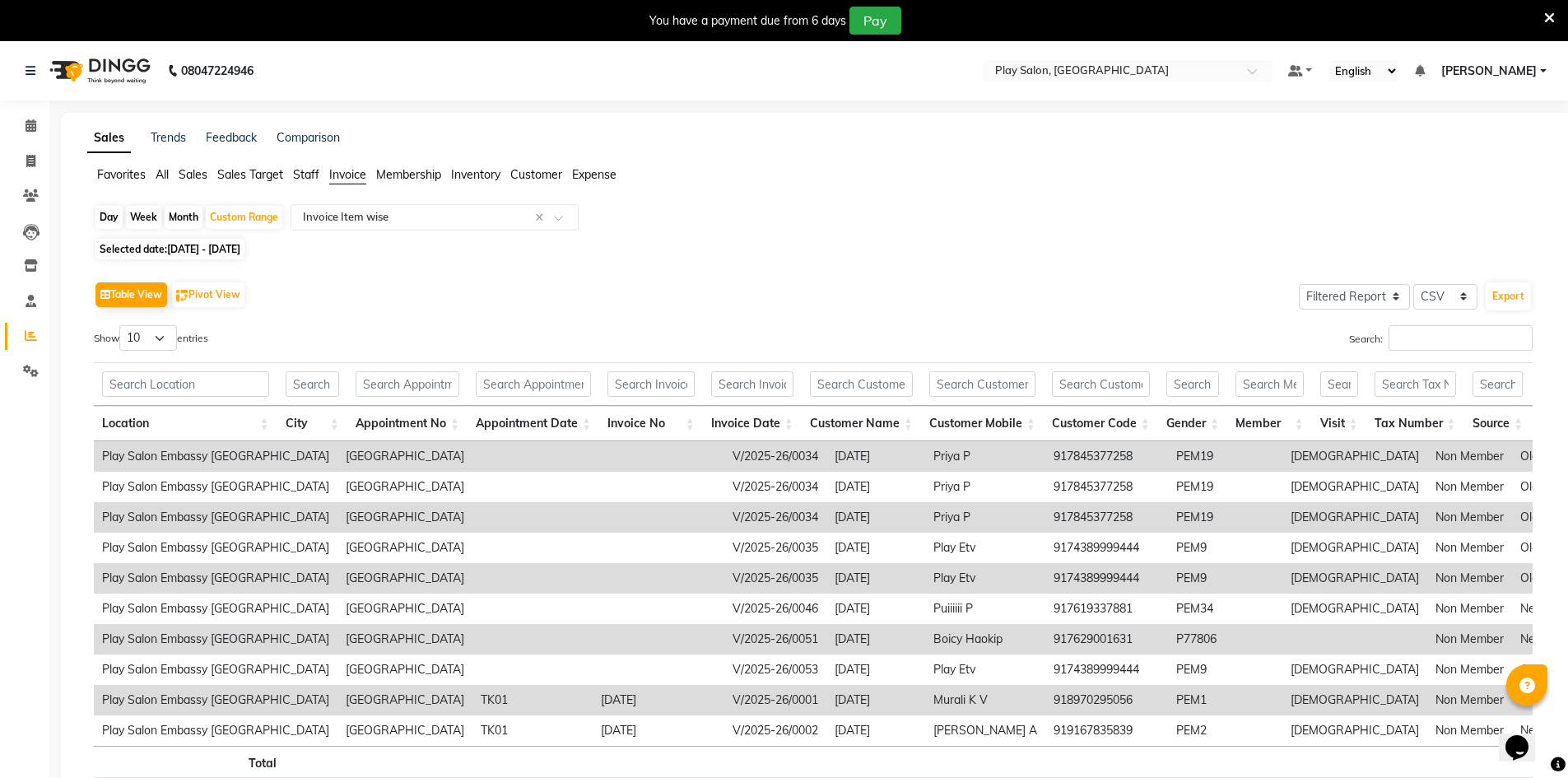
click at [216, 241] on span "Selected date: 01-08-2025 - 31-08-2025" at bounding box center [170, 248] width 149 height 21
select select "8"
select select "2025"
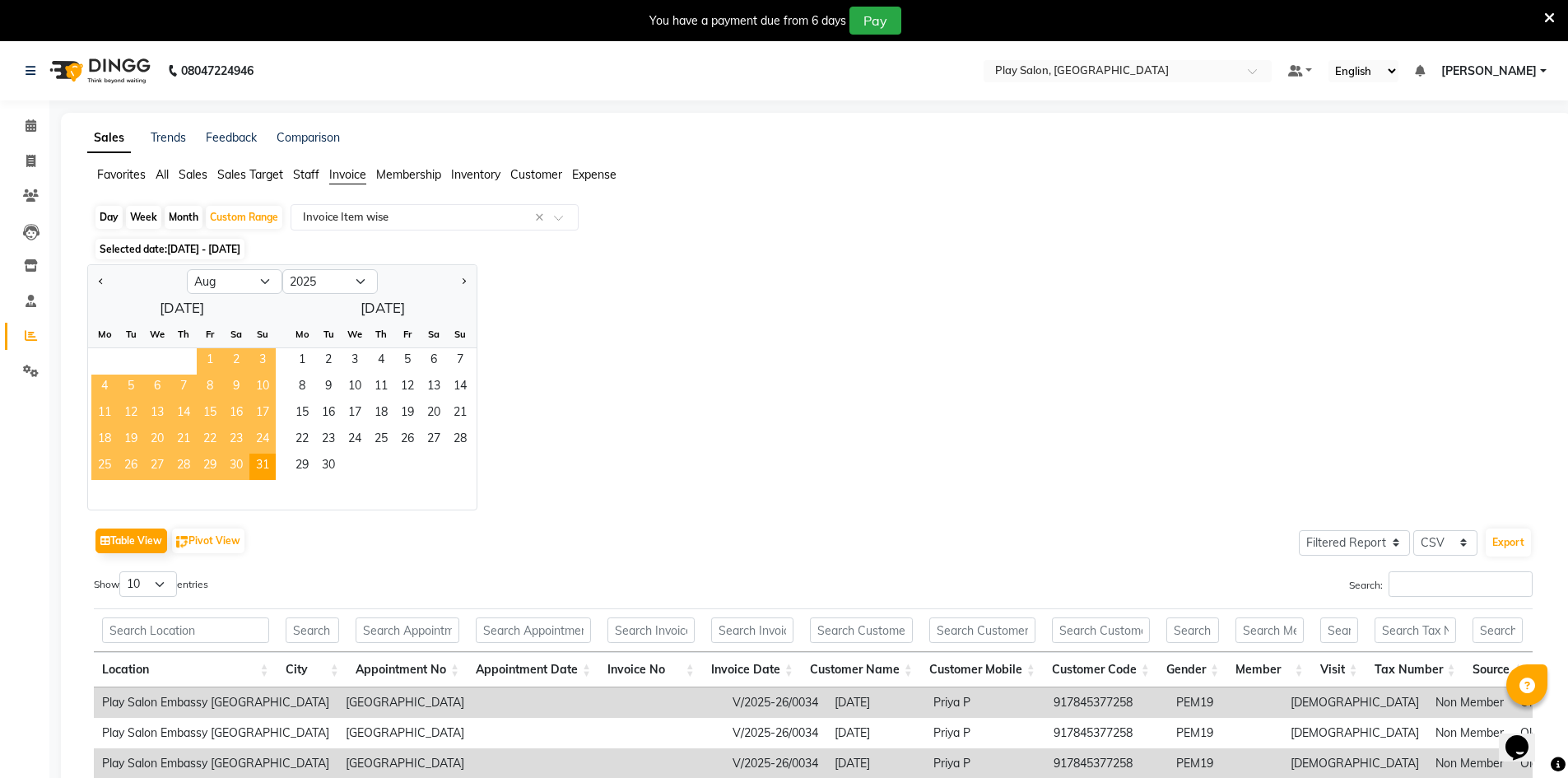
click at [214, 359] on span "1" at bounding box center [209, 361] width 26 height 26
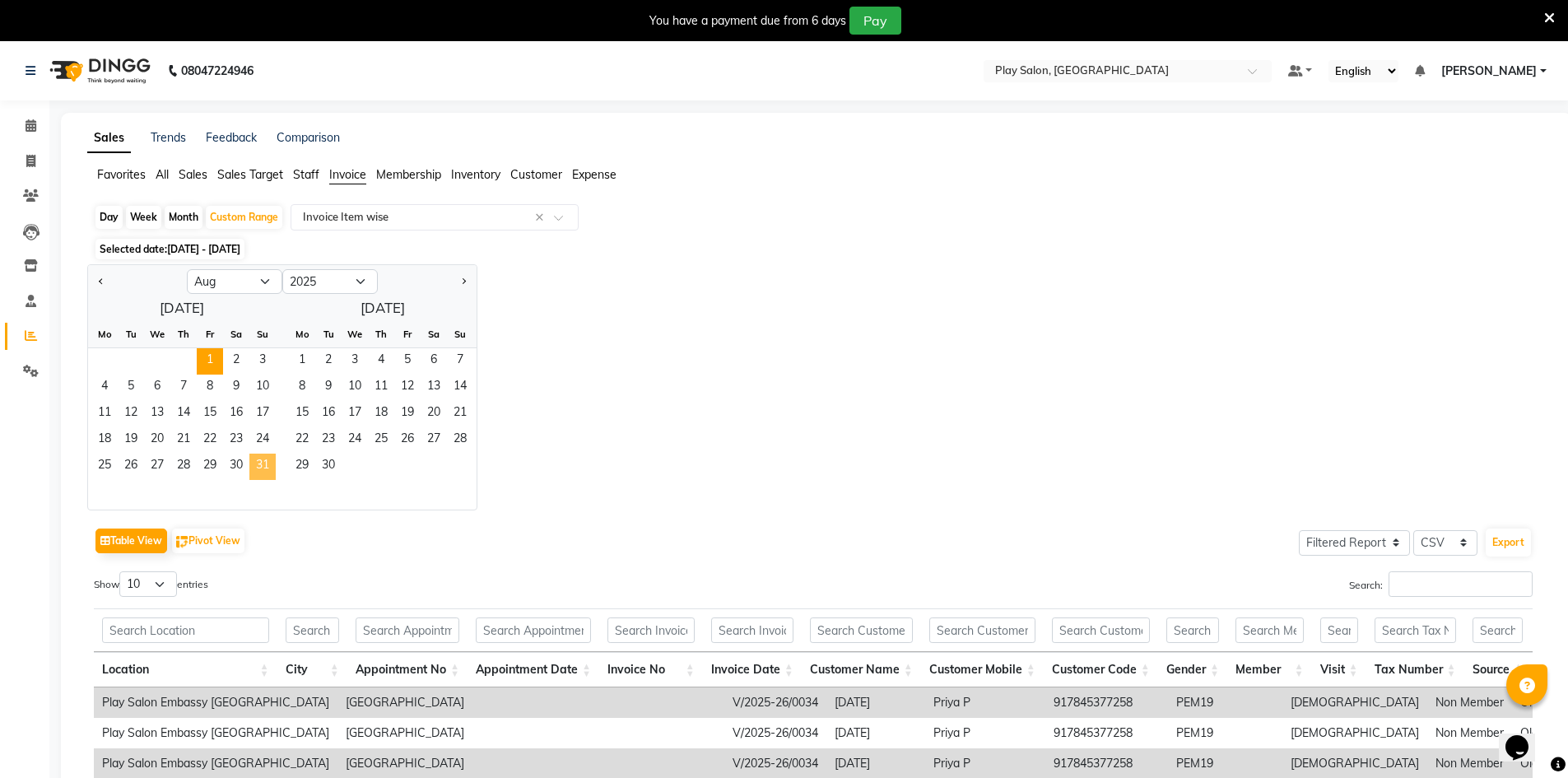
click at [258, 475] on span "31" at bounding box center [262, 466] width 26 height 26
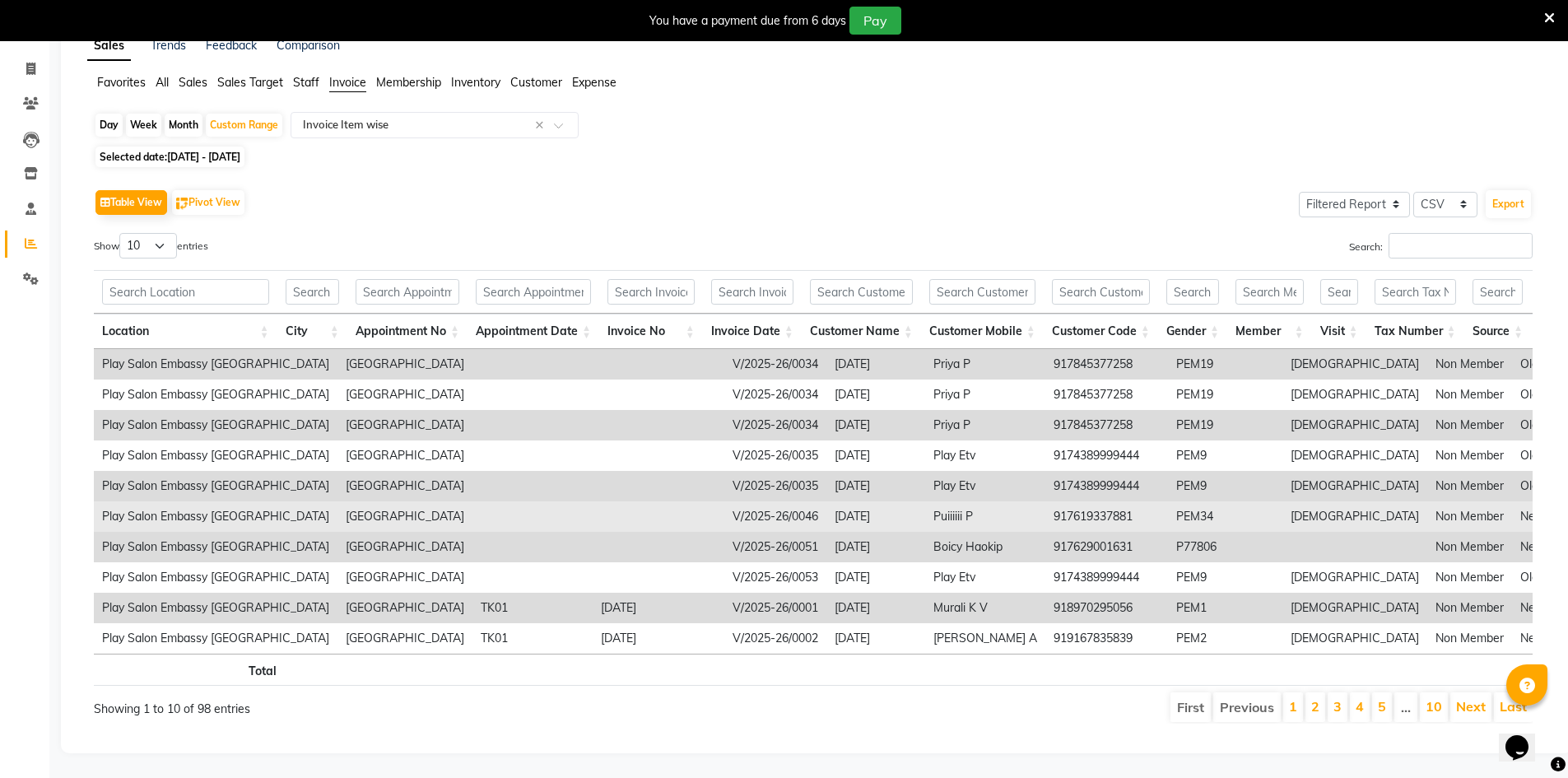
scroll to position [117, 0]
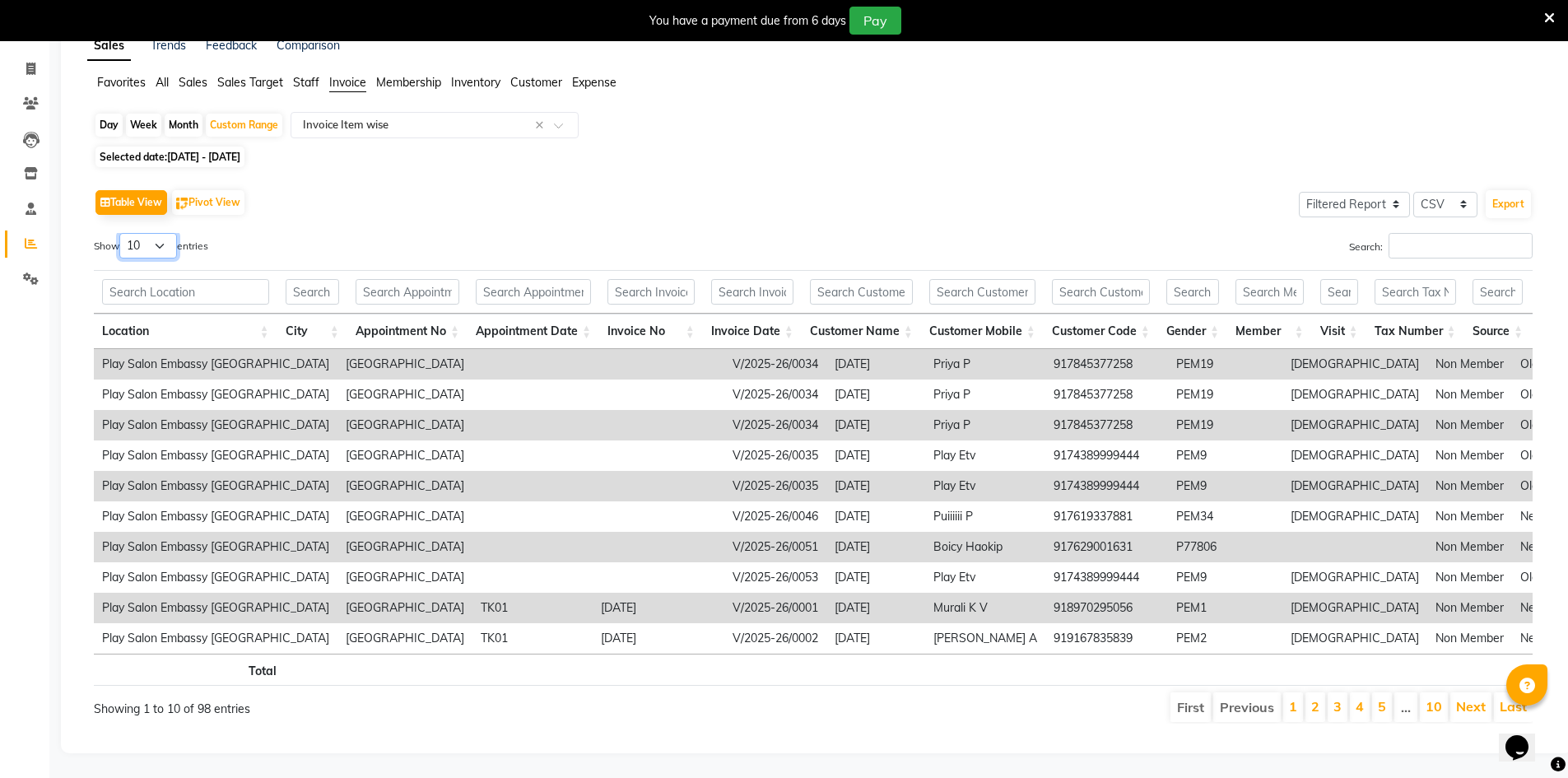
click at [176, 233] on select "10 25 50 100" at bounding box center [148, 246] width 58 height 25
select select "100"
click at [122, 233] on select "10 25 50 100" at bounding box center [148, 246] width 58 height 25
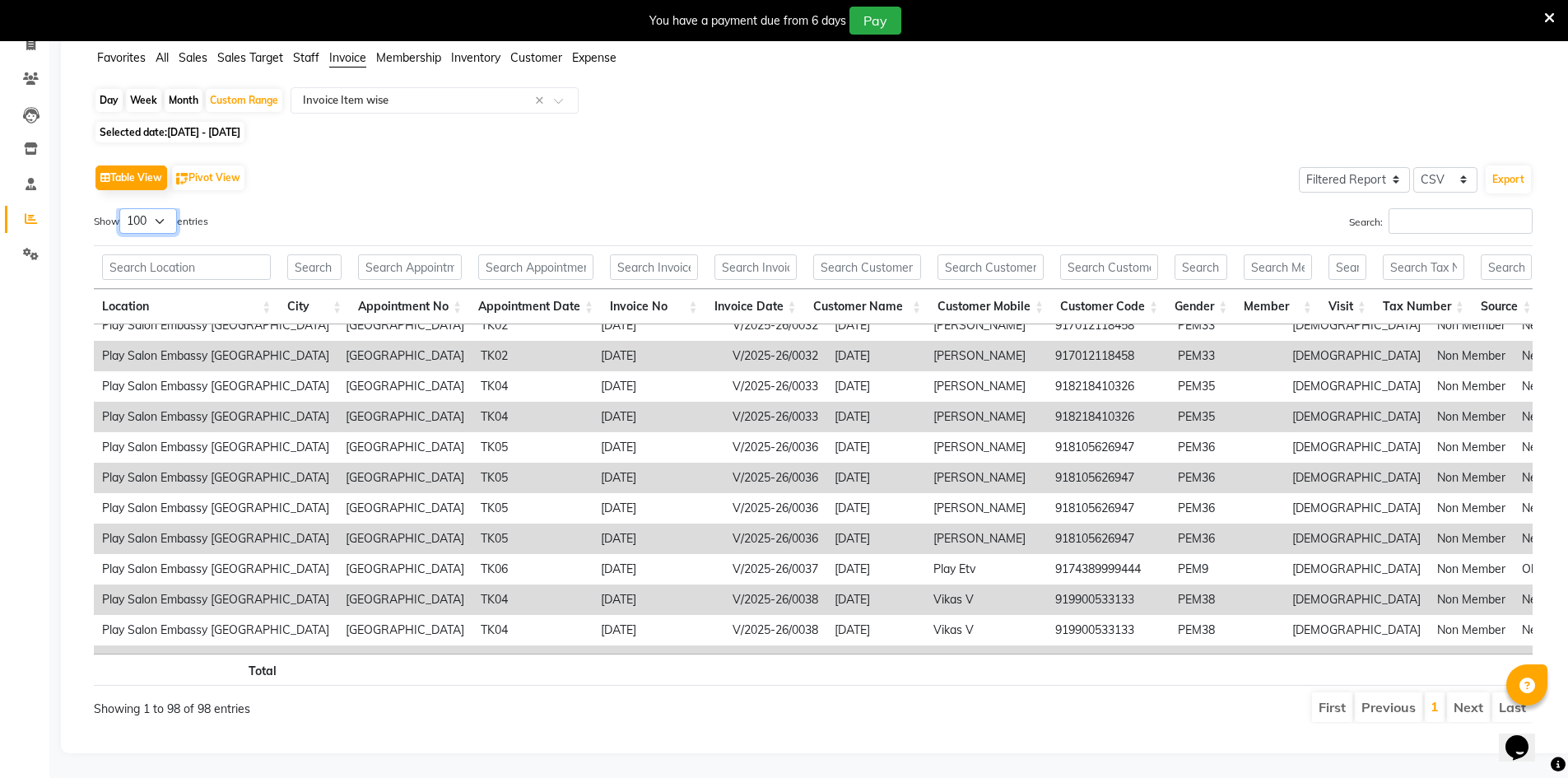
scroll to position [129, 0]
click at [1506, 178] on button "Export" at bounding box center [1508, 179] width 45 height 28
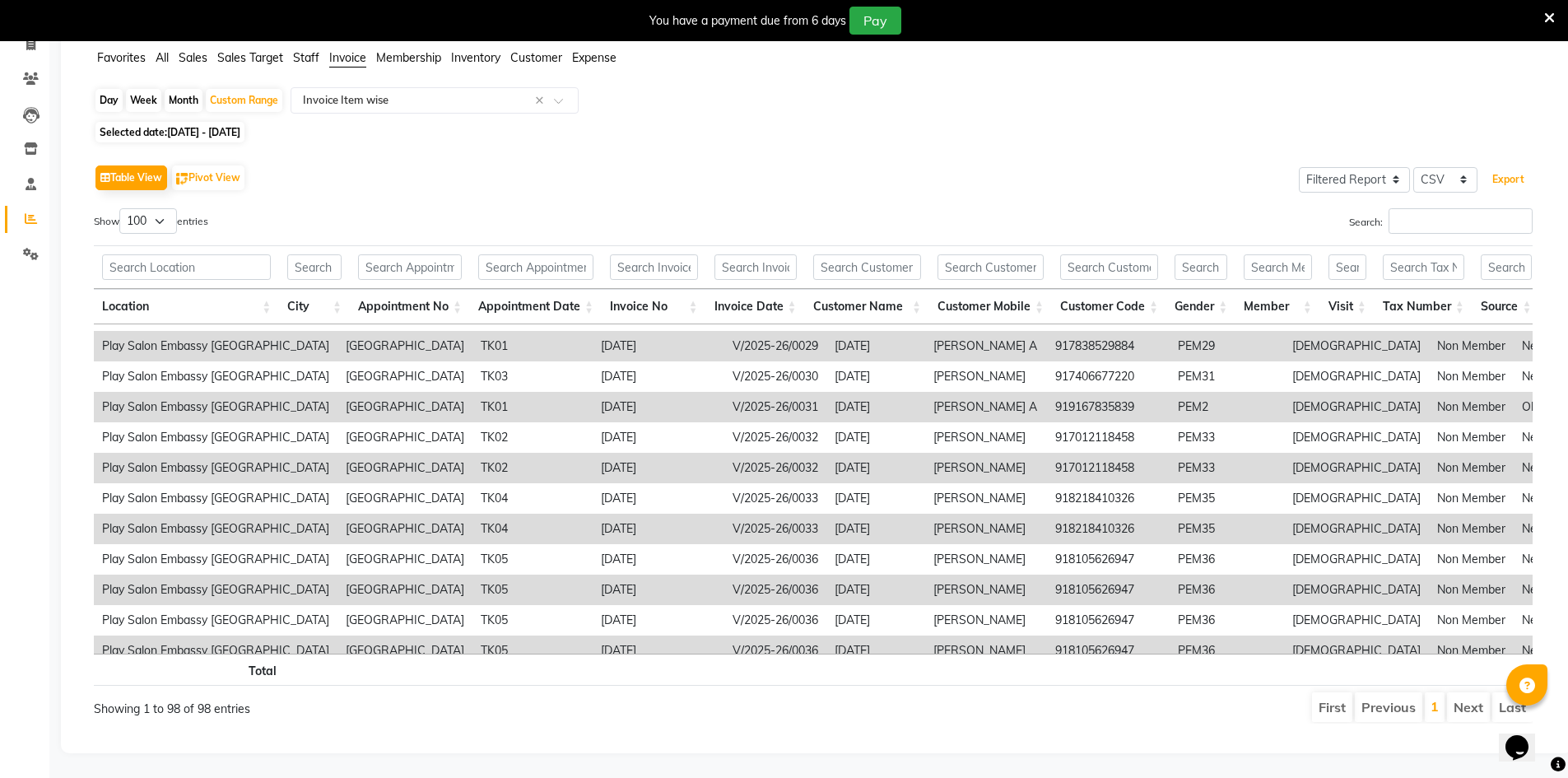
scroll to position [1646, 0]
